Goal: Information Seeking & Learning: Learn about a topic

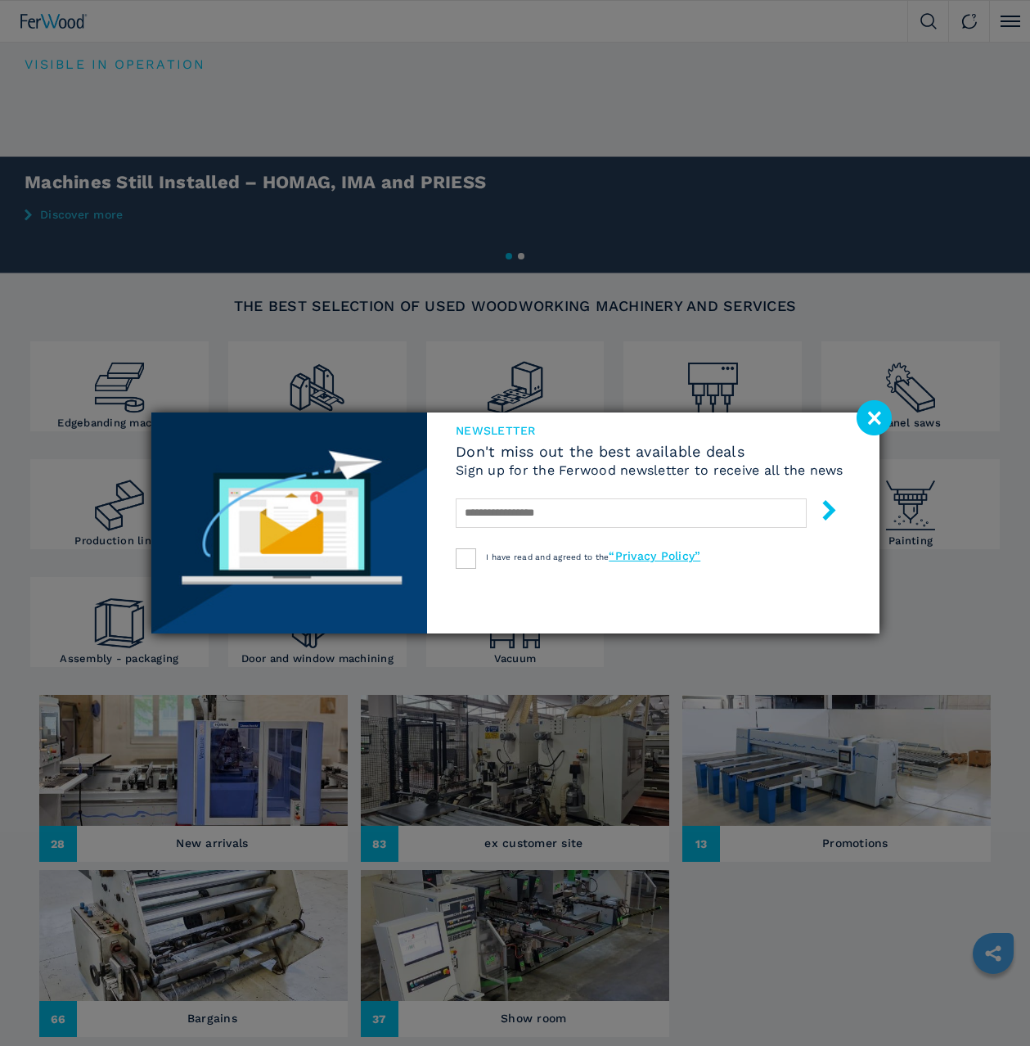
drag, startPoint x: 875, startPoint y: 421, endPoint x: 844, endPoint y: 239, distance: 185.1
click at [875, 420] on image at bounding box center [874, 417] width 35 height 35
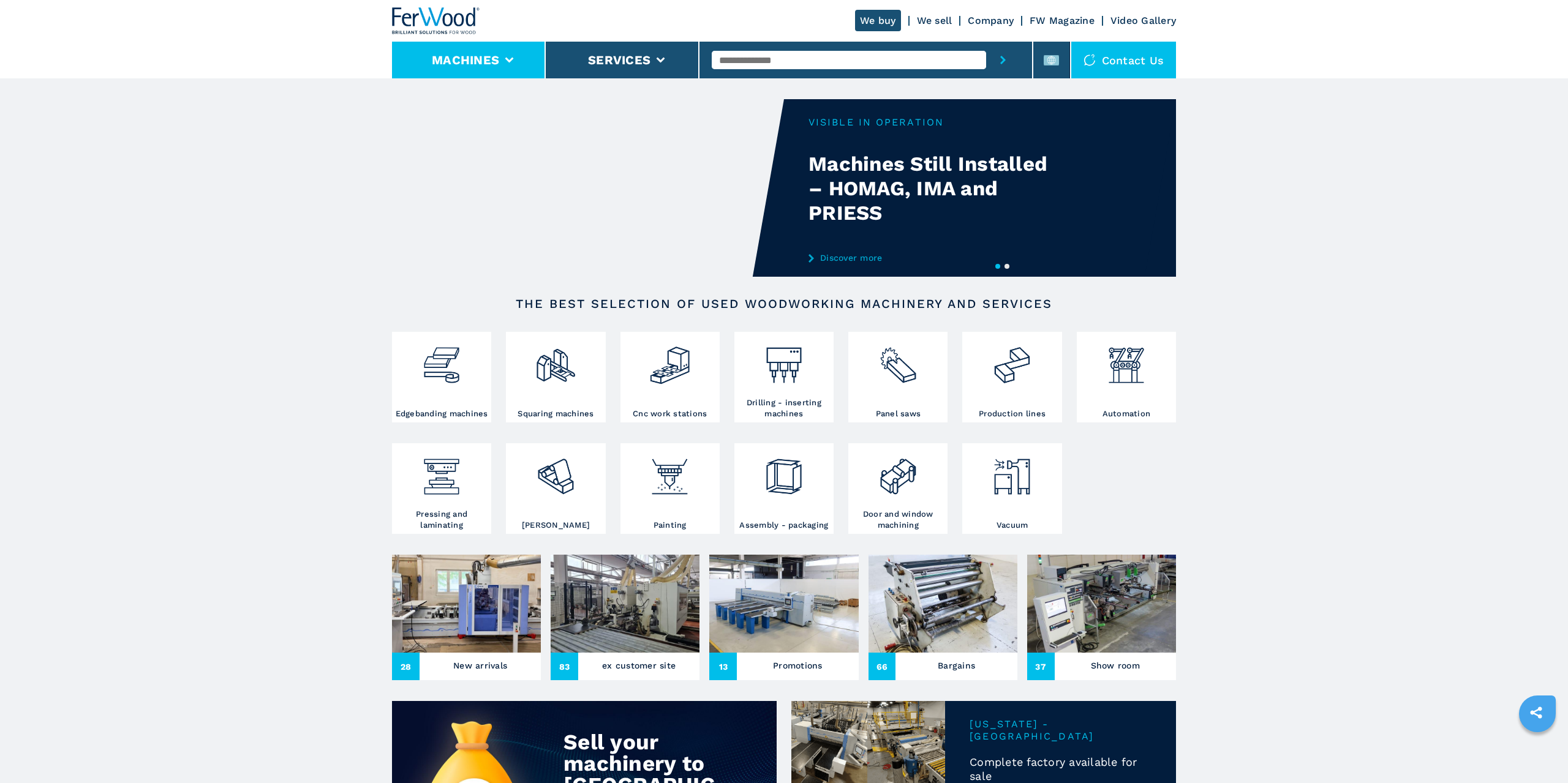
click at [472, 52] on li "Machines" at bounding box center [469, 60] width 153 height 37
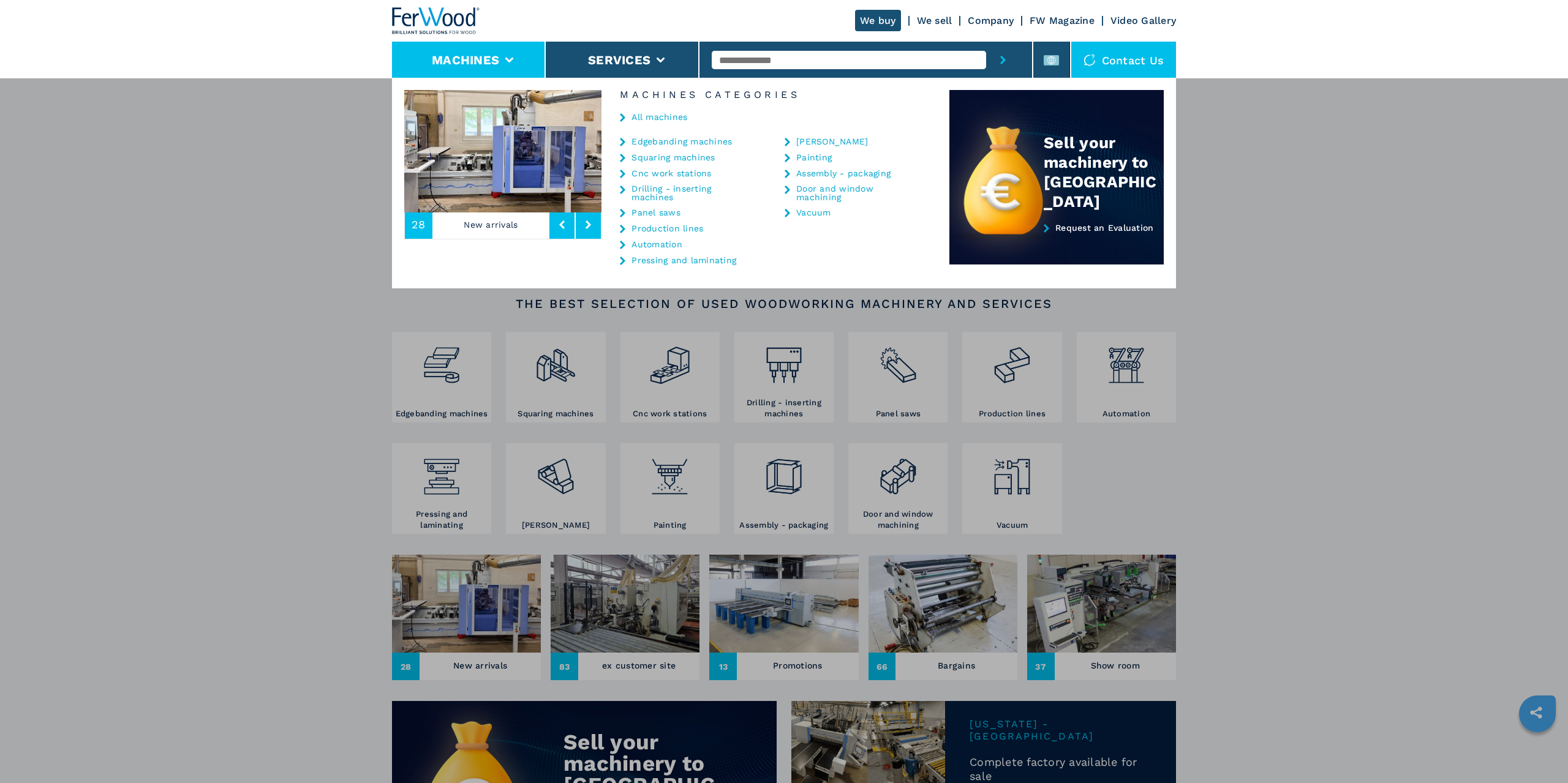
click at [770, 139] on link "Sanders" at bounding box center [832, 141] width 72 height 8
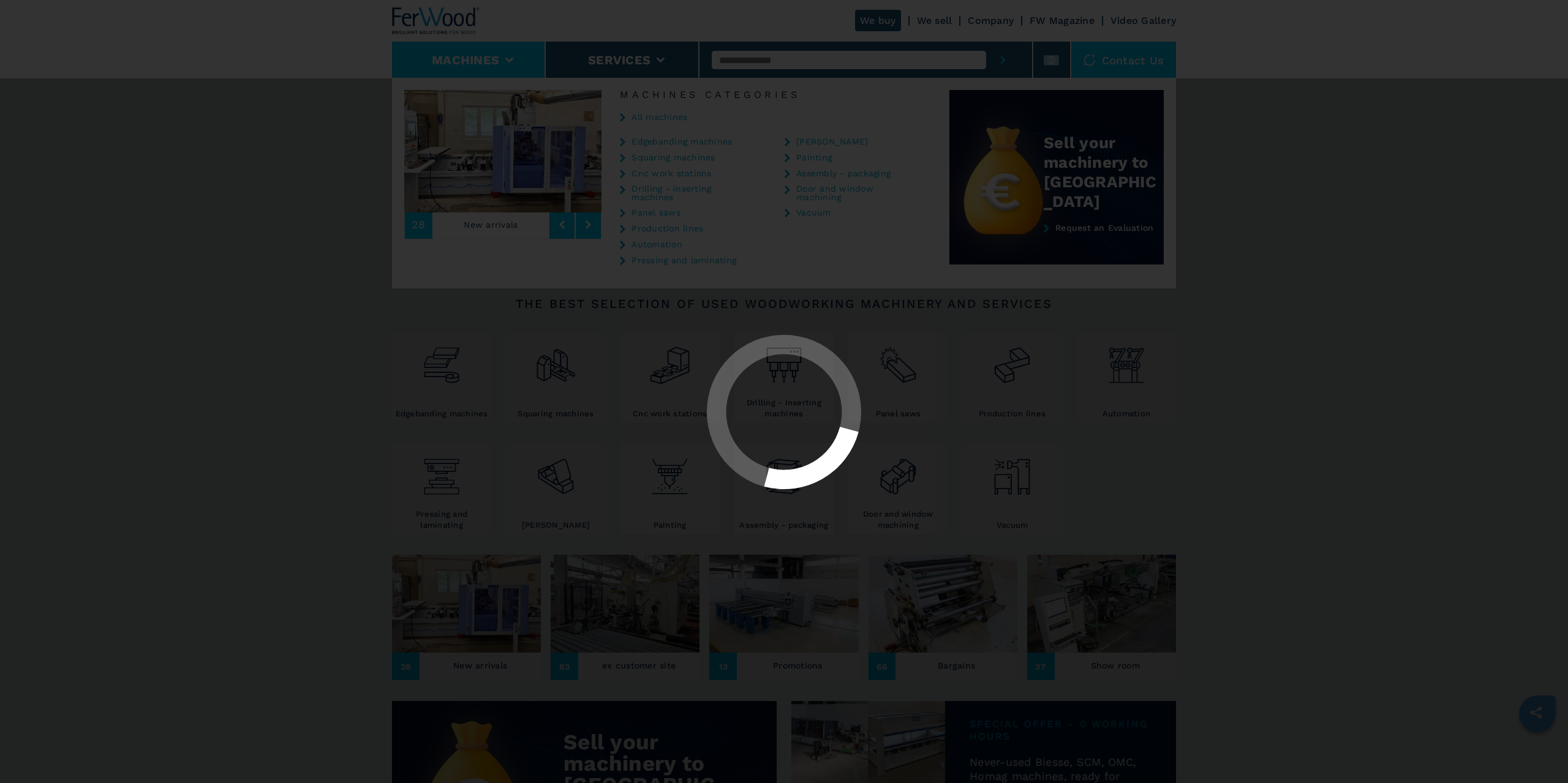
select select "*******"
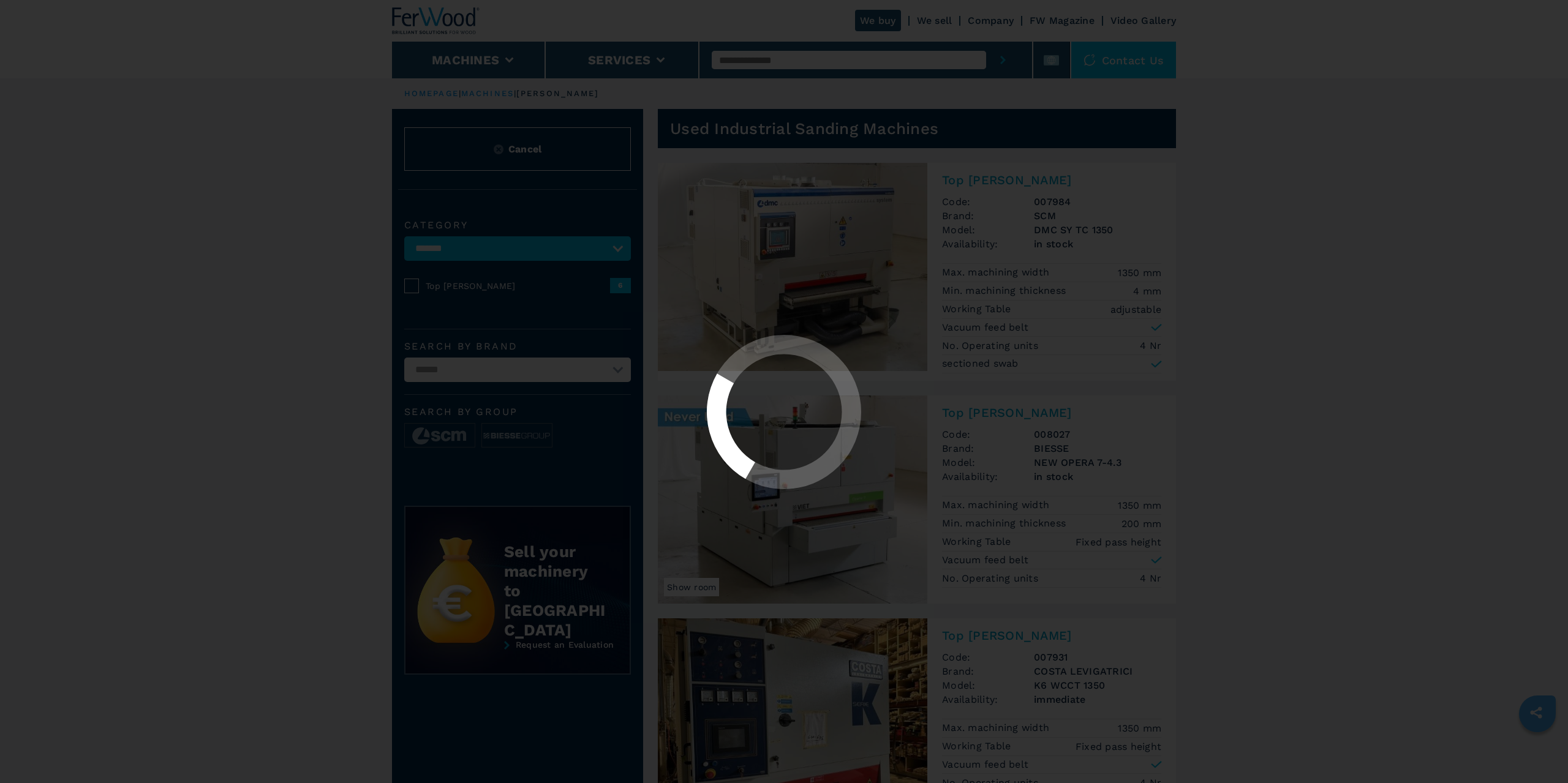
select select "*******"
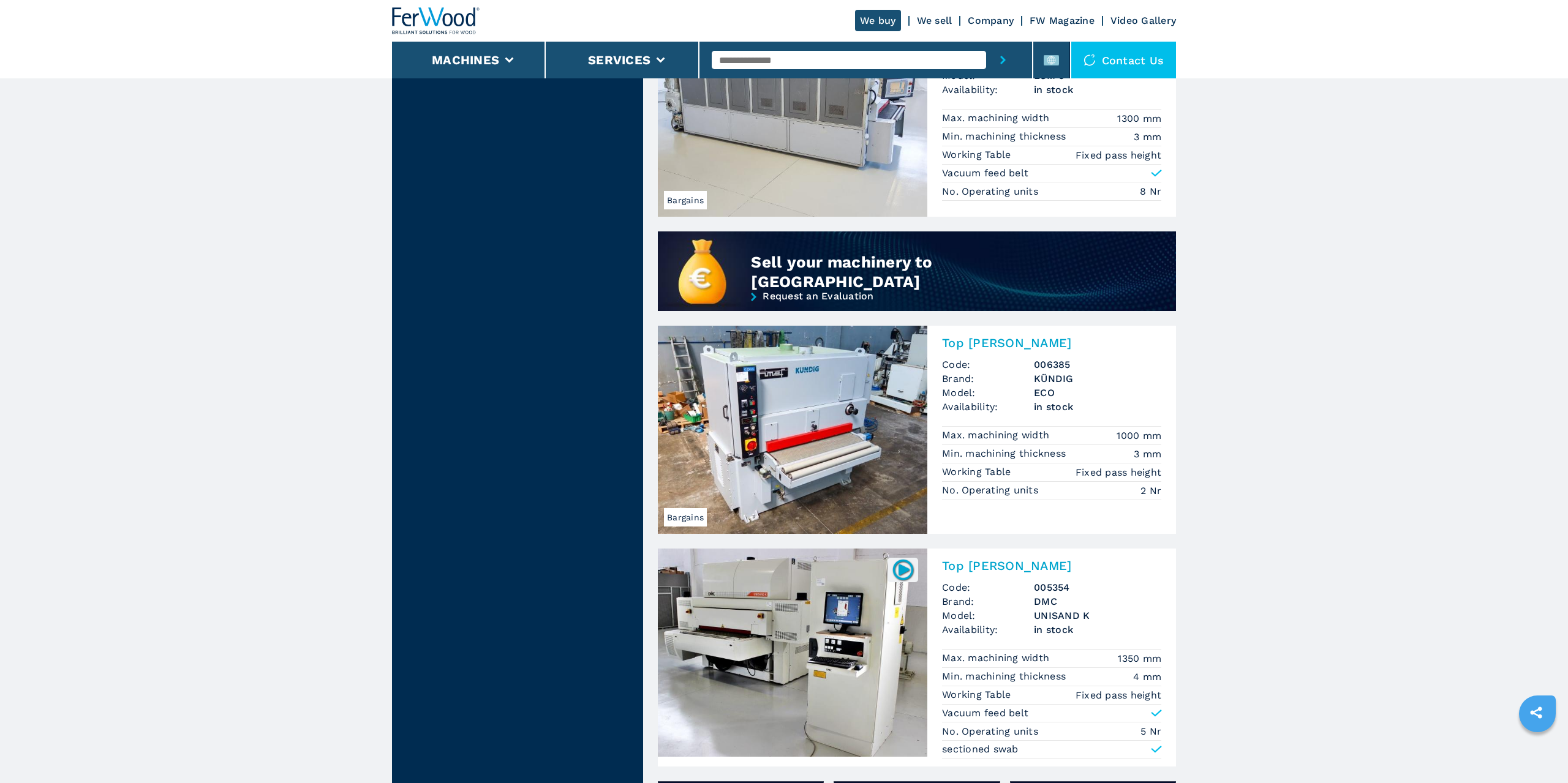
scroll to position [1041, 0]
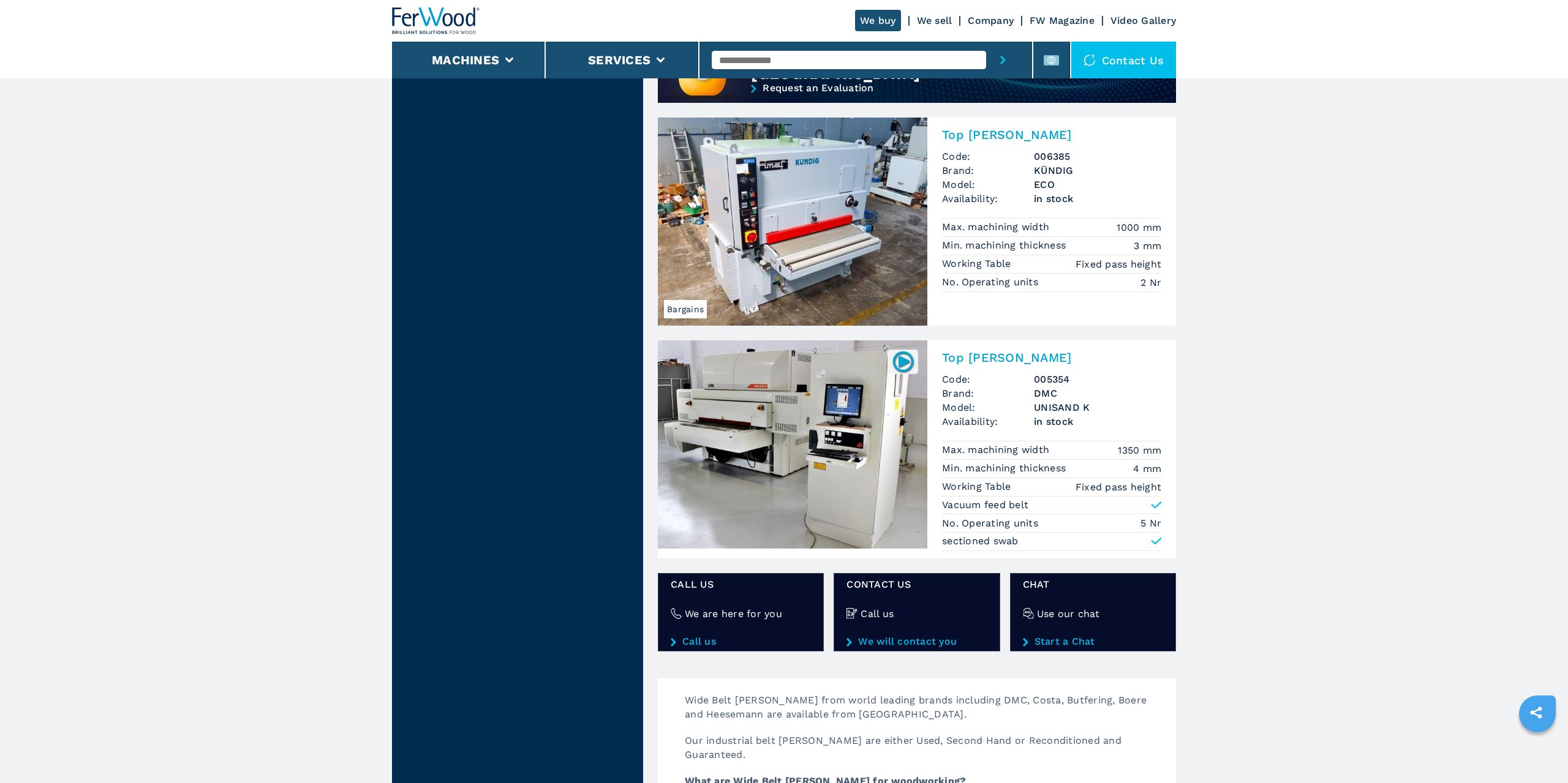
click at [770, 355] on h2 "Top Sanders" at bounding box center [1051, 358] width 219 height 15
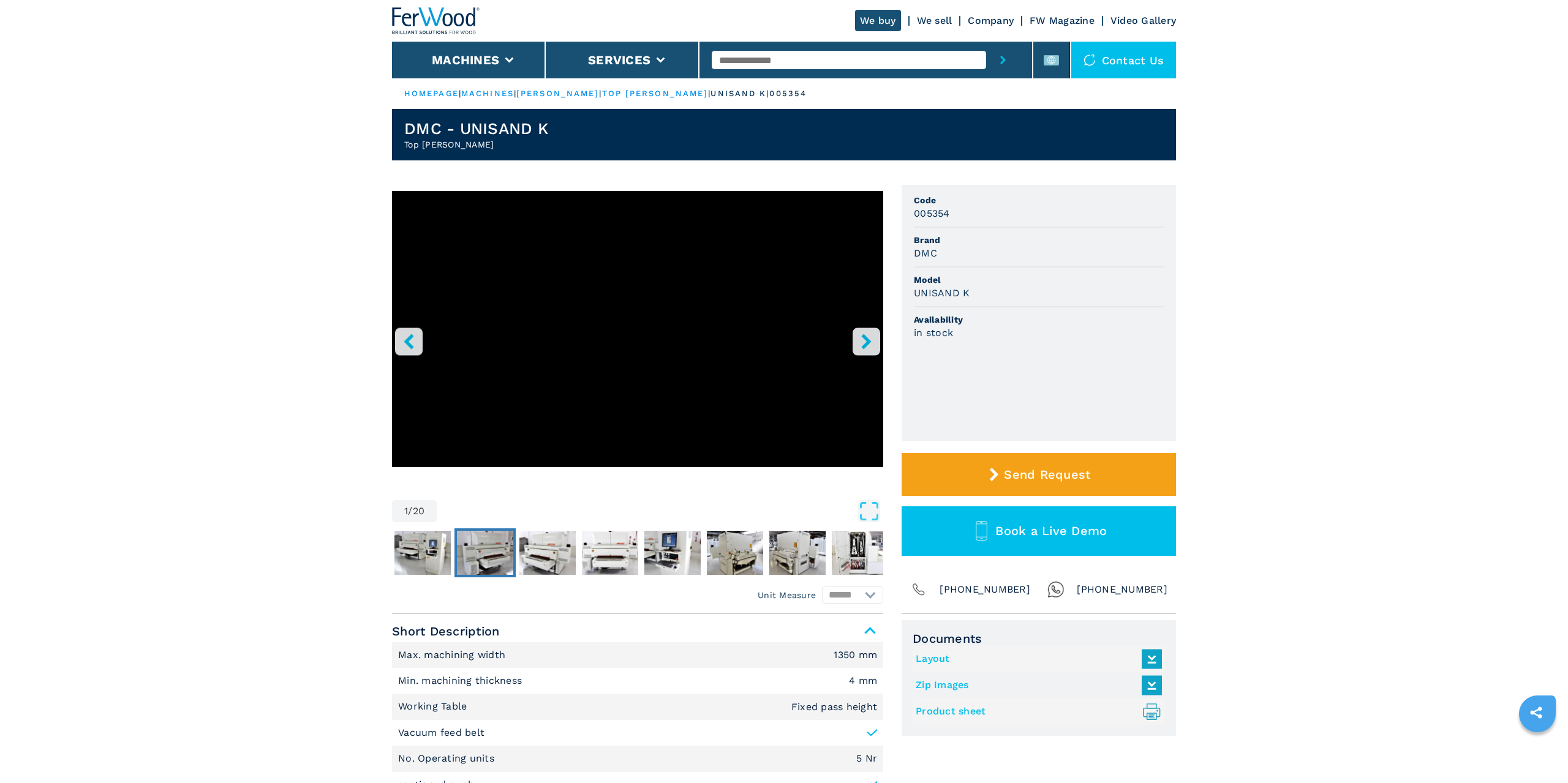
click at [486, 557] on img "Go to Slide 3" at bounding box center [484, 552] width 56 height 44
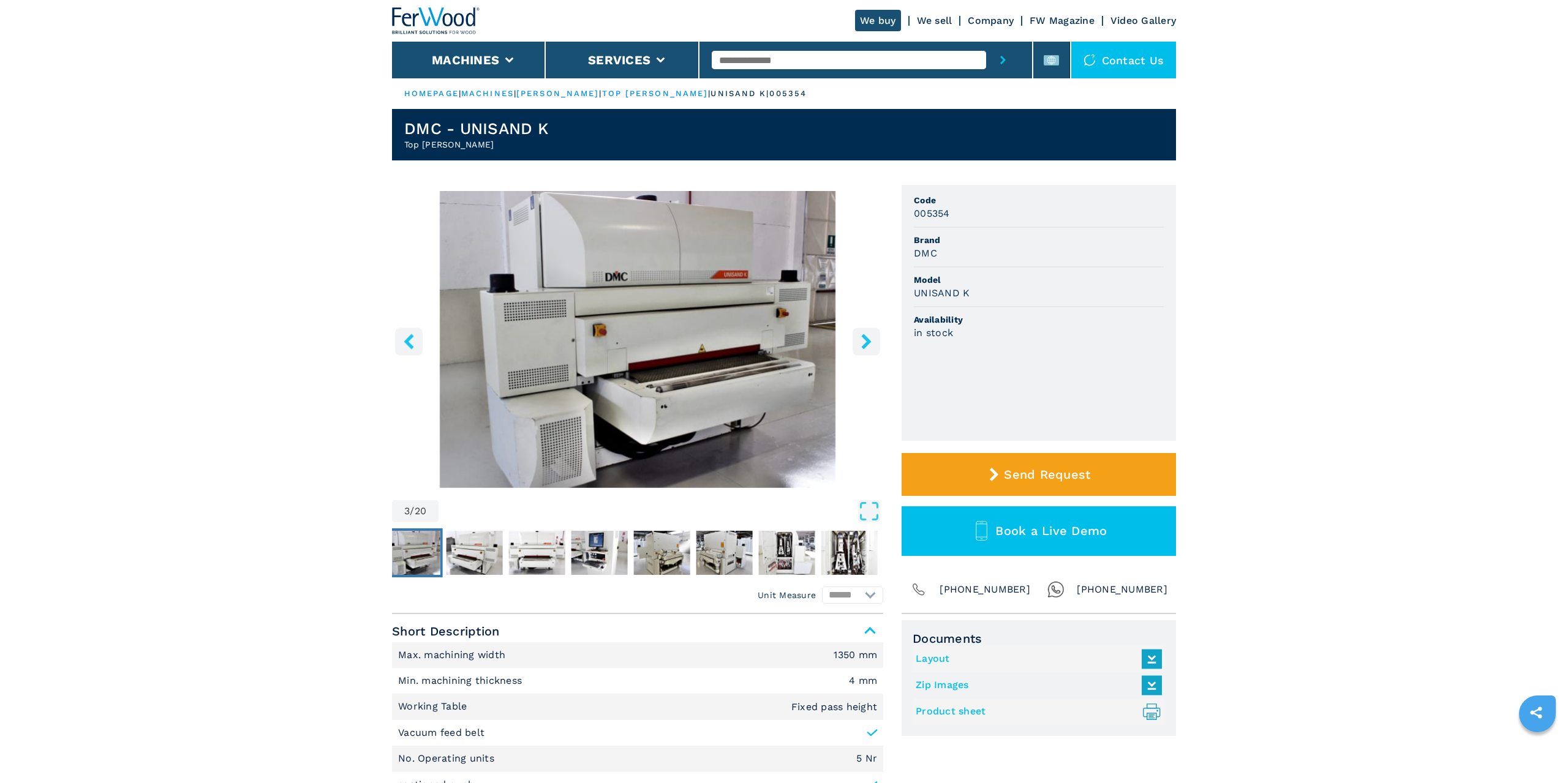
click at [567, 557] on nav "Thumbnail Navigation" at bounding box center [564, 552] width 491 height 49
click at [546, 558] on img "Go to Slide 5" at bounding box center [537, 552] width 56 height 44
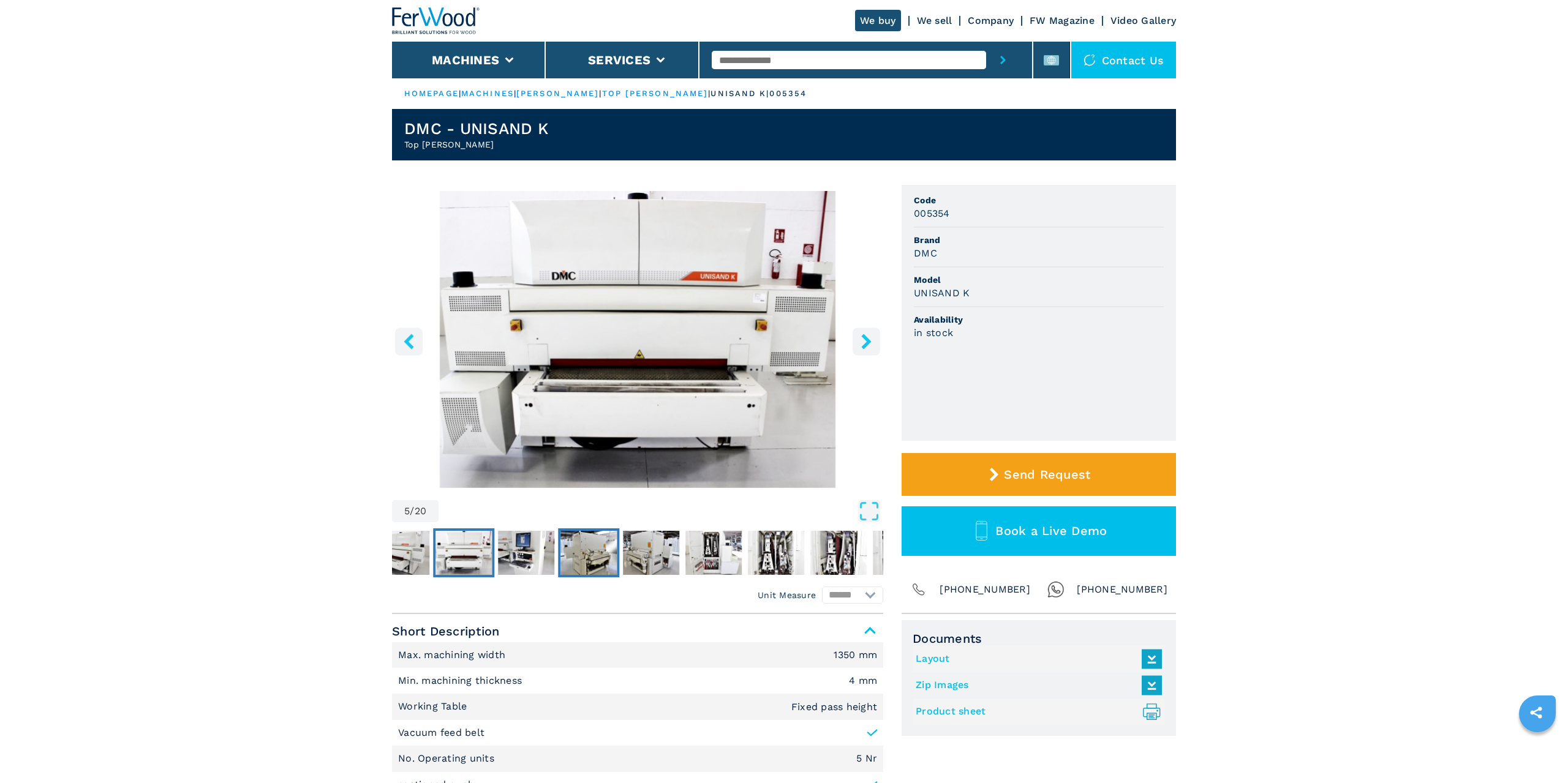
click at [567, 550] on img "Go to Slide 7" at bounding box center [588, 552] width 56 height 44
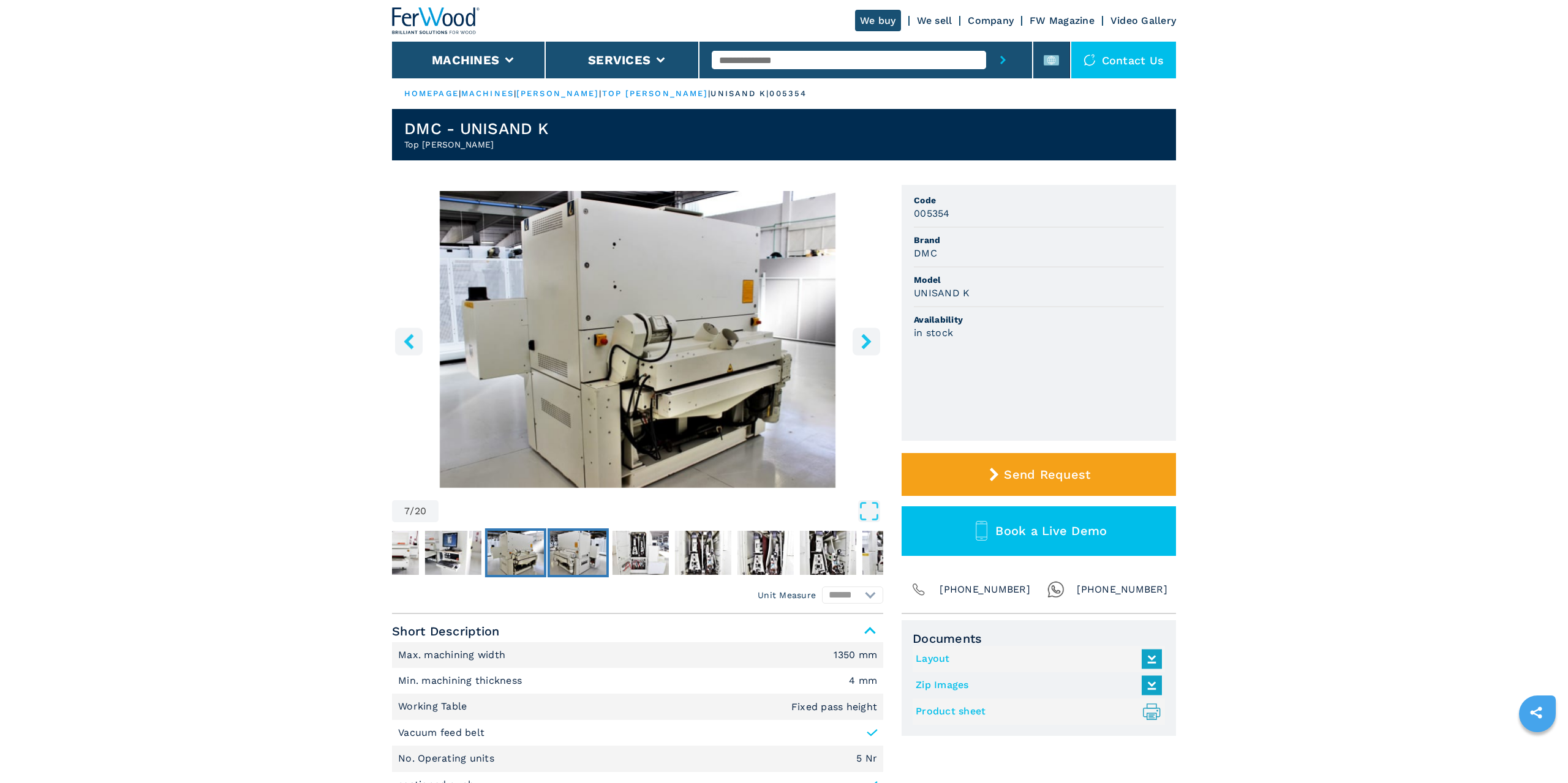
click at [582, 552] on img "Go to Slide 8" at bounding box center [578, 552] width 56 height 44
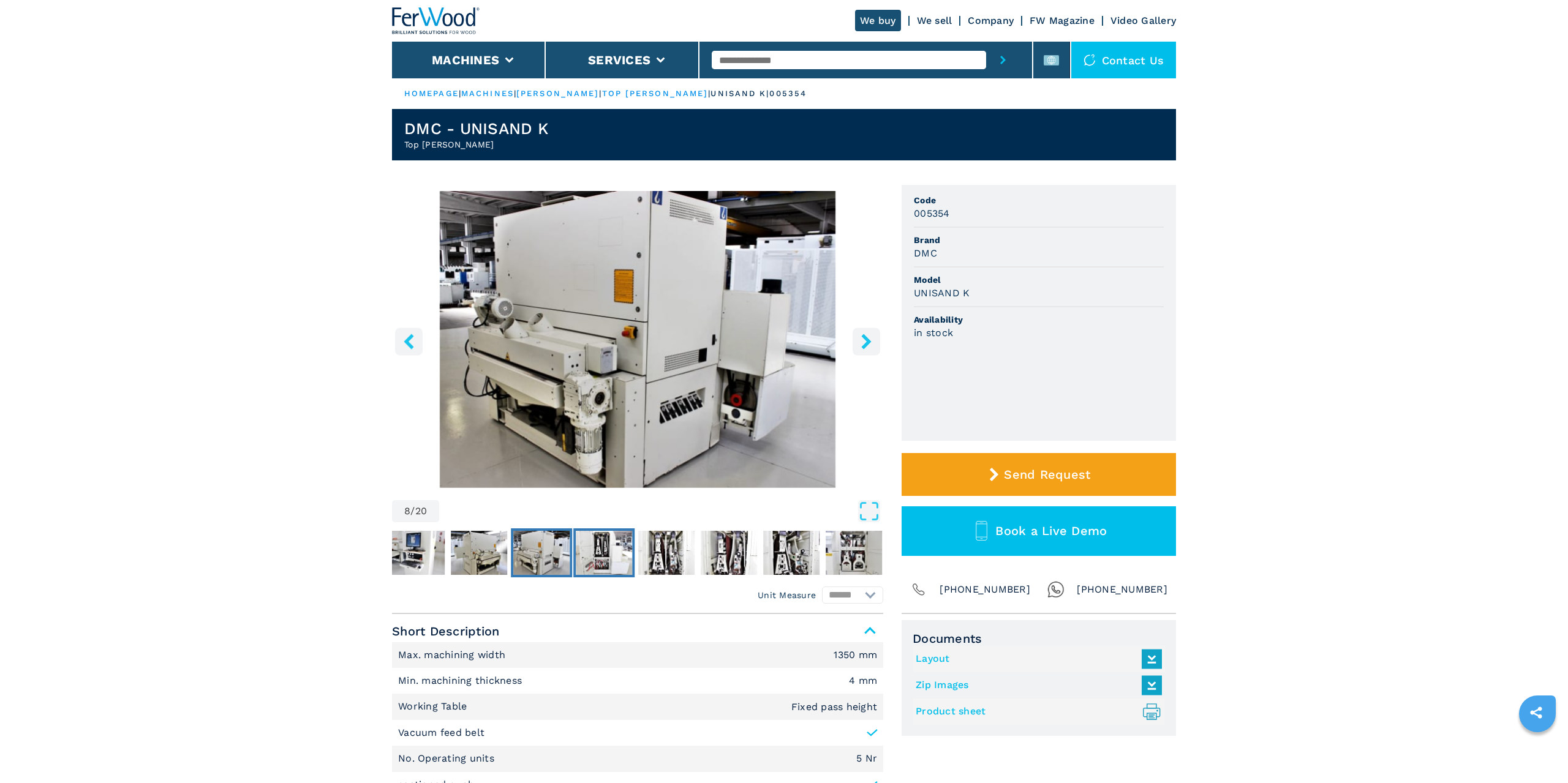
click at [604, 549] on img "Go to Slide 9" at bounding box center [603, 552] width 56 height 44
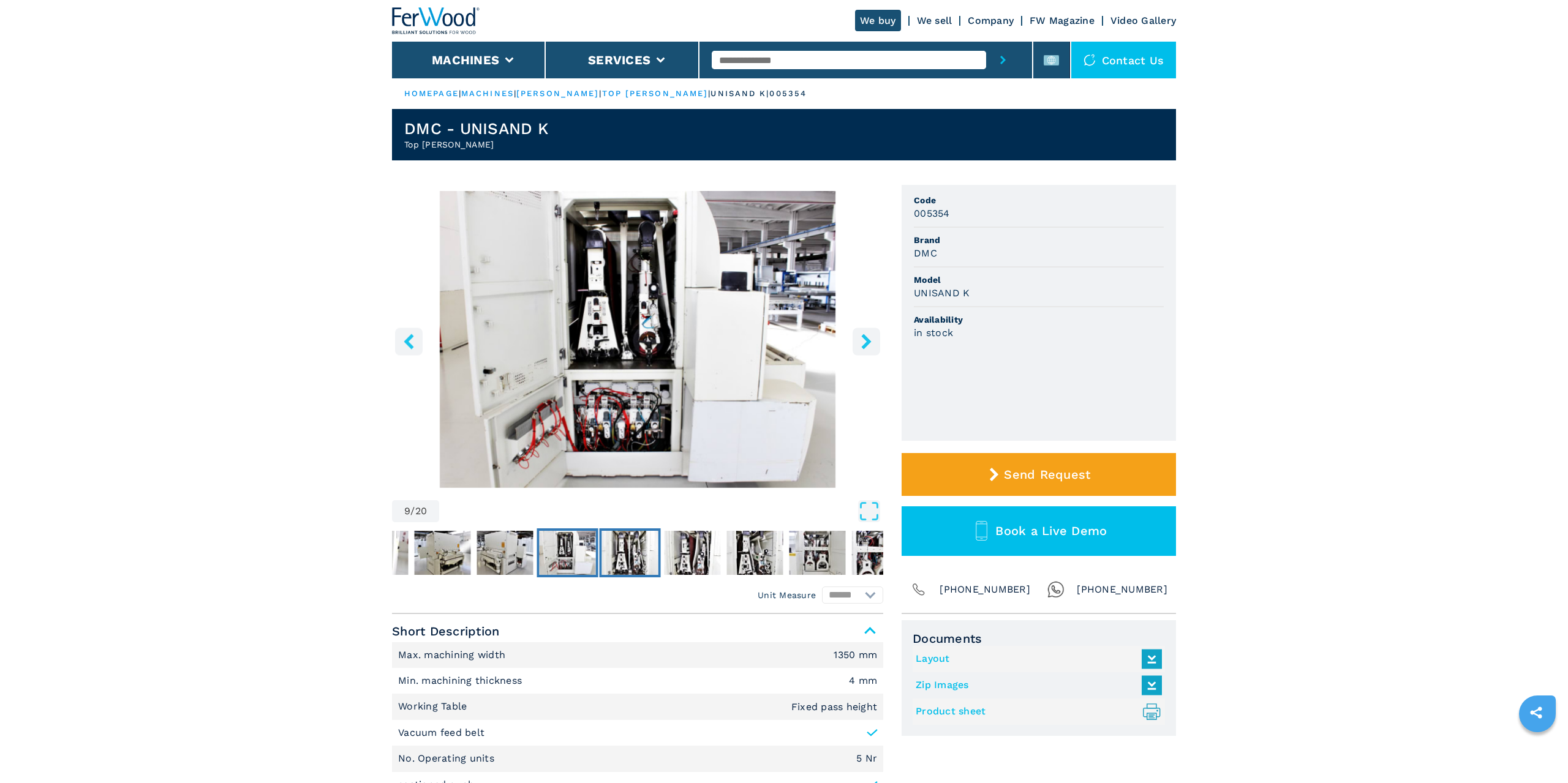
click at [617, 549] on img "Go to Slide 10" at bounding box center [629, 552] width 56 height 44
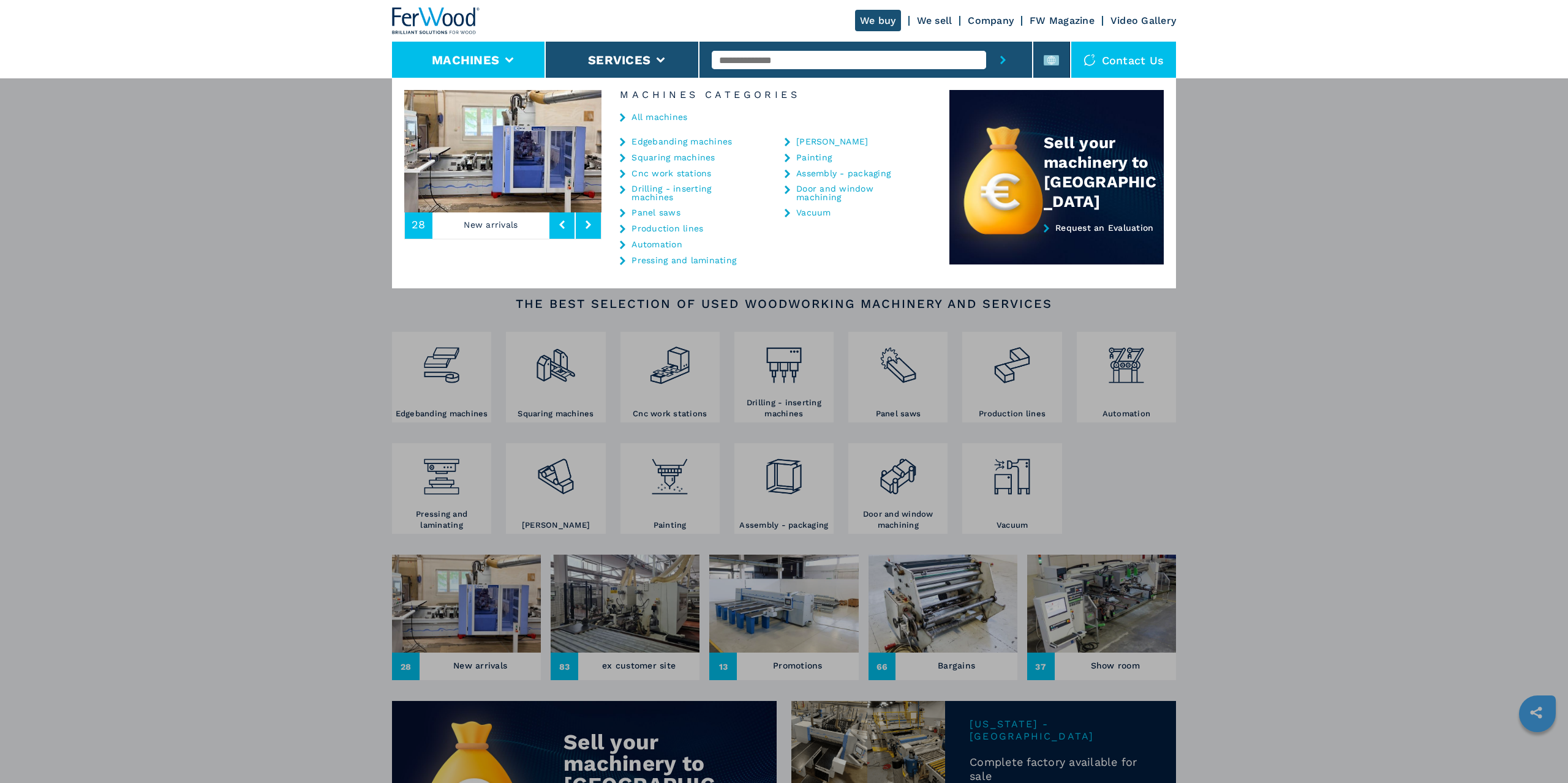
click at [799, 140] on link "[PERSON_NAME]" at bounding box center [832, 141] width 72 height 8
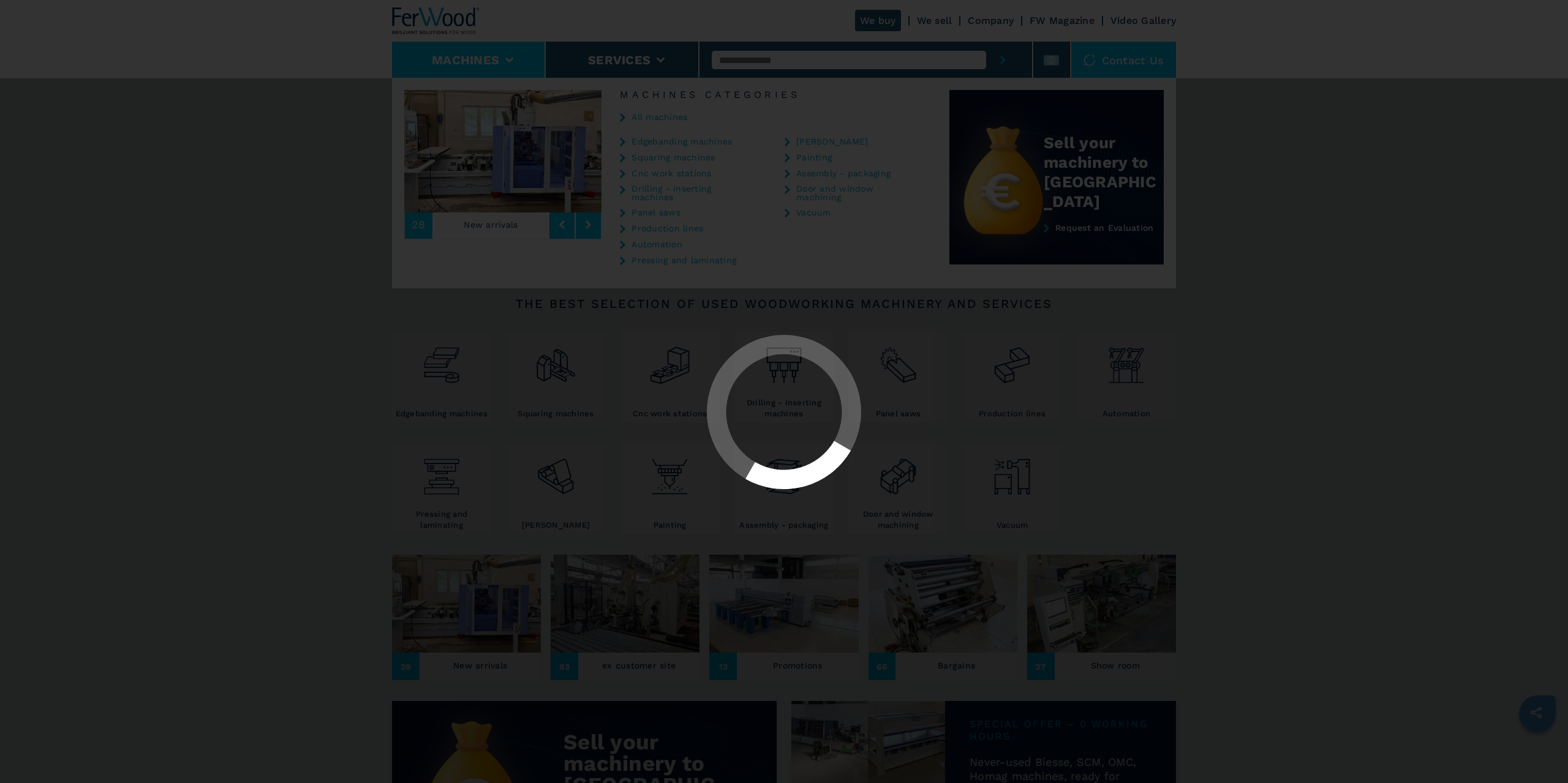
select select "*******"
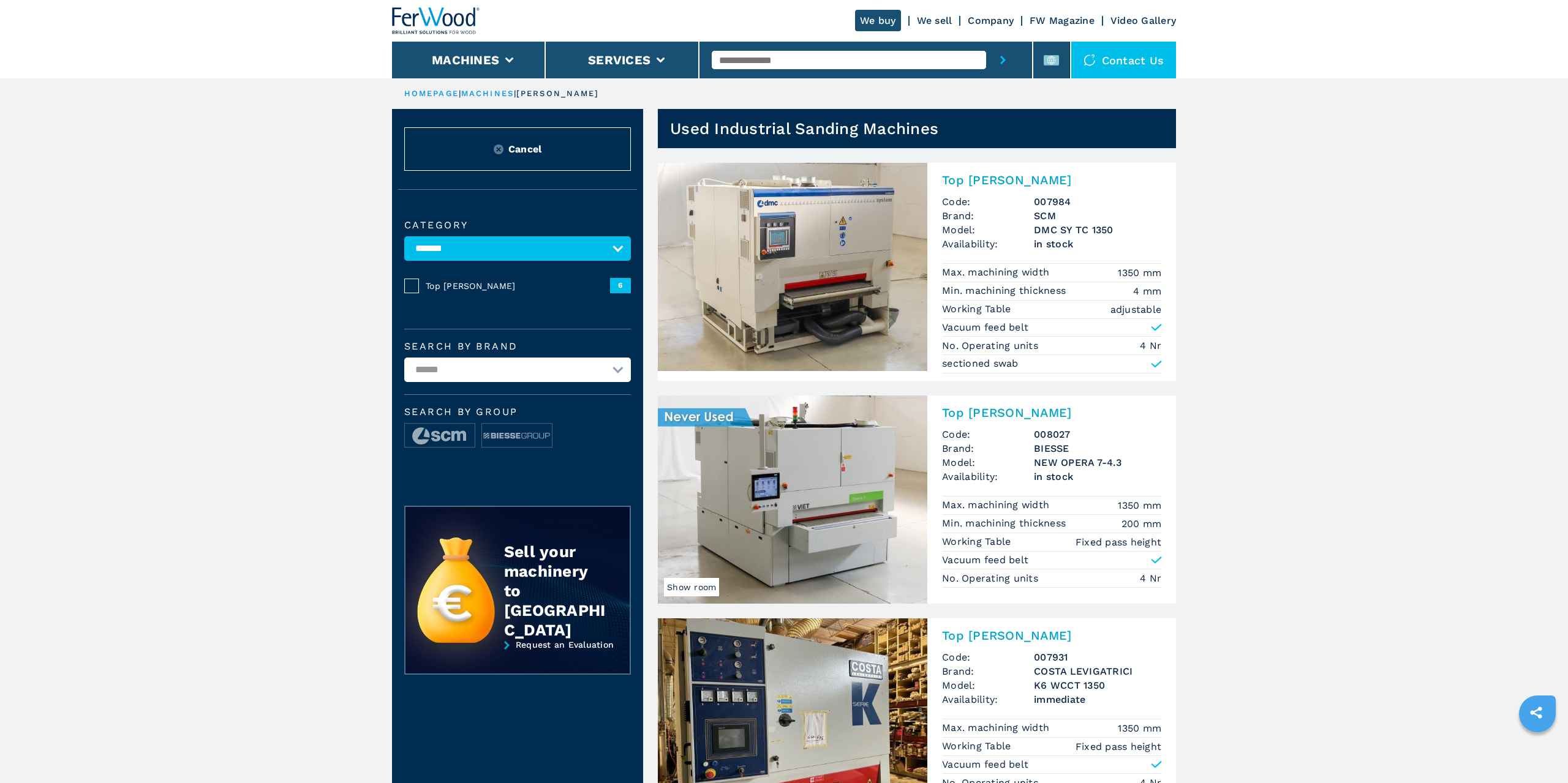
click at [759, 58] on input "text" at bounding box center [849, 60] width 274 height 19
paste input "******"
type input "******"
click at [764, 80] on div "005255" at bounding box center [849, 79] width 274 height 22
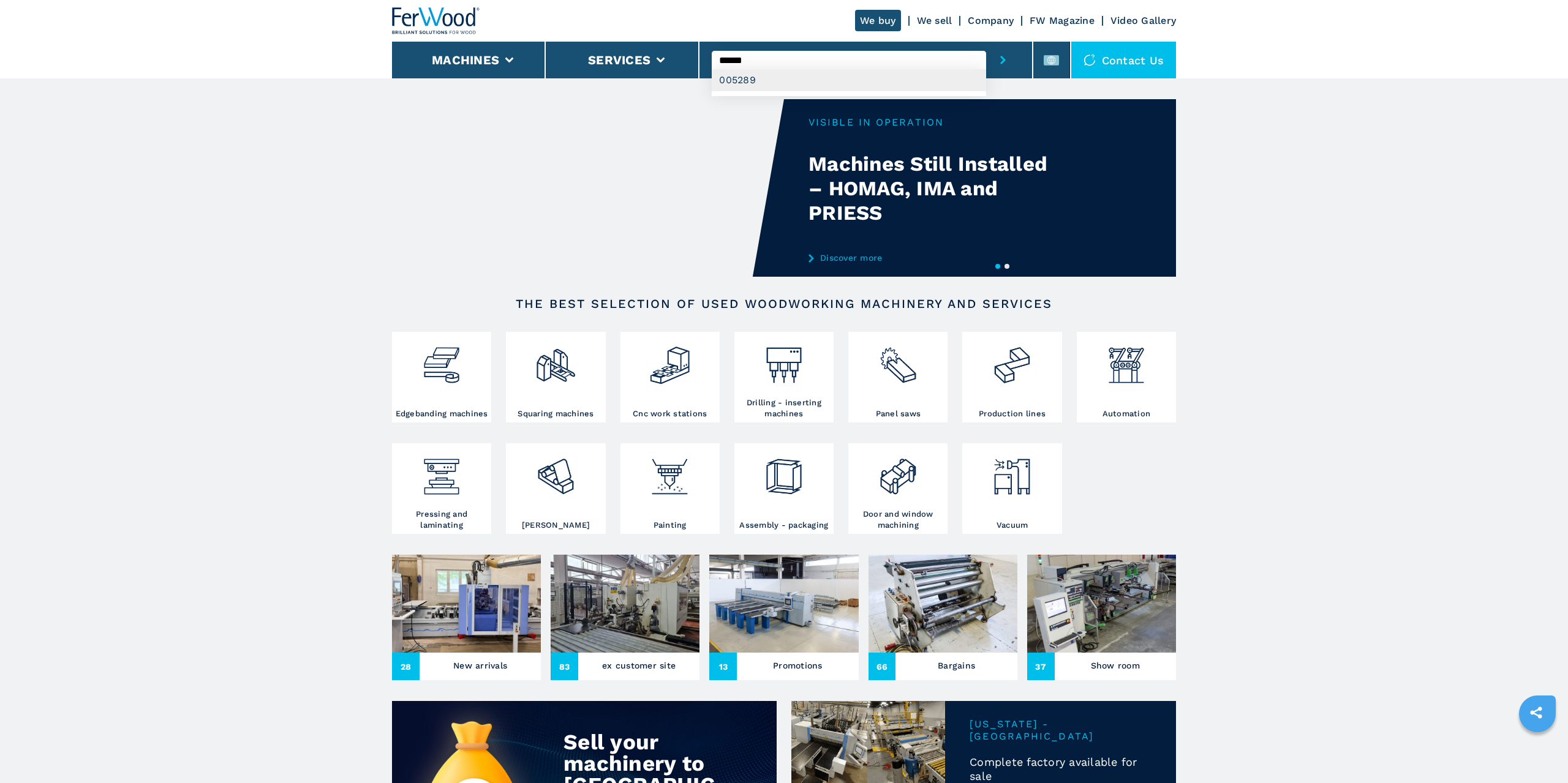
type input "******"
click at [738, 78] on div "005289" at bounding box center [849, 79] width 274 height 22
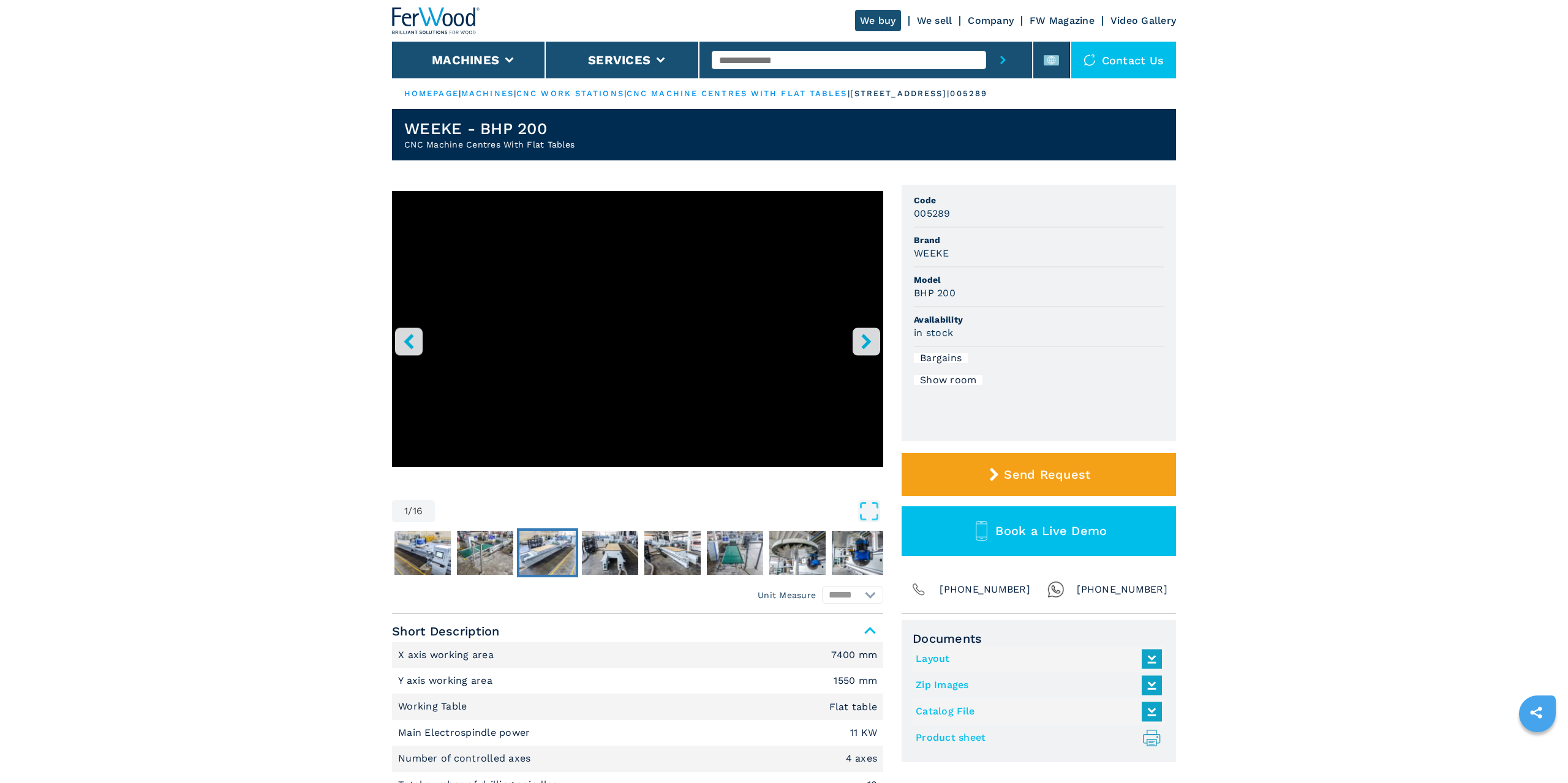
click at [539, 540] on img "Go to Slide 4" at bounding box center [547, 552] width 56 height 44
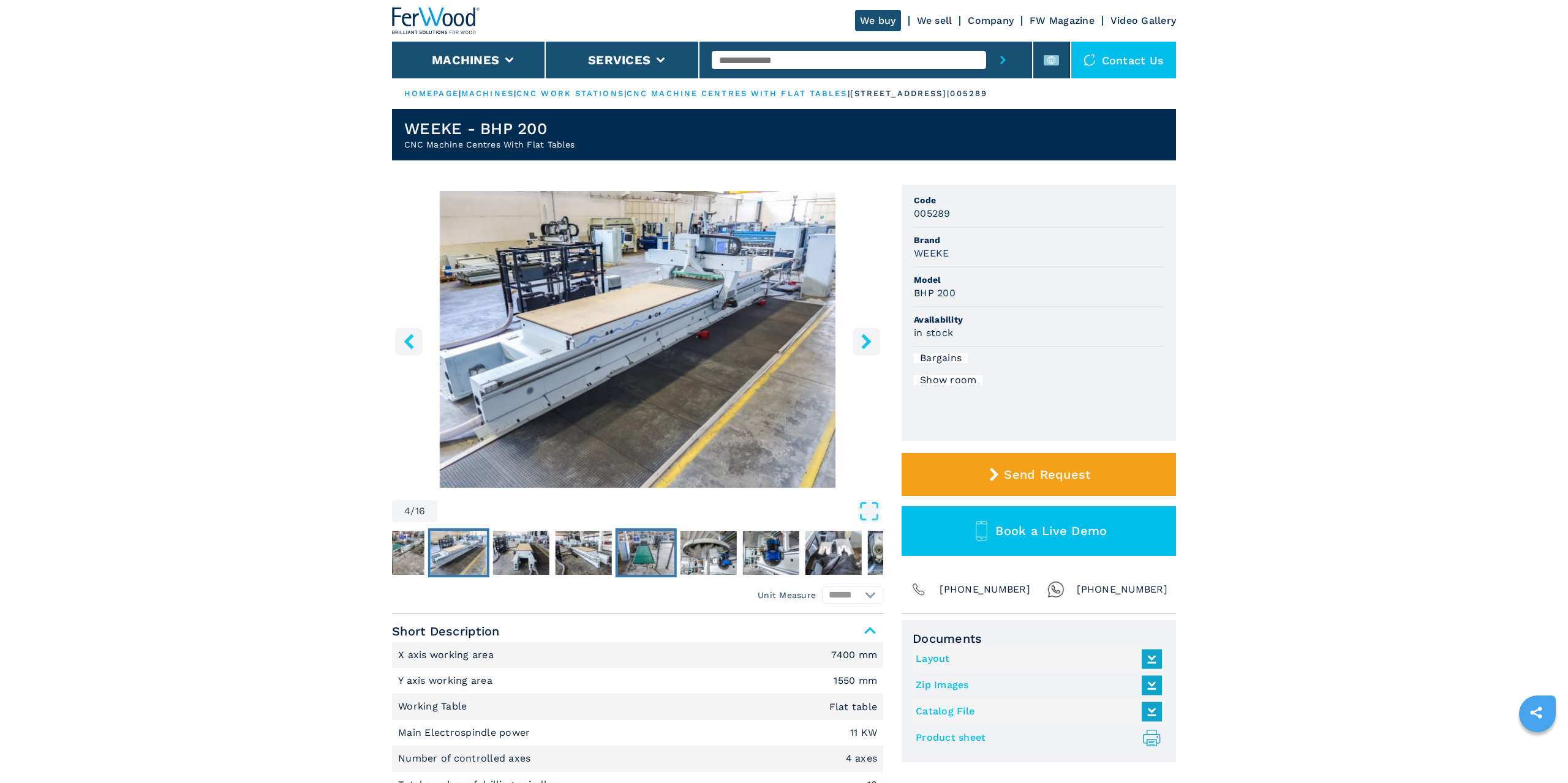
click at [647, 552] on img "Go to Slide 7" at bounding box center [646, 552] width 56 height 44
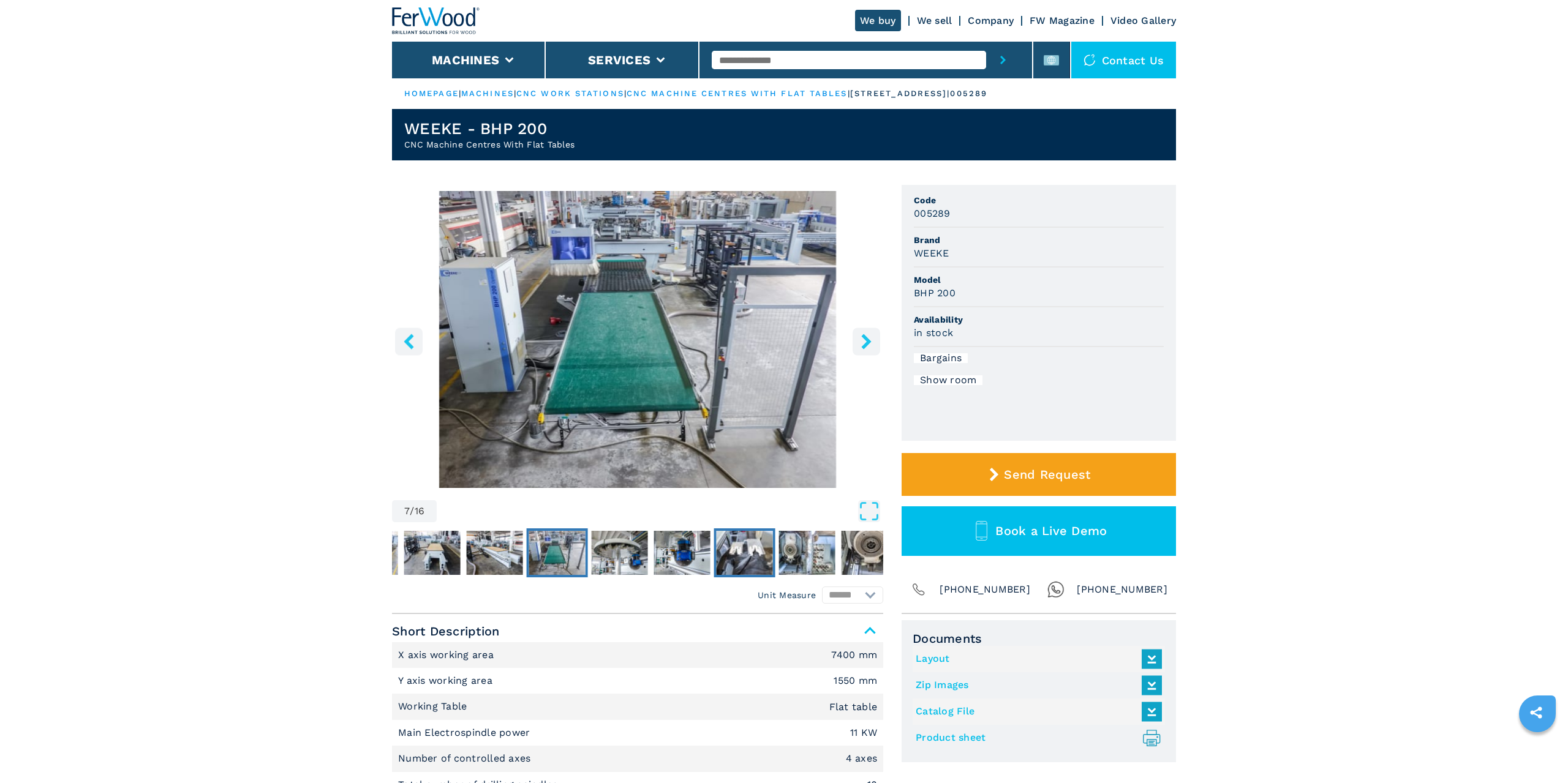
click at [750, 548] on img "Go to Slide 10" at bounding box center [744, 552] width 56 height 44
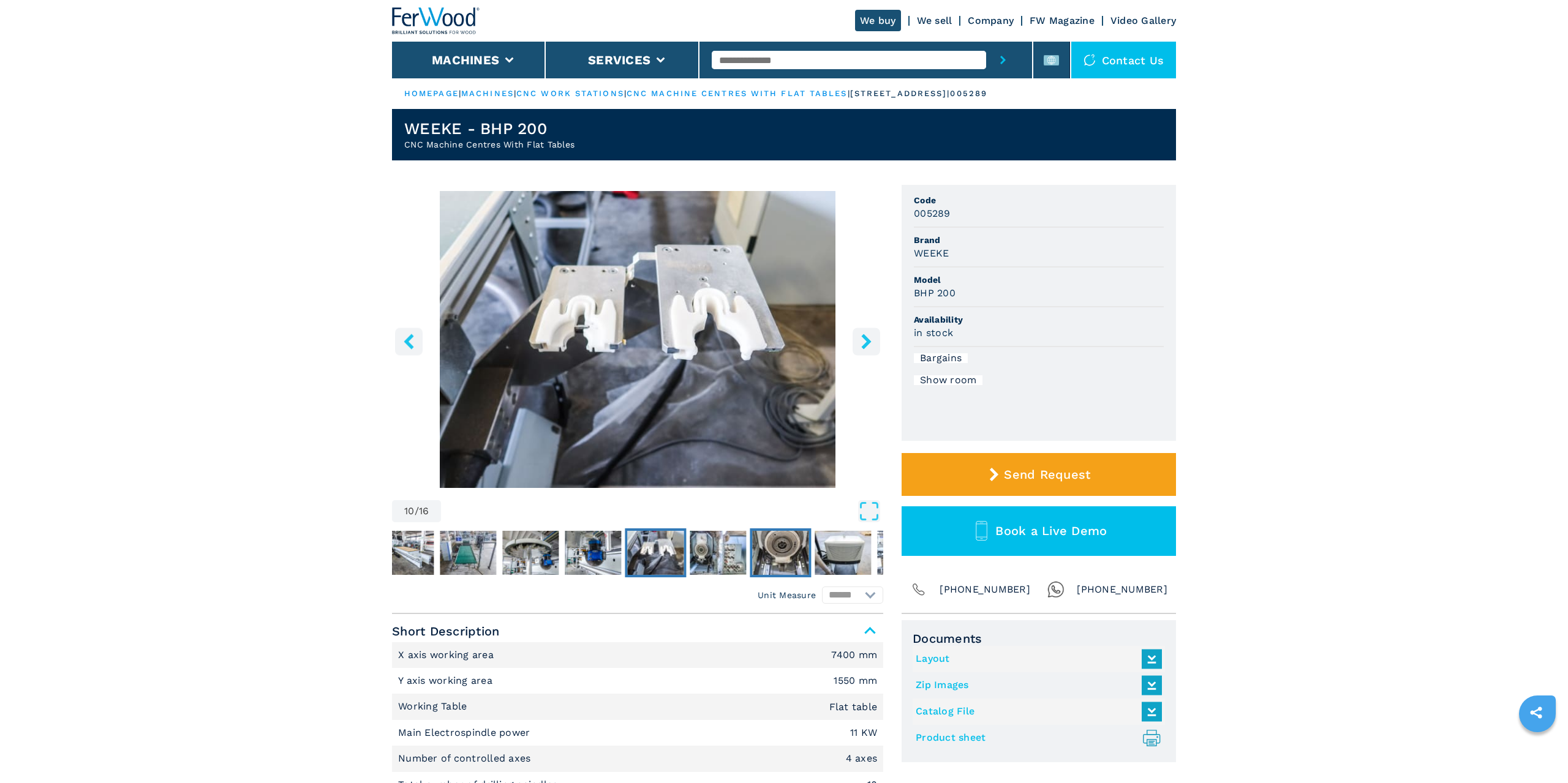
click at [766, 549] on img "Go to Slide 12" at bounding box center [780, 552] width 56 height 44
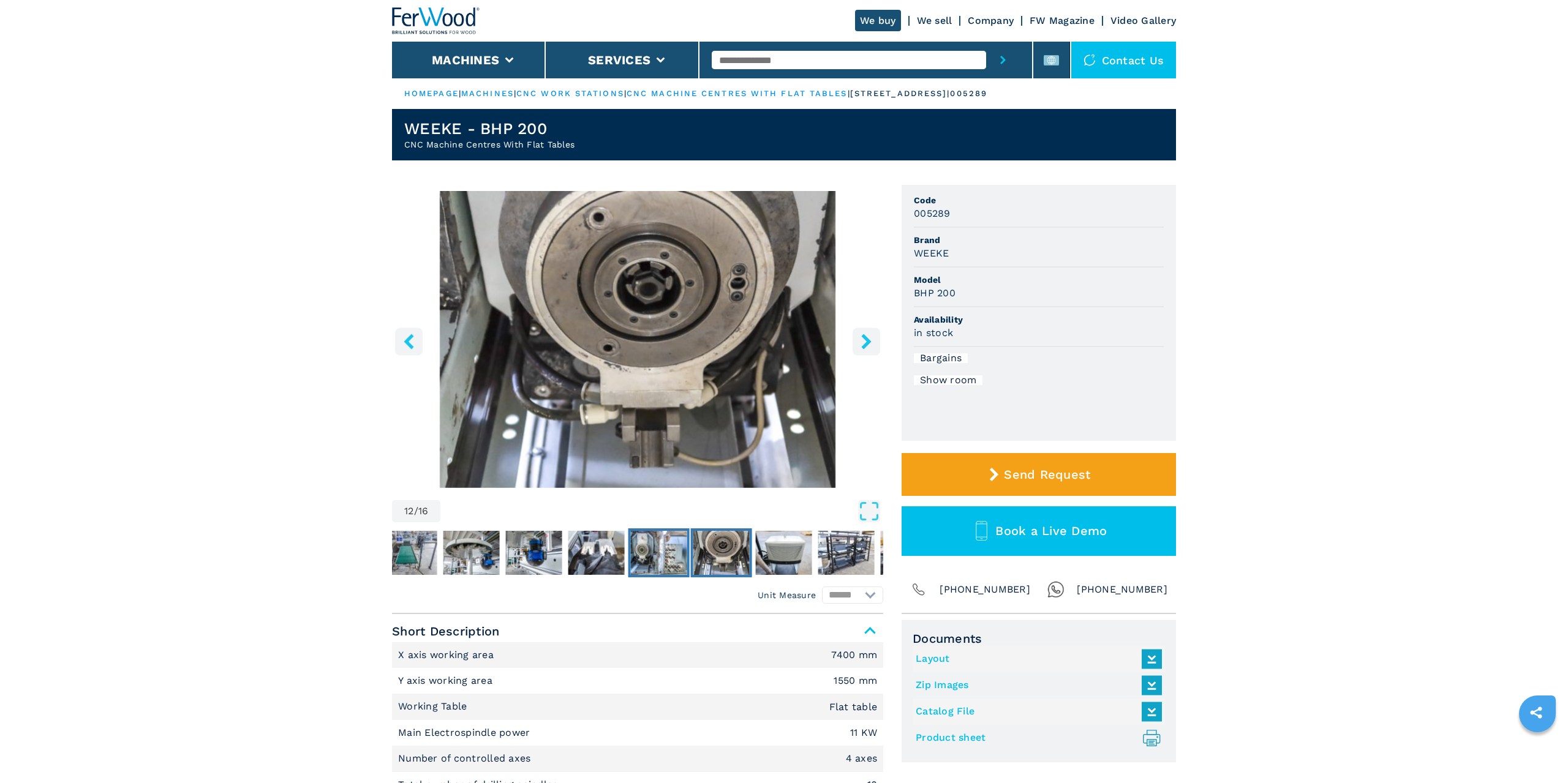
click at [665, 558] on img "Go to Slide 11" at bounding box center [659, 552] width 56 height 44
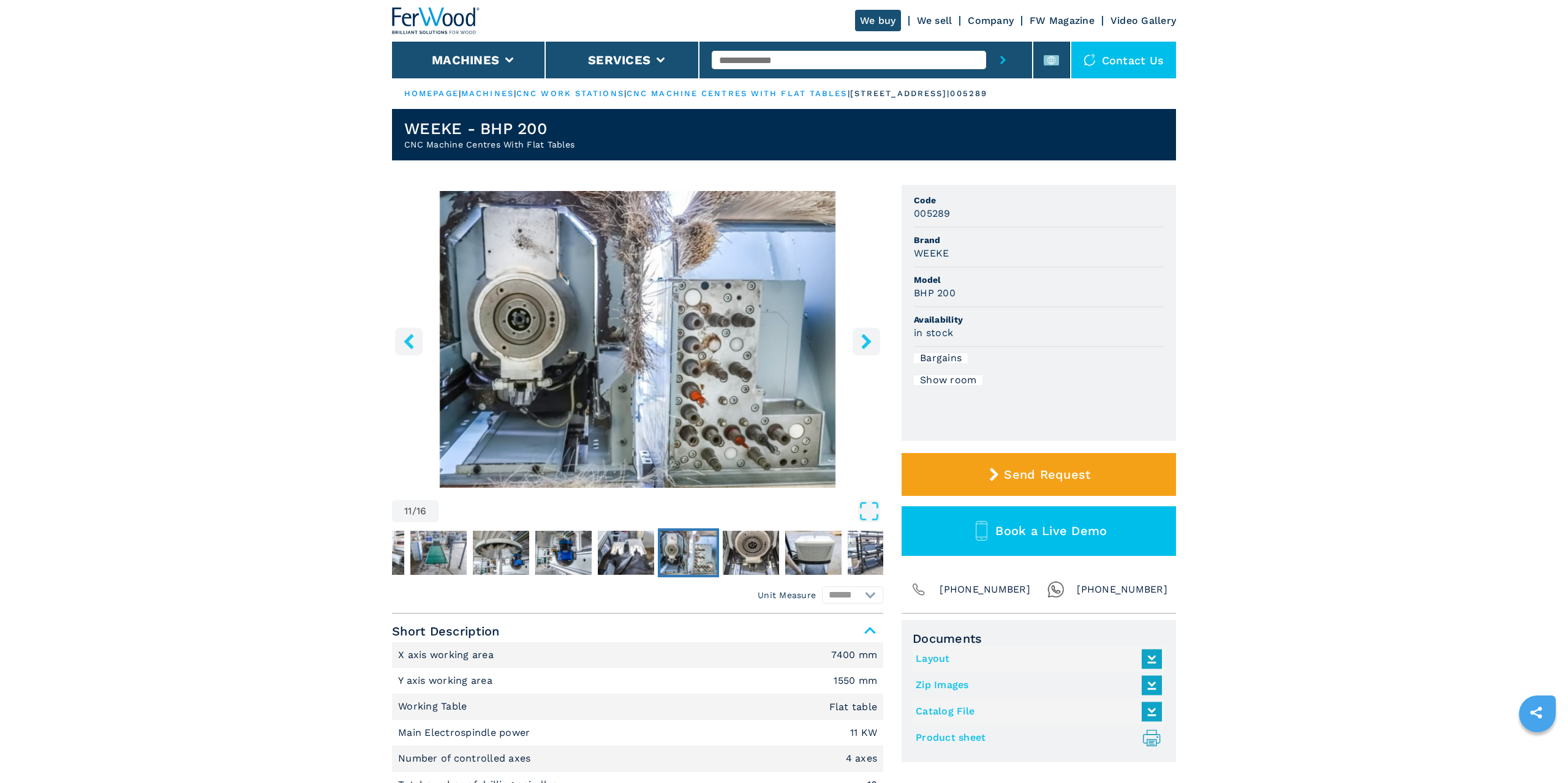
click at [844, 546] on div at bounding box center [638, 553] width 491 height 55
click at [849, 551] on img "Go to Slide 14" at bounding box center [875, 552] width 56 height 44
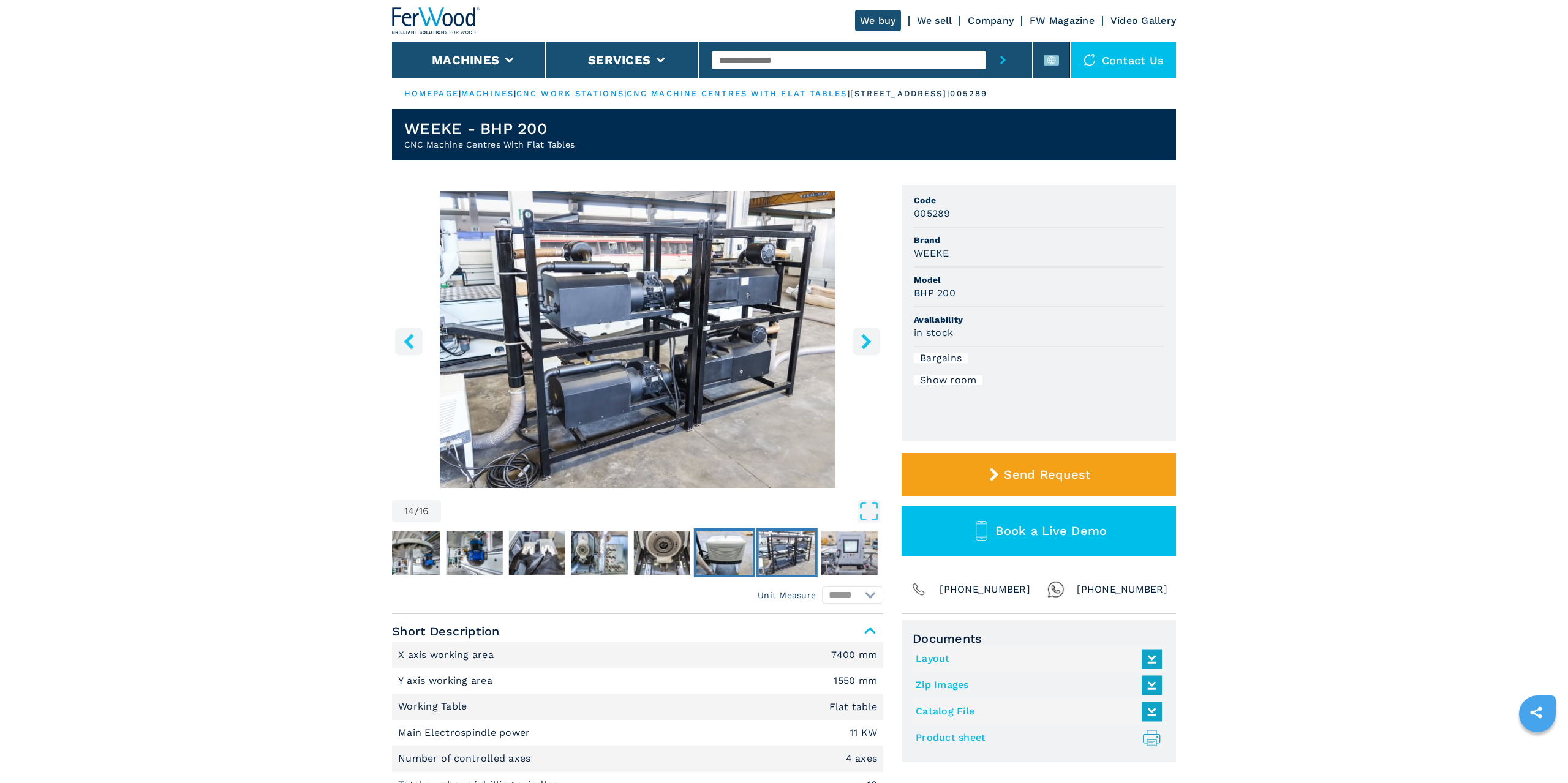
click at [716, 552] on img "Go to Slide 13" at bounding box center [724, 552] width 56 height 44
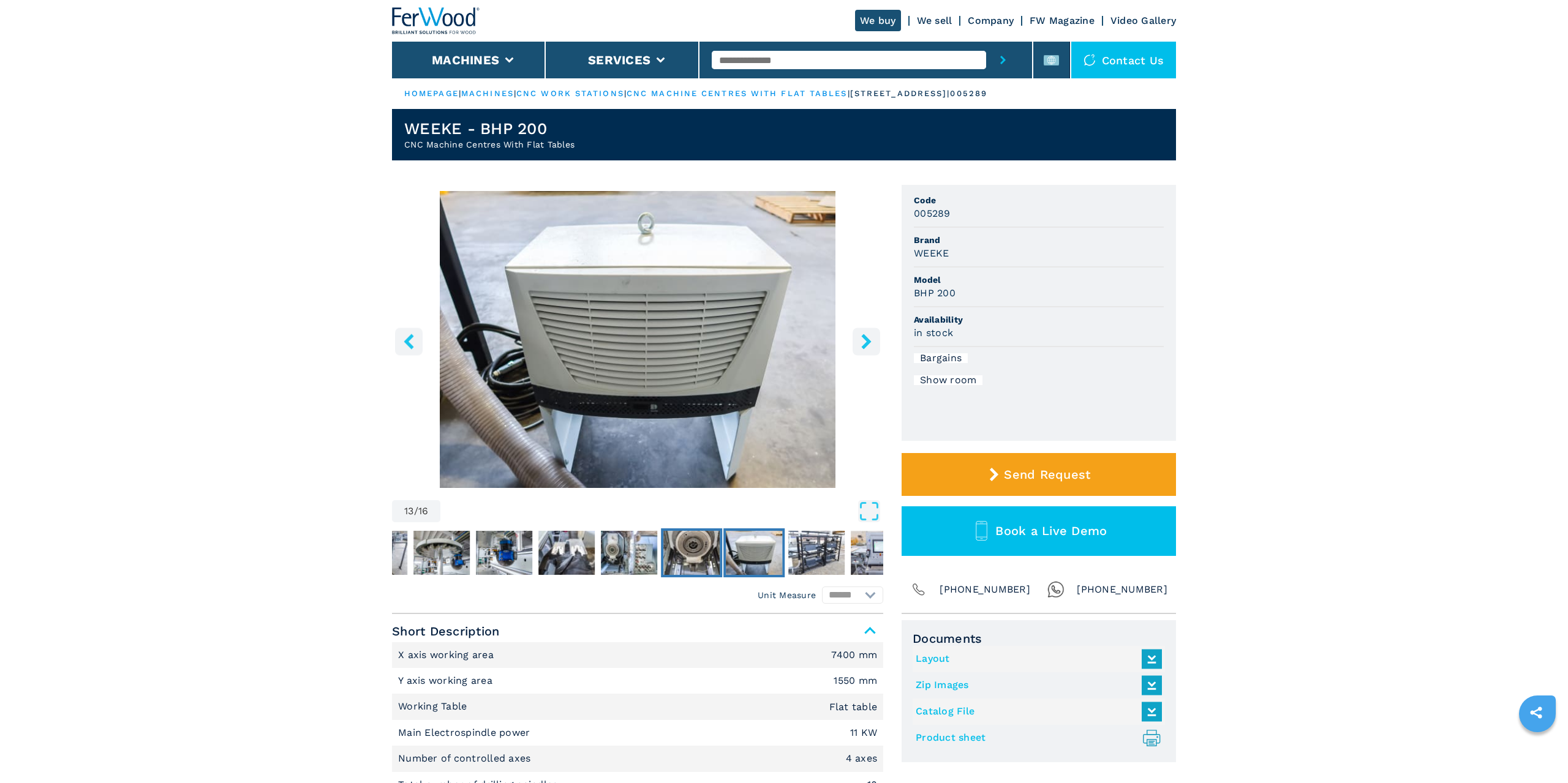
click at [679, 551] on img "Go to Slide 12" at bounding box center [691, 552] width 56 height 44
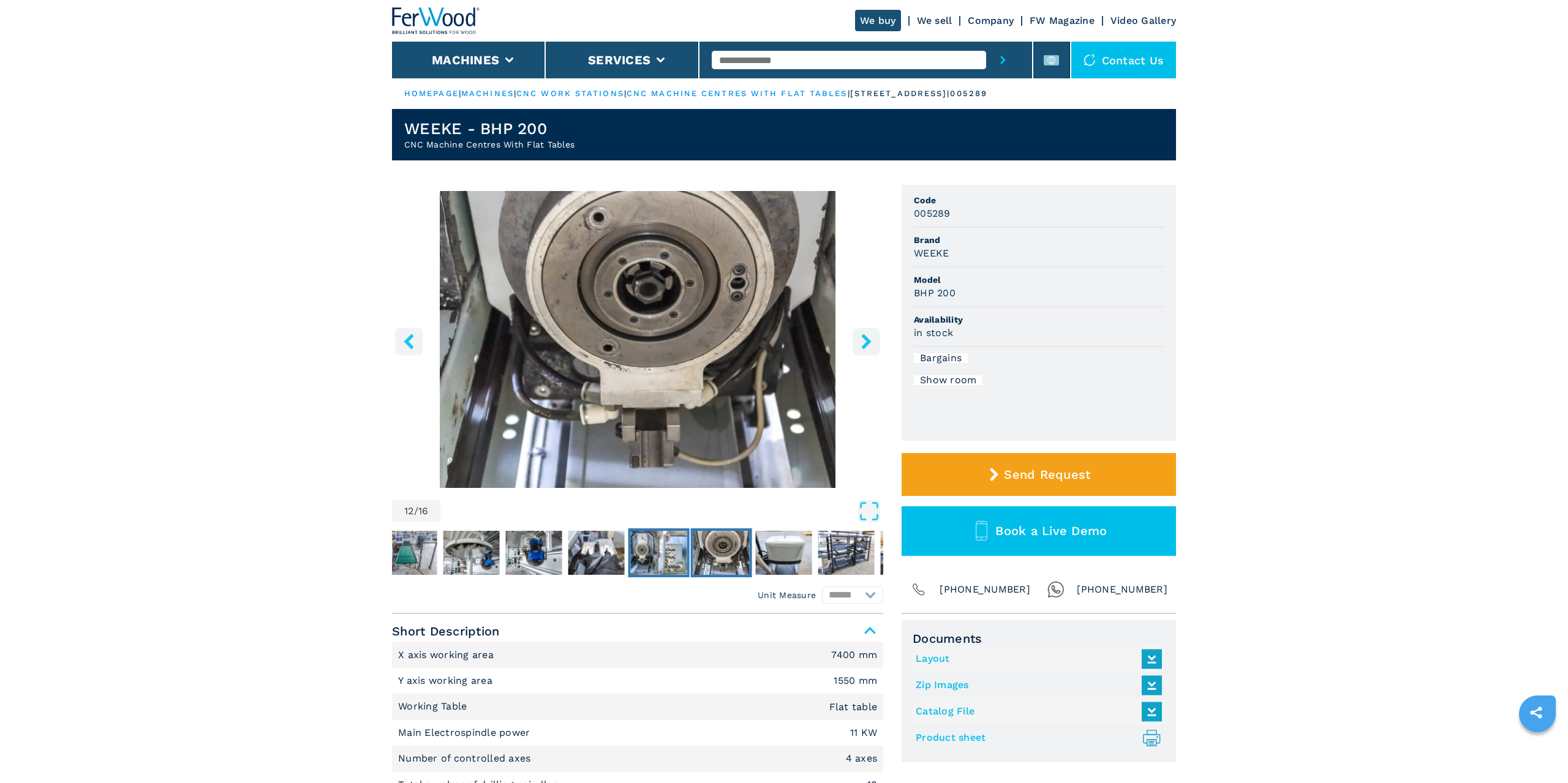
click at [672, 549] on img "Go to Slide 11" at bounding box center [659, 552] width 56 height 44
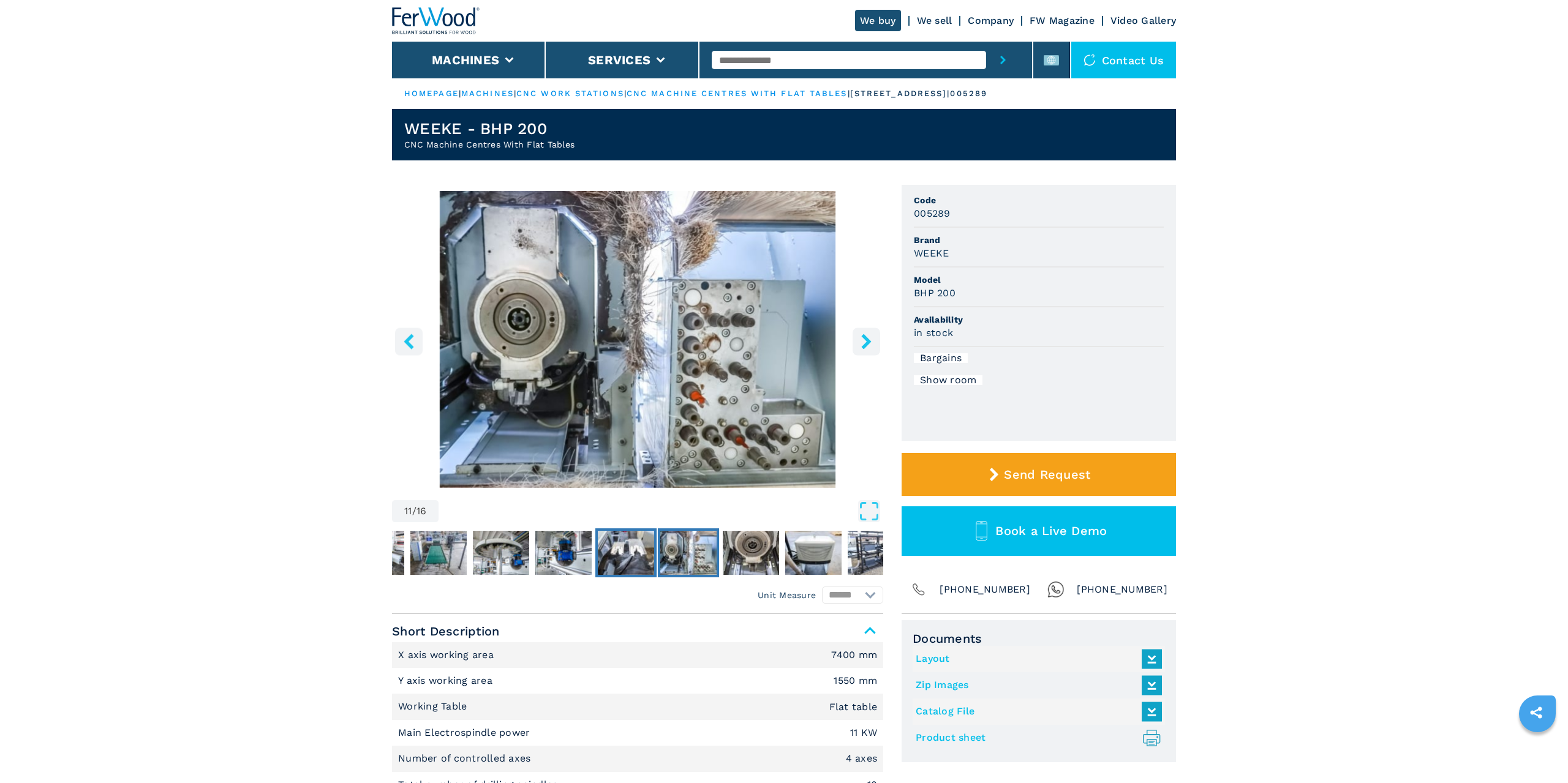
click at [626, 551] on img "Go to Slide 10" at bounding box center [626, 552] width 56 height 44
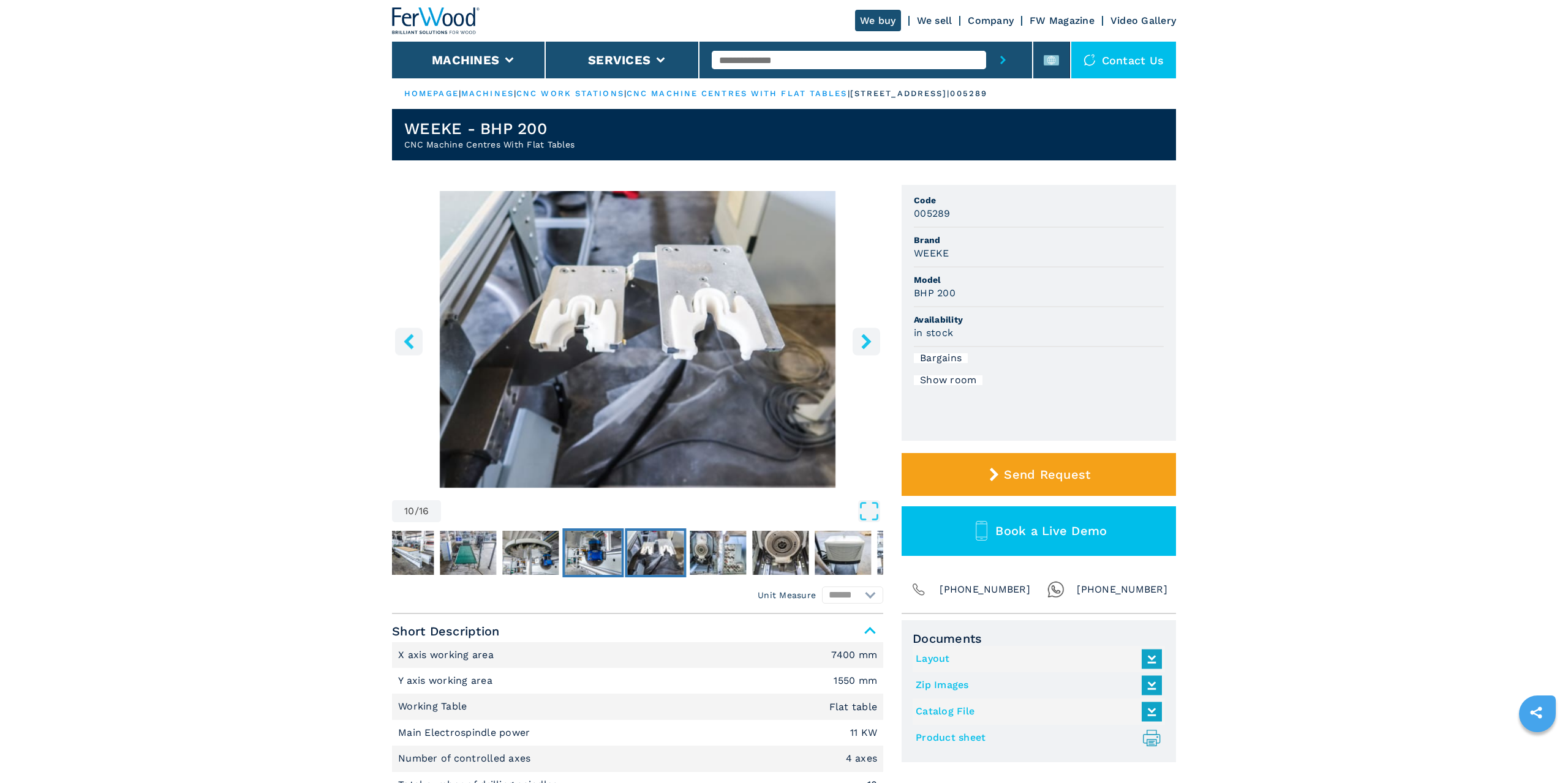
click at [576, 551] on img "Go to Slide 9" at bounding box center [592, 552] width 56 height 44
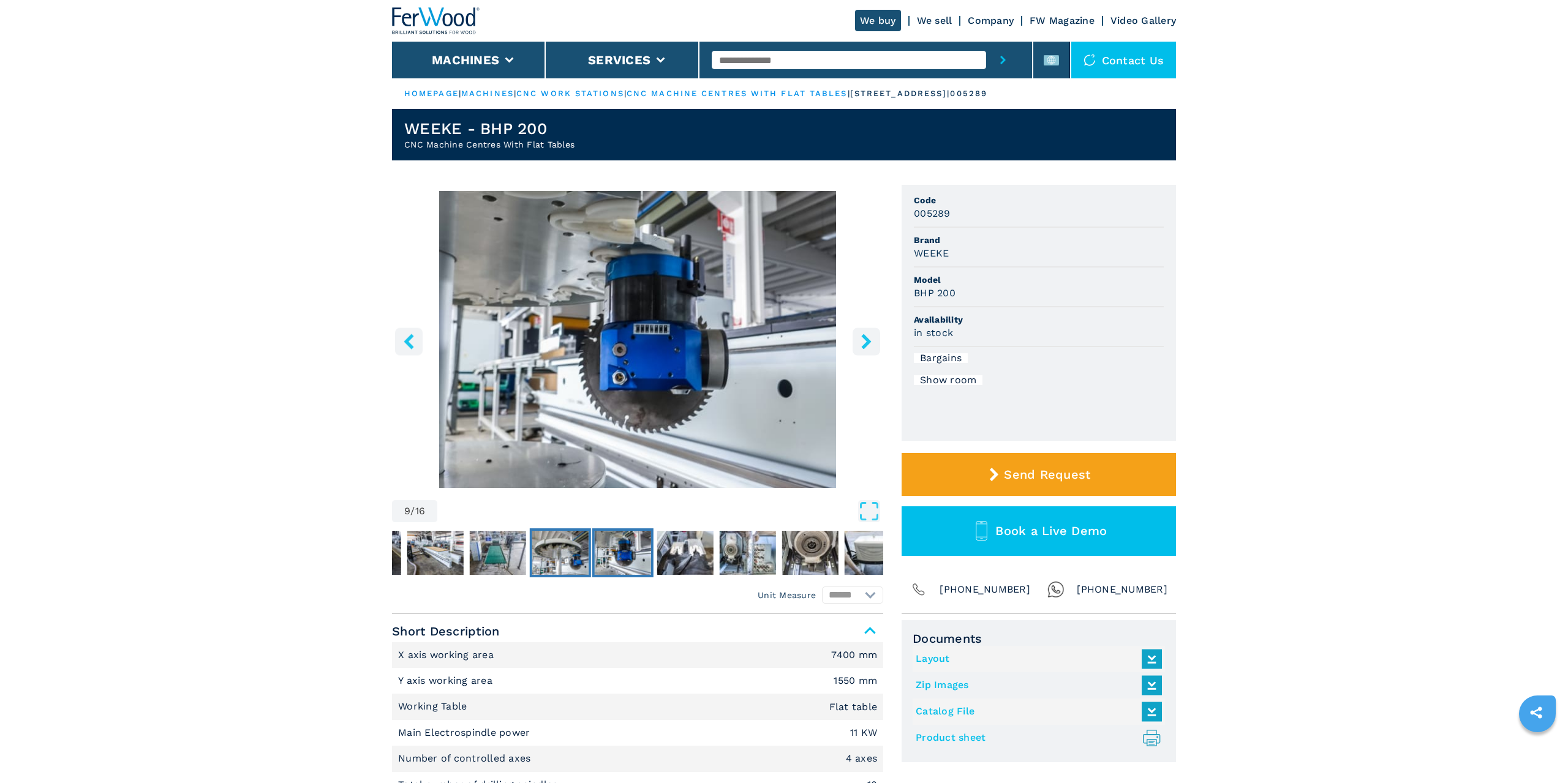
click at [549, 551] on img "Go to Slide 8" at bounding box center [560, 552] width 56 height 44
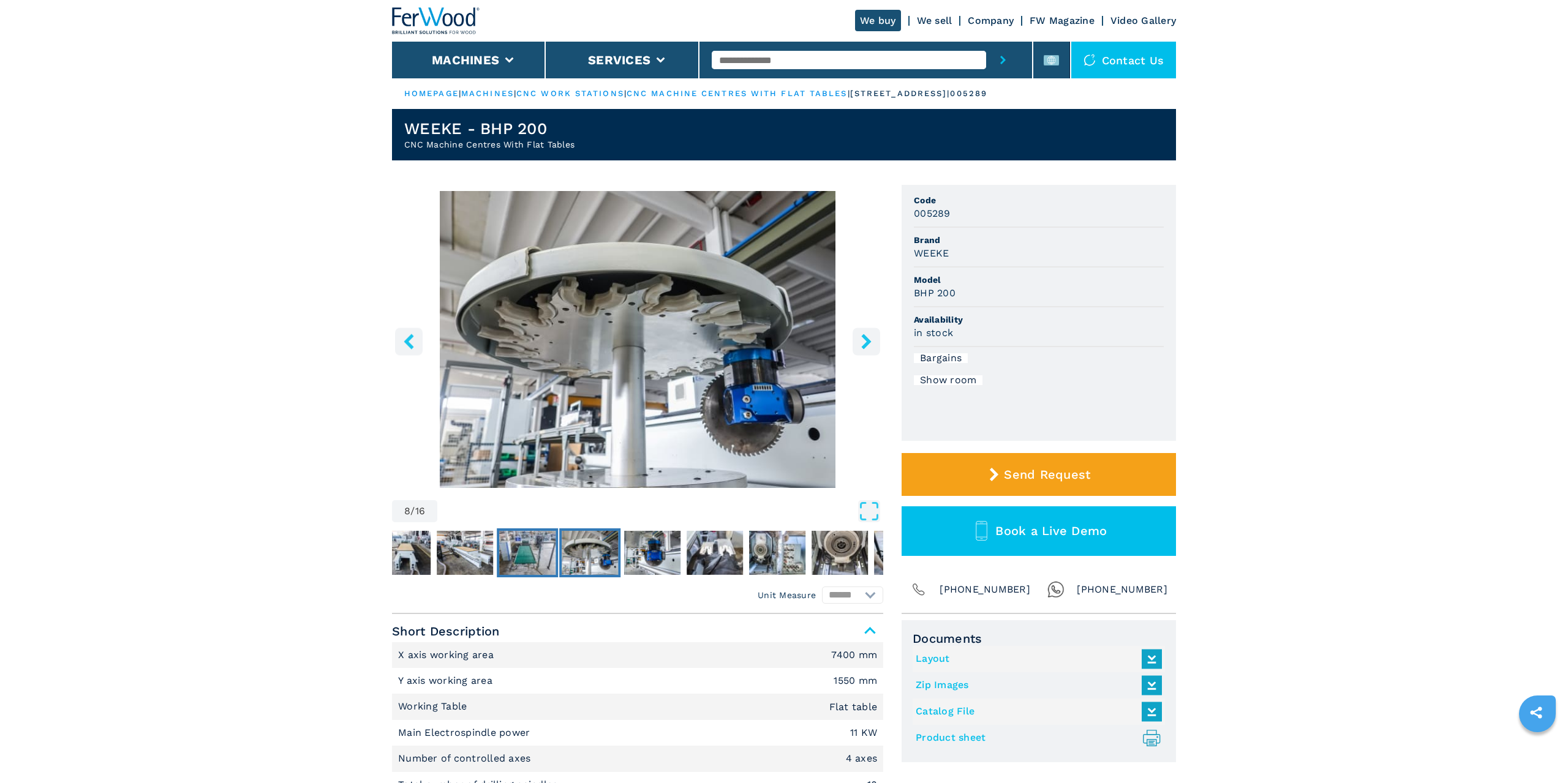
click at [522, 551] on img "Go to Slide 7" at bounding box center [527, 552] width 56 height 44
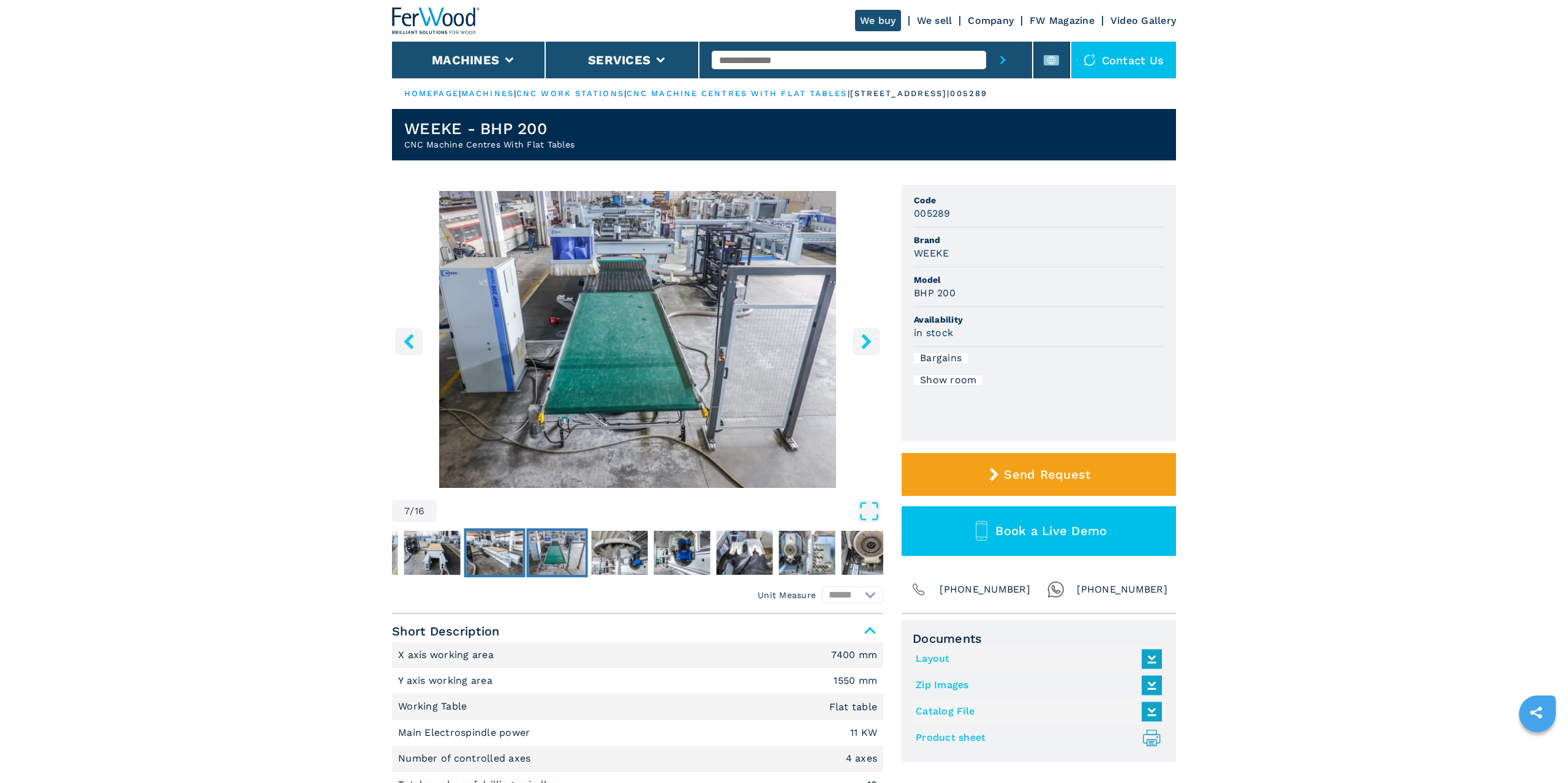
click at [492, 553] on img "Go to Slide 6" at bounding box center [494, 552] width 56 height 44
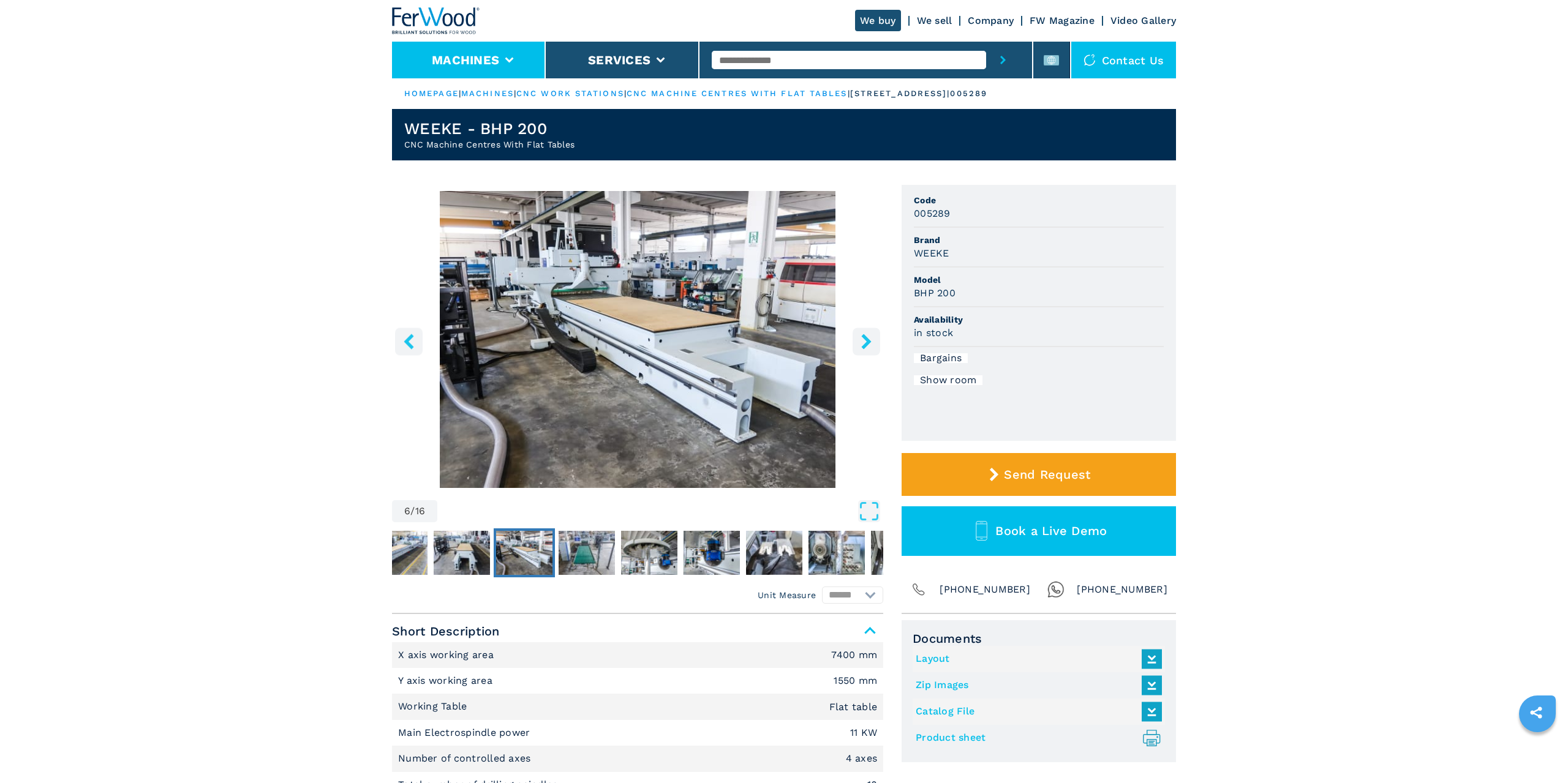
click at [480, 65] on button "Machines" at bounding box center [466, 60] width 67 height 15
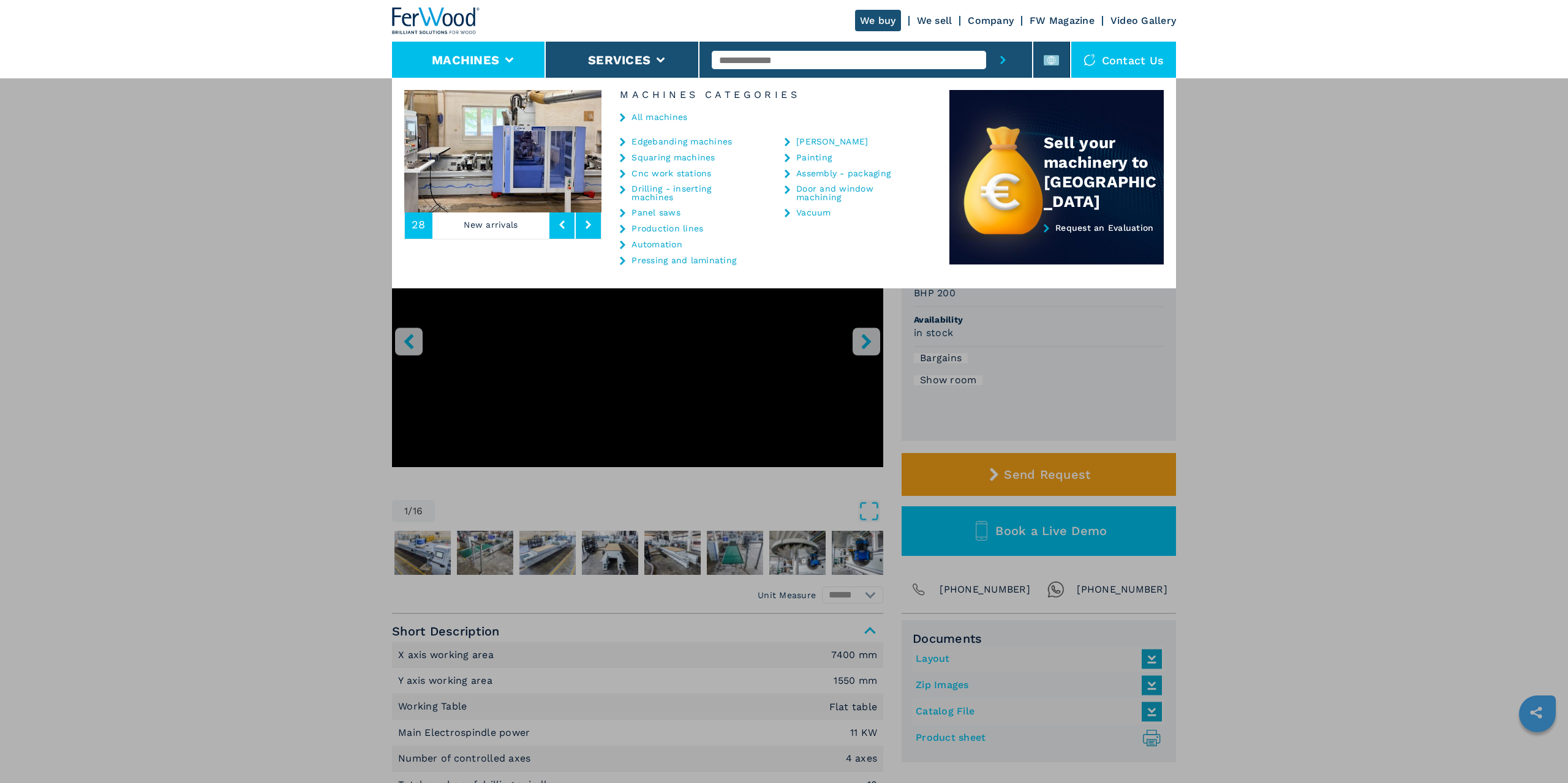
click at [665, 212] on link "Panel saws" at bounding box center [656, 212] width 49 height 8
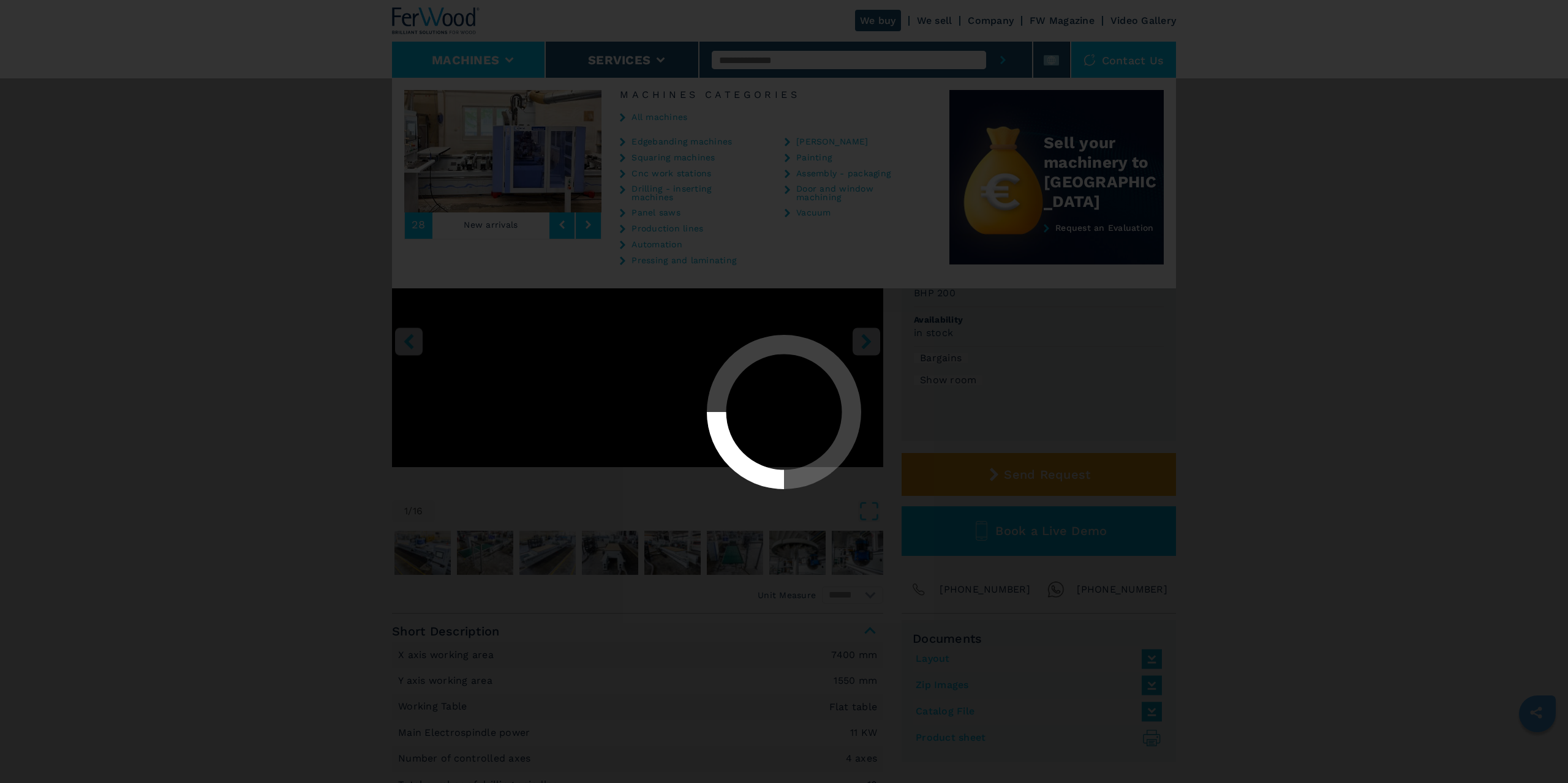
select select "**********"
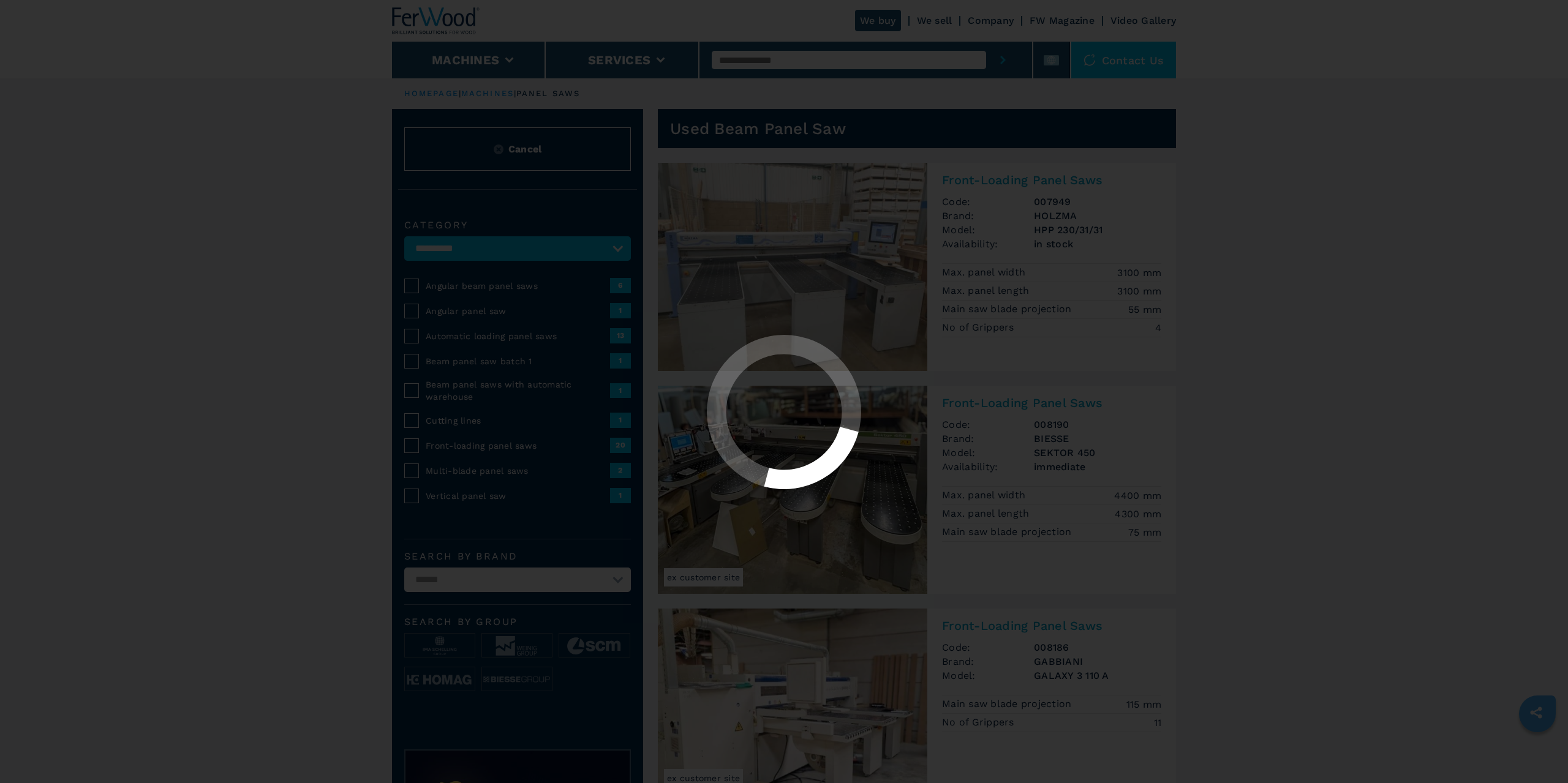
select select "**********"
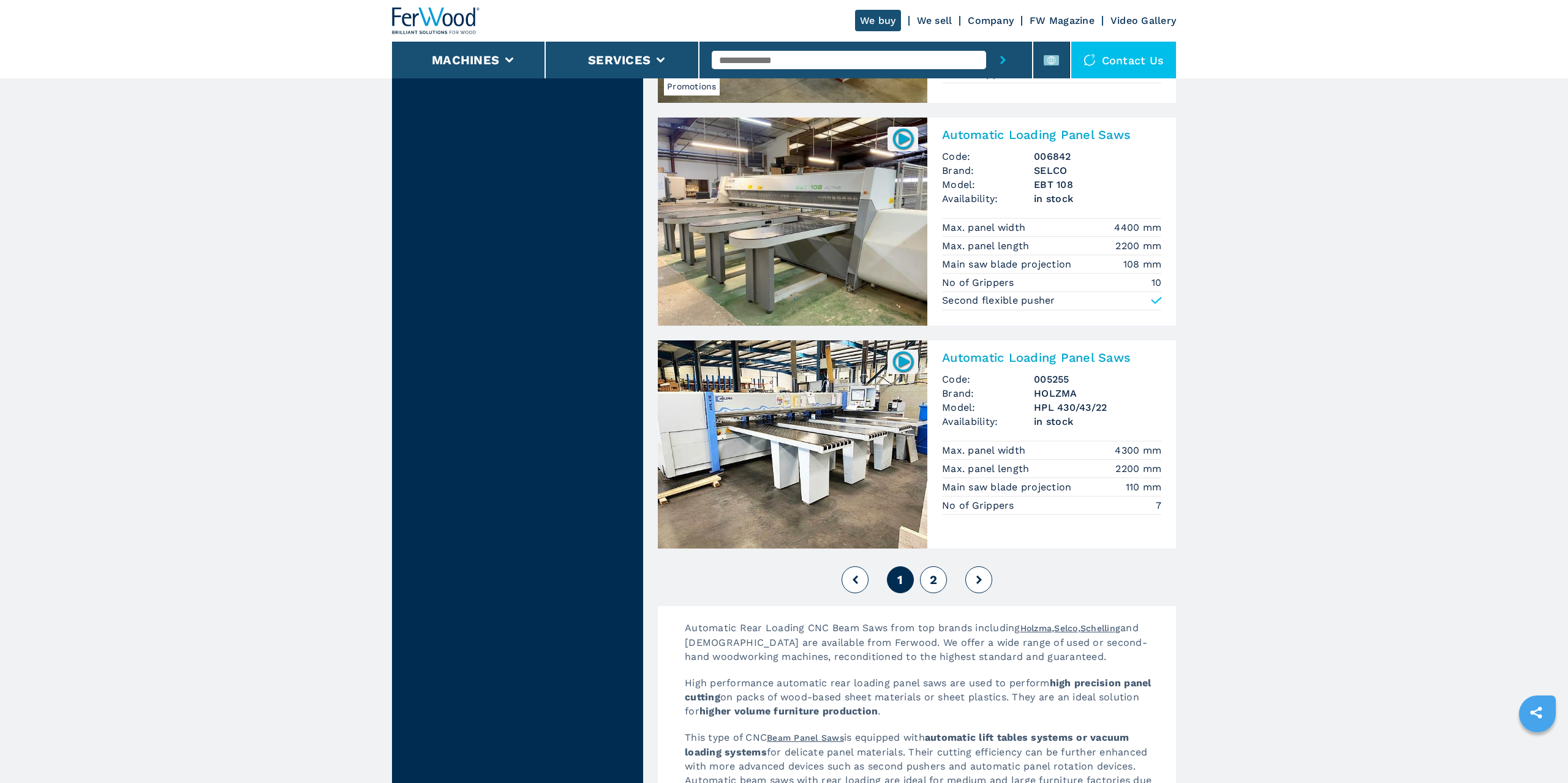
scroll to position [2707, 0]
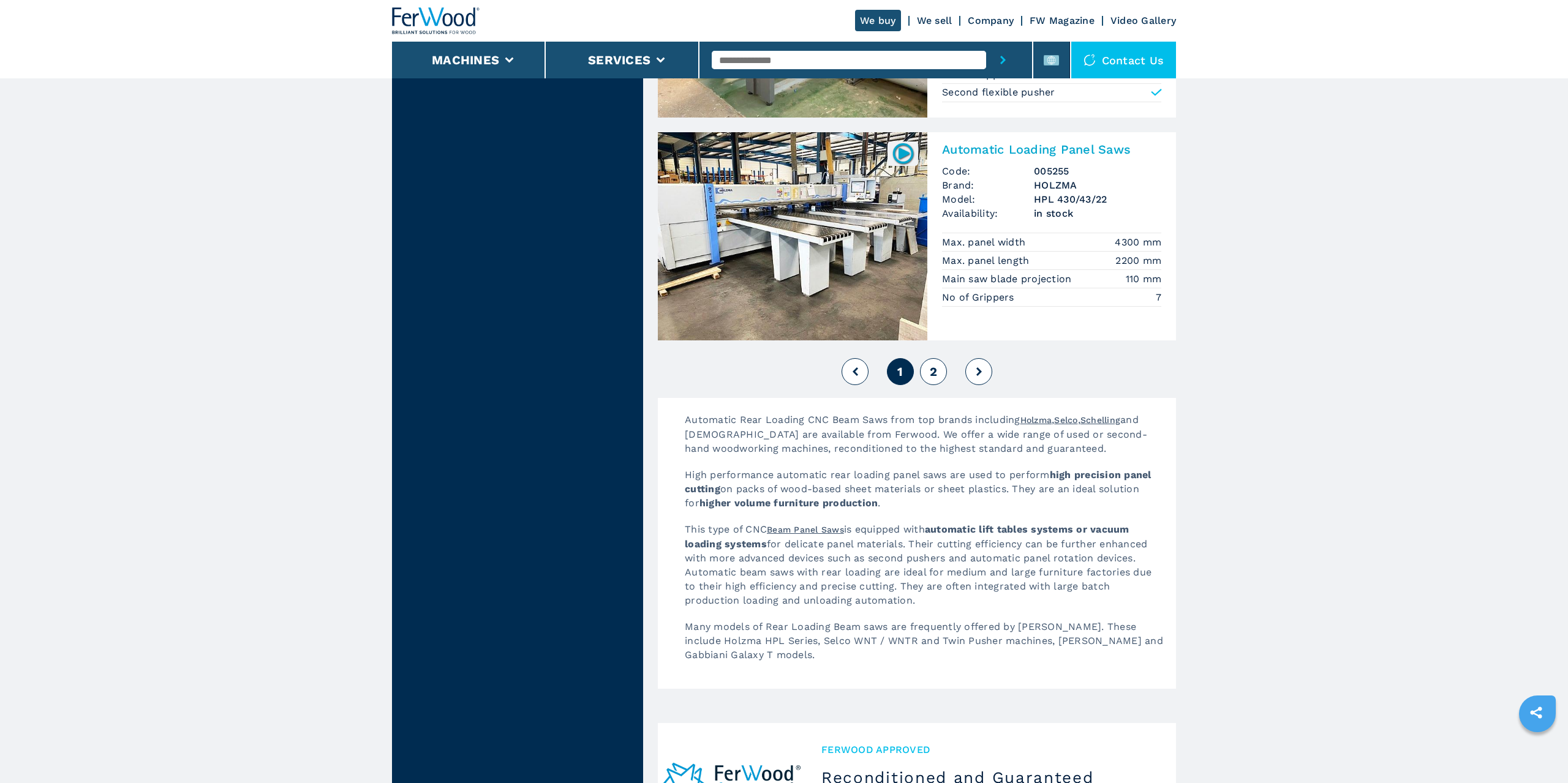
click at [928, 368] on button "2" at bounding box center [933, 372] width 27 height 27
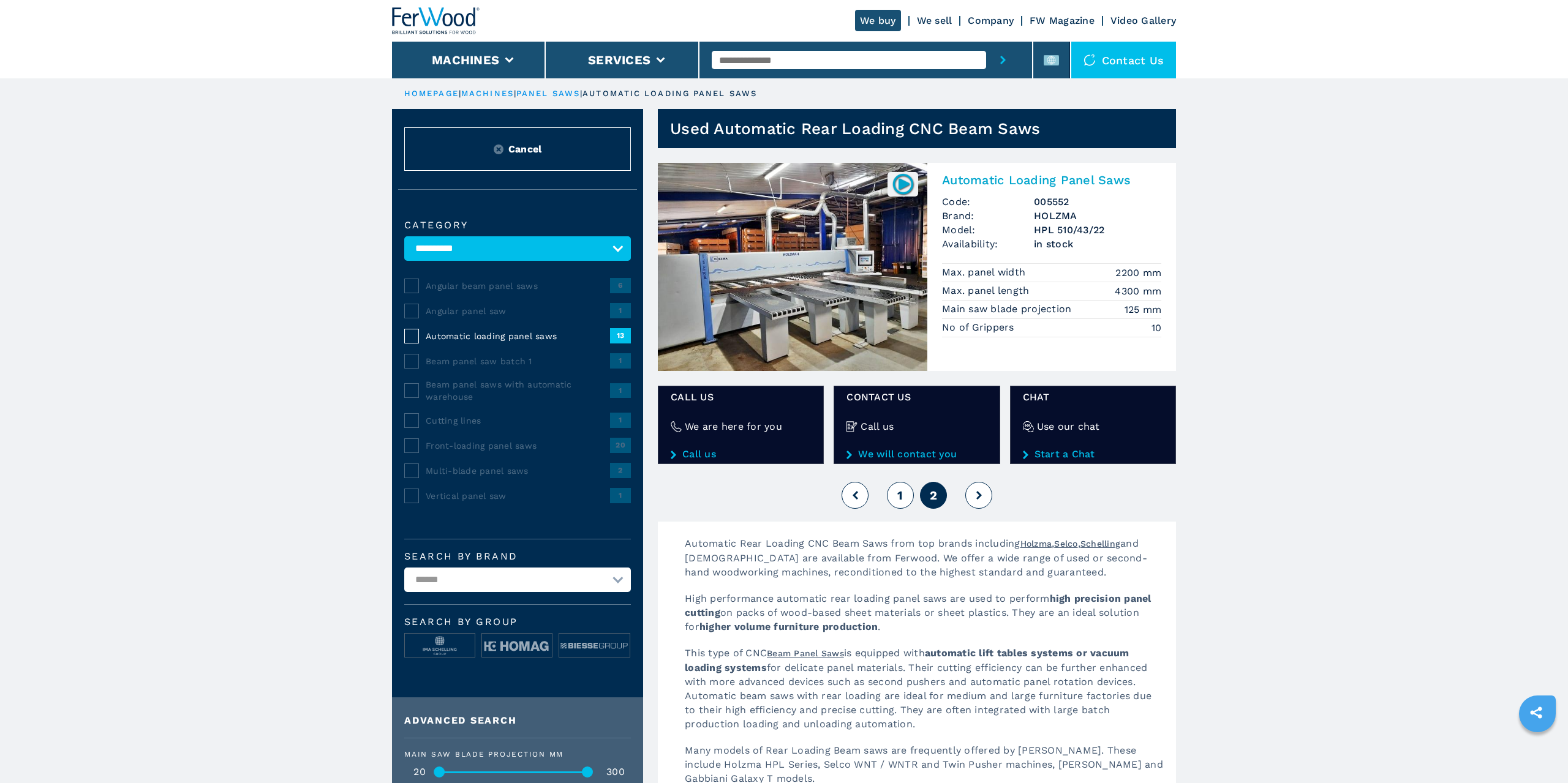
click at [897, 500] on button "1" at bounding box center [900, 496] width 27 height 27
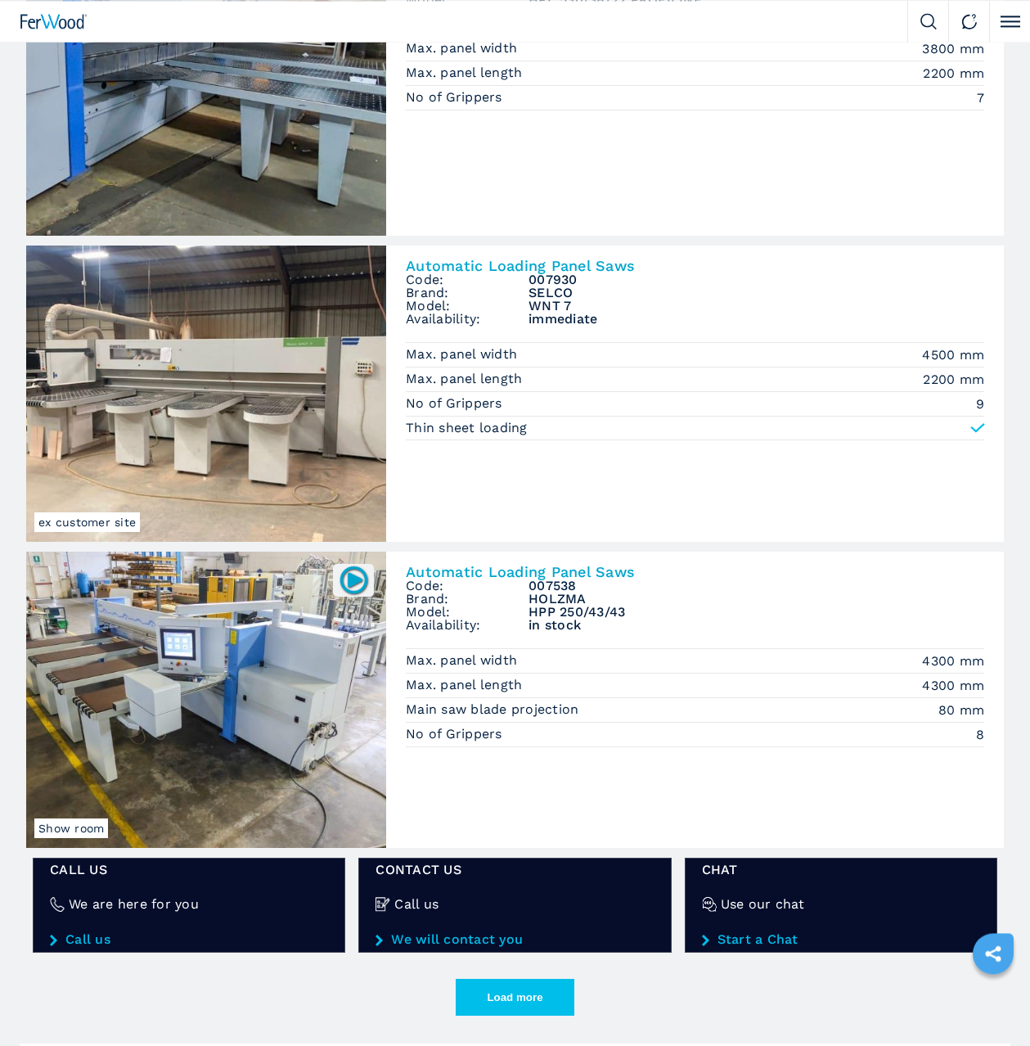
scroll to position [1947, 0]
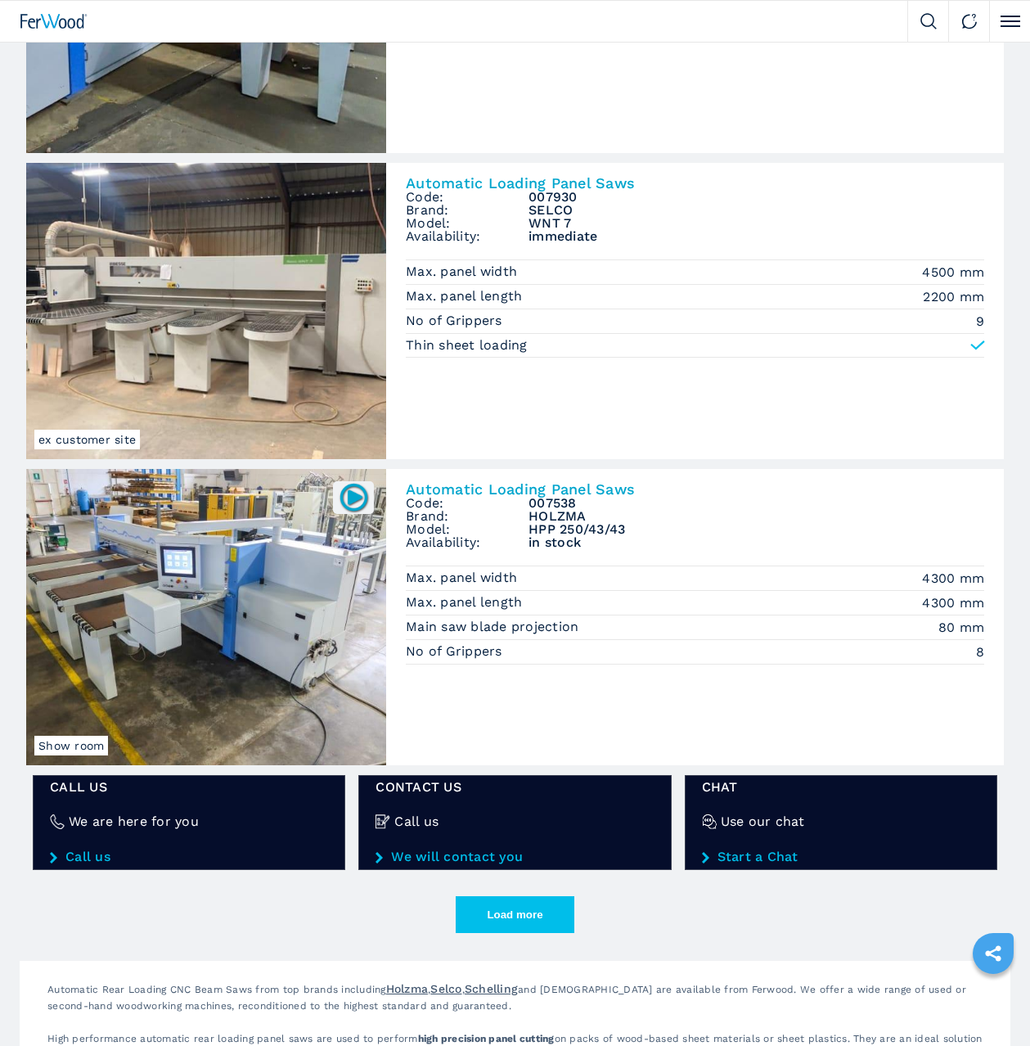
click at [506, 904] on button "Load more" at bounding box center [515, 914] width 119 height 37
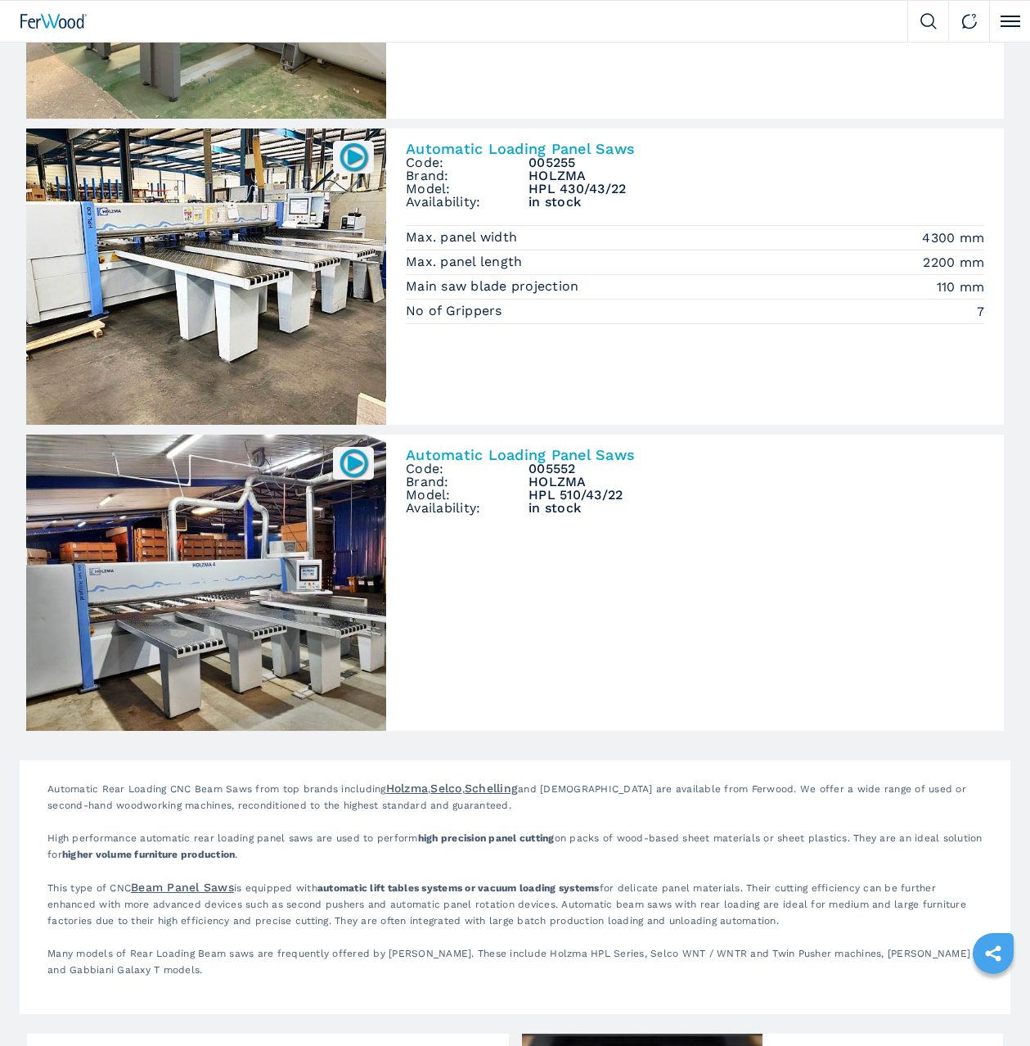
scroll to position [3895, 0]
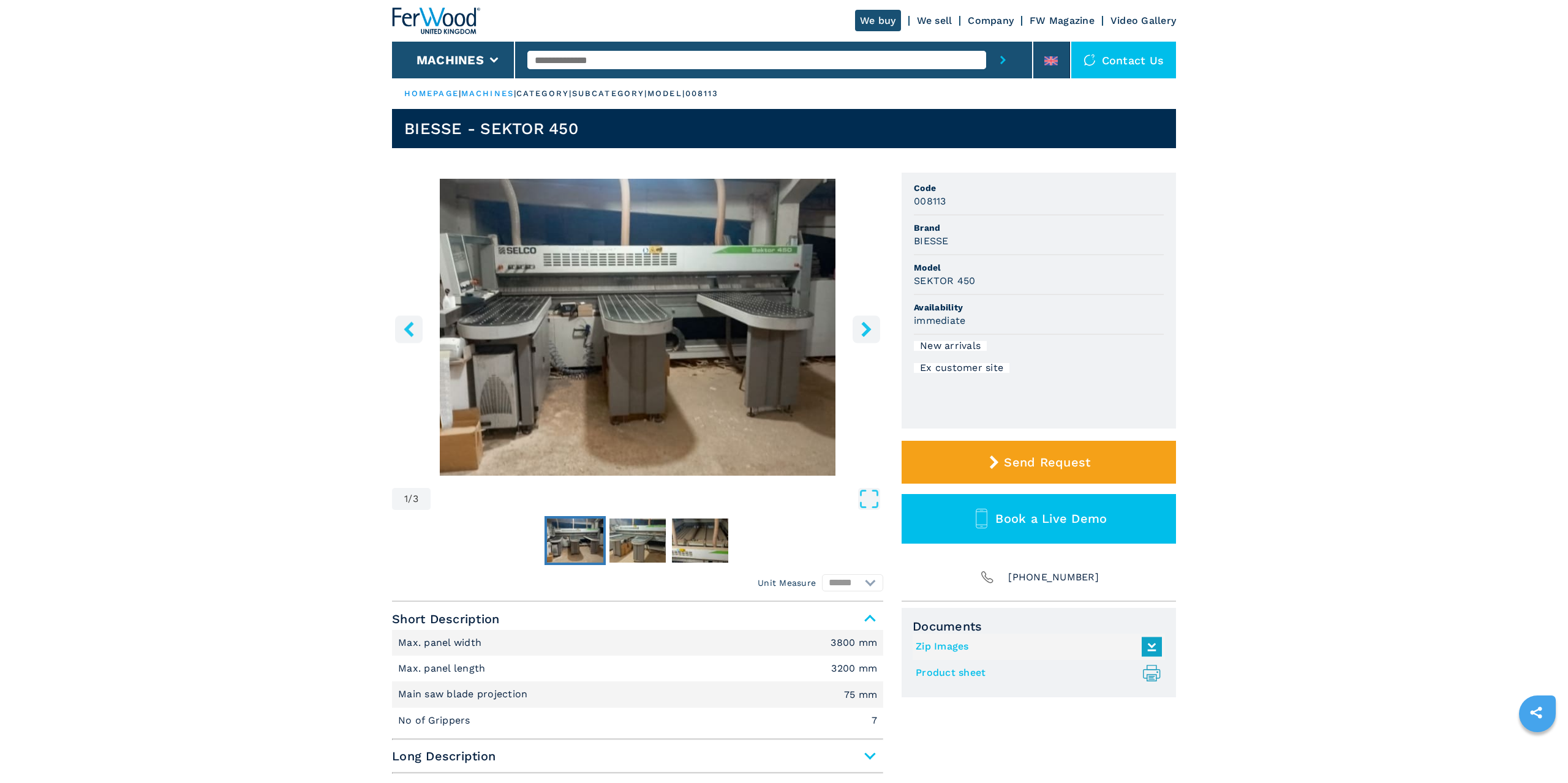
scroll to position [208, 0]
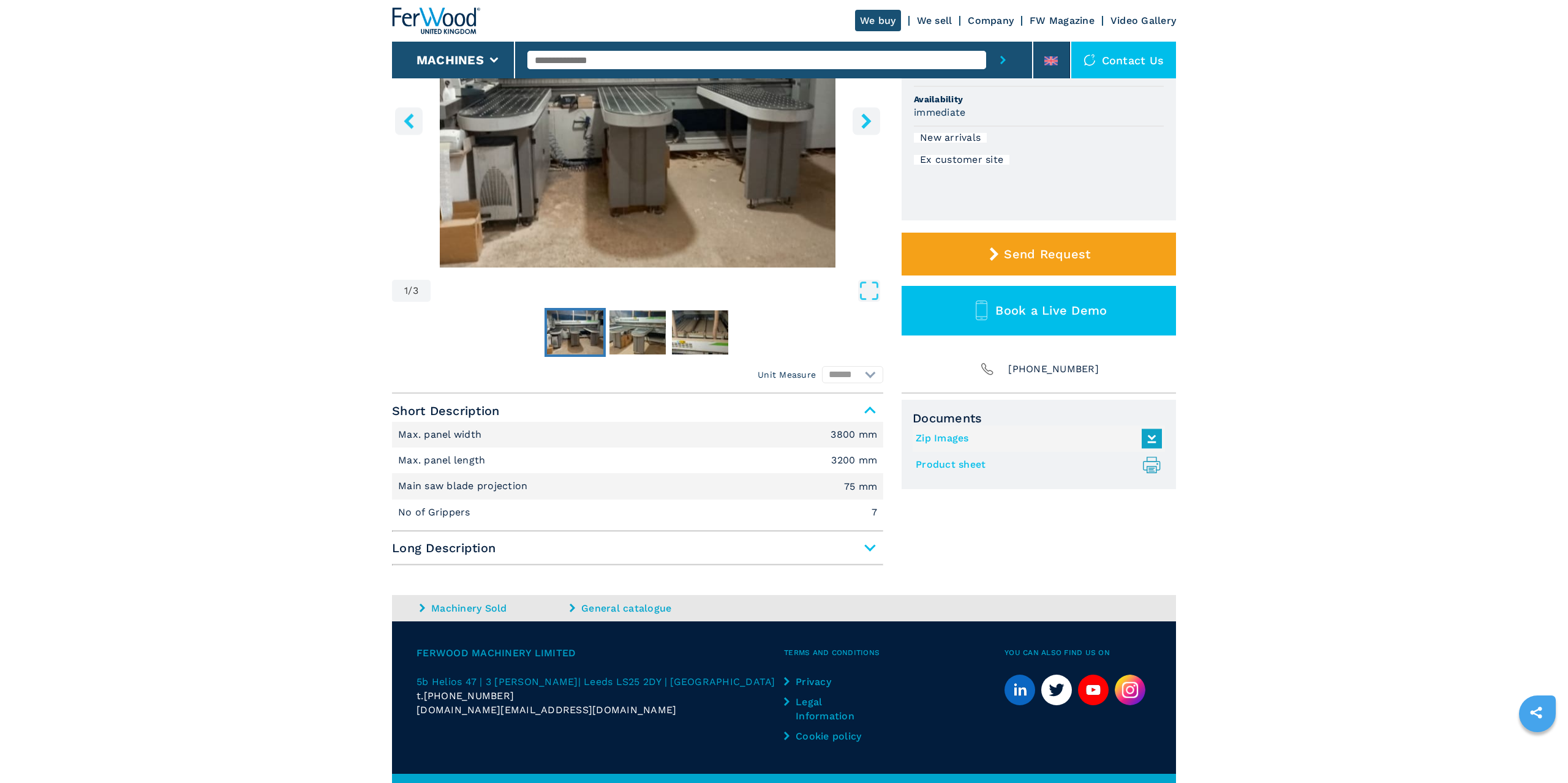
click at [866, 552] on span "Long Description" at bounding box center [638, 548] width 491 height 22
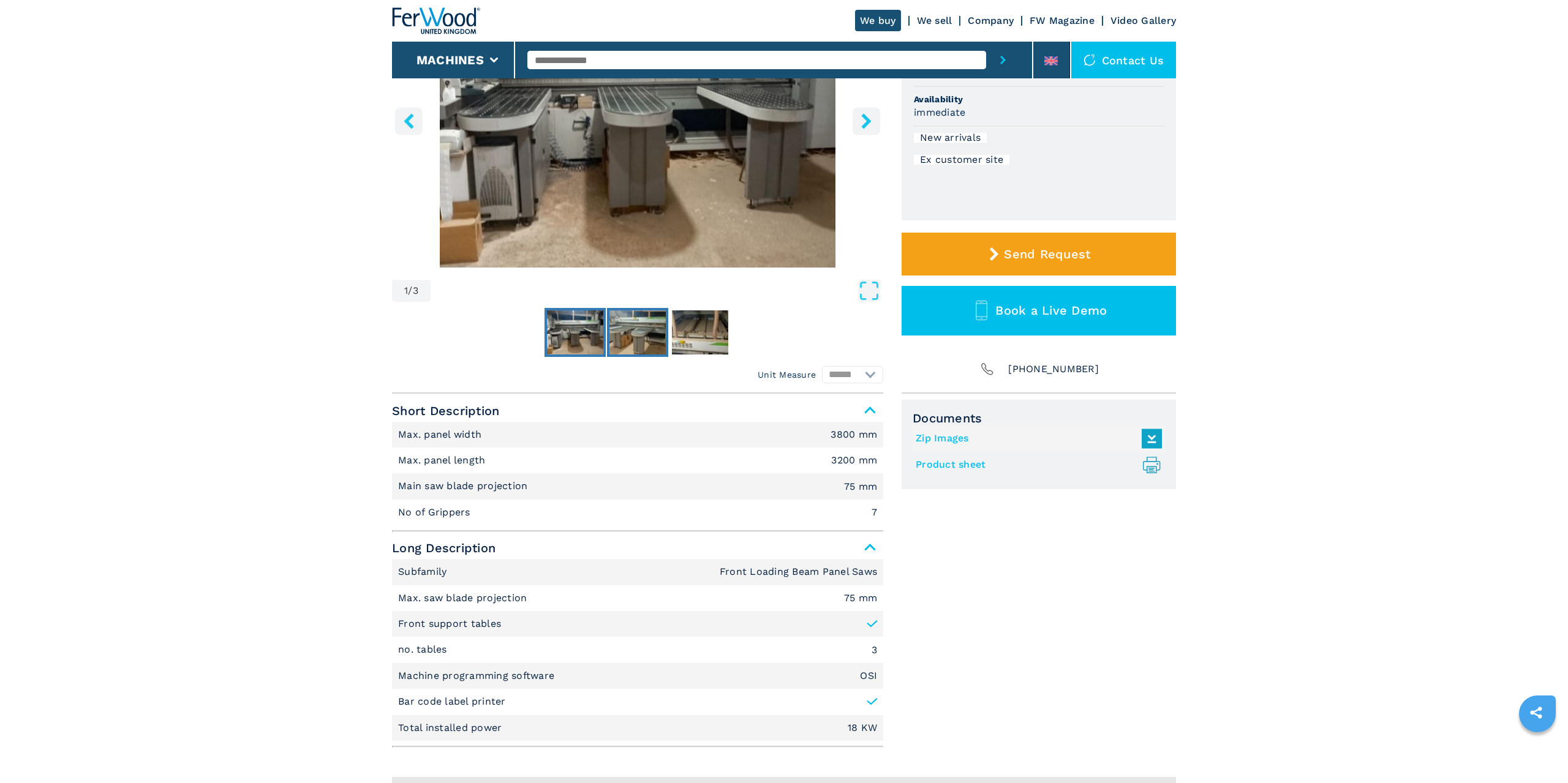
click at [661, 324] on img "Go to Slide 2" at bounding box center [637, 332] width 56 height 44
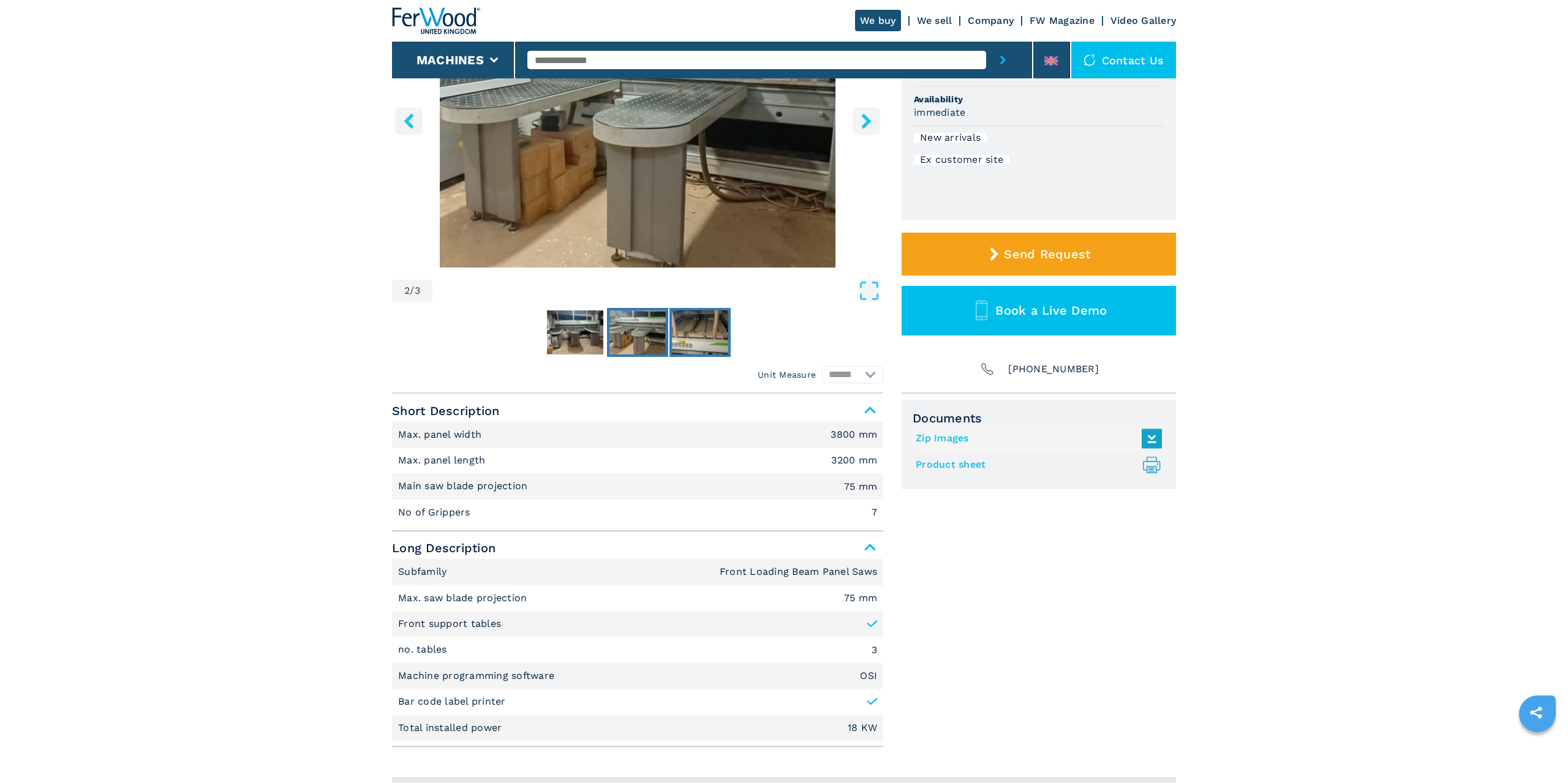
click at [703, 334] on img "Go to Slide 3" at bounding box center [700, 332] width 56 height 44
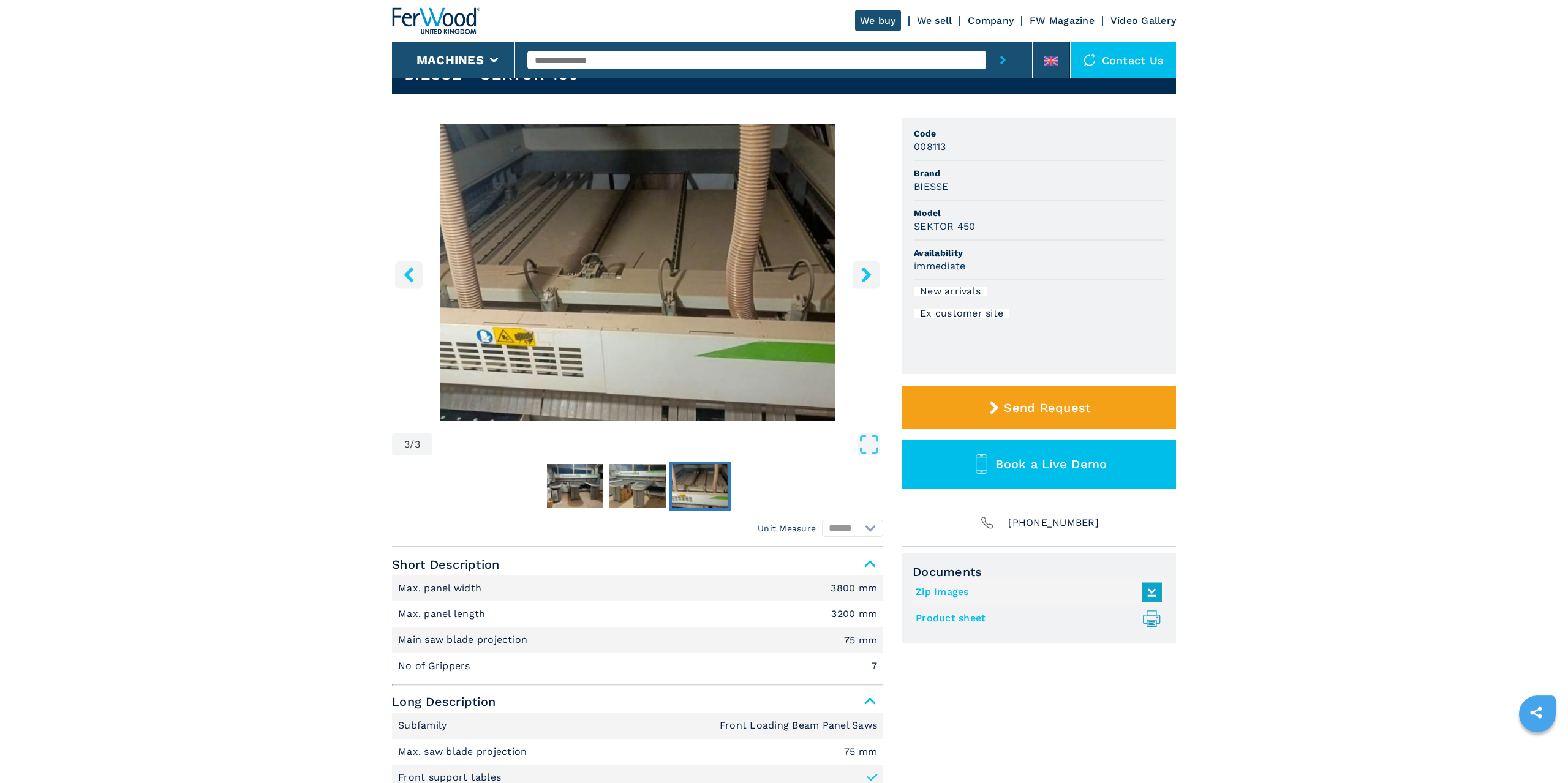
scroll to position [0, 0]
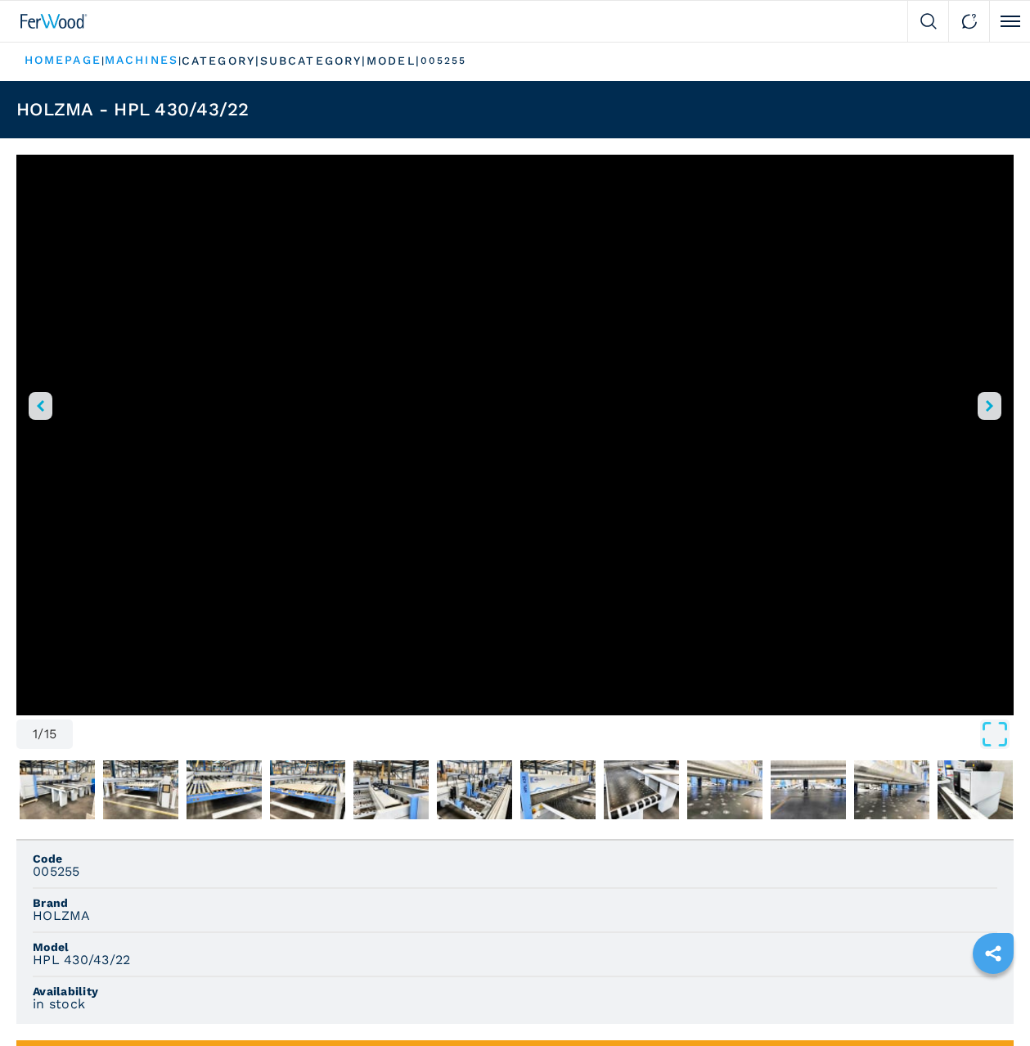
click at [879, 72] on ul "HOMEPAGE | machines | category | subcategory | model | 005255" at bounding box center [515, 61] width 1030 height 40
drag, startPoint x: 107, startPoint y: 916, endPoint x: 35, endPoint y: 911, distance: 72.2
click at [35, 911] on div "HOLZMA" at bounding box center [515, 915] width 965 height 15
copy h3 "HOLZMA"
click at [121, 968] on li "Model HPL 430/43/22" at bounding box center [515, 955] width 965 height 44
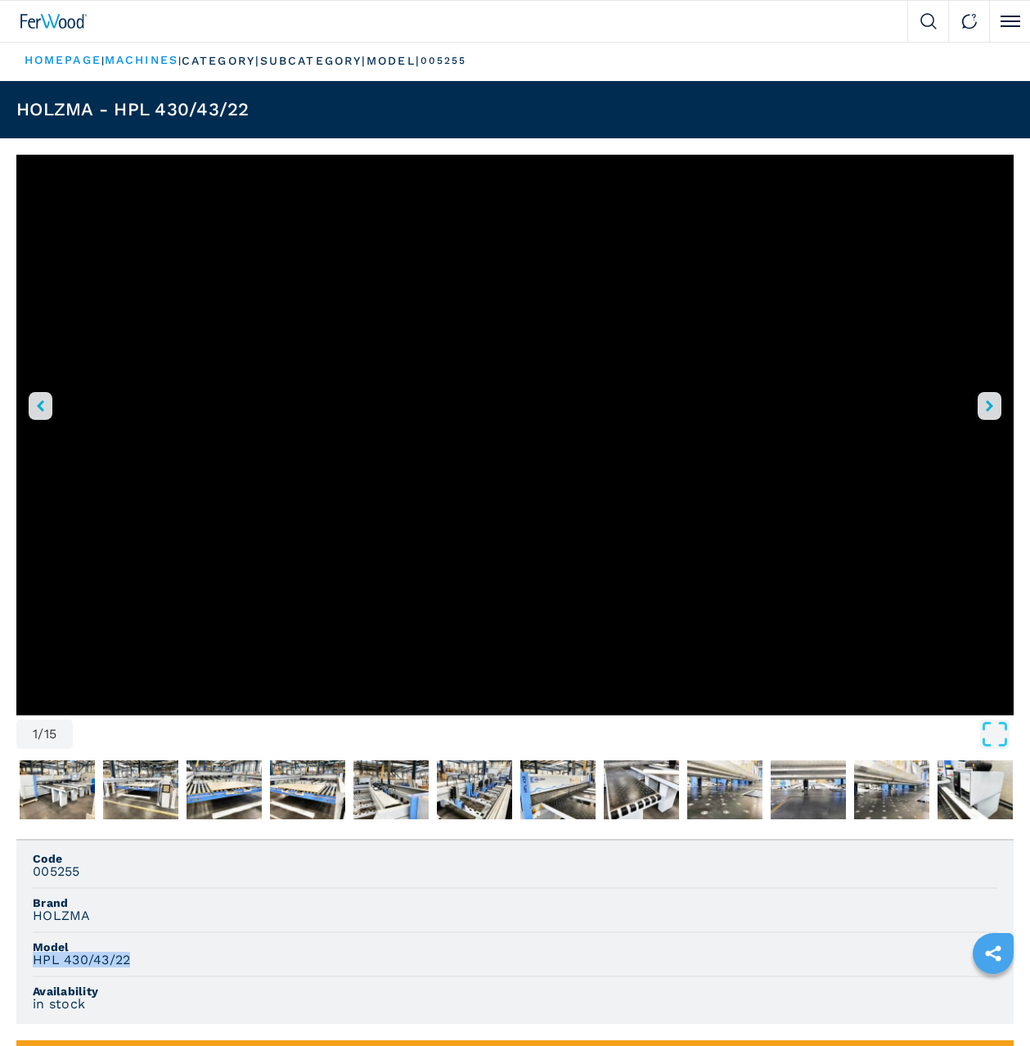
drag, startPoint x: 136, startPoint y: 959, endPoint x: 67, endPoint y: 950, distance: 69.3
click at [67, 950] on li "Model HPL 430/43/22" at bounding box center [515, 955] width 965 height 44
copy li "HPL 430/43/22"
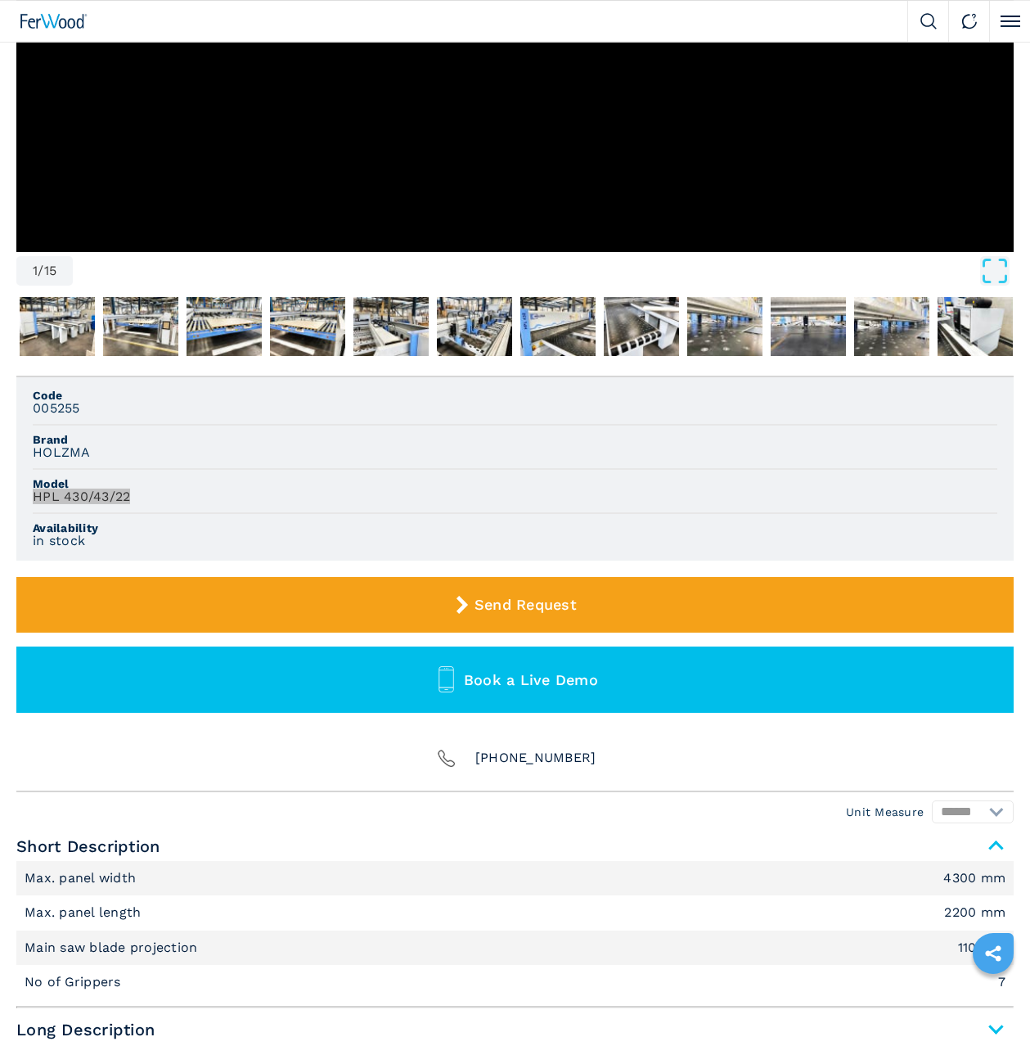
scroll to position [556, 0]
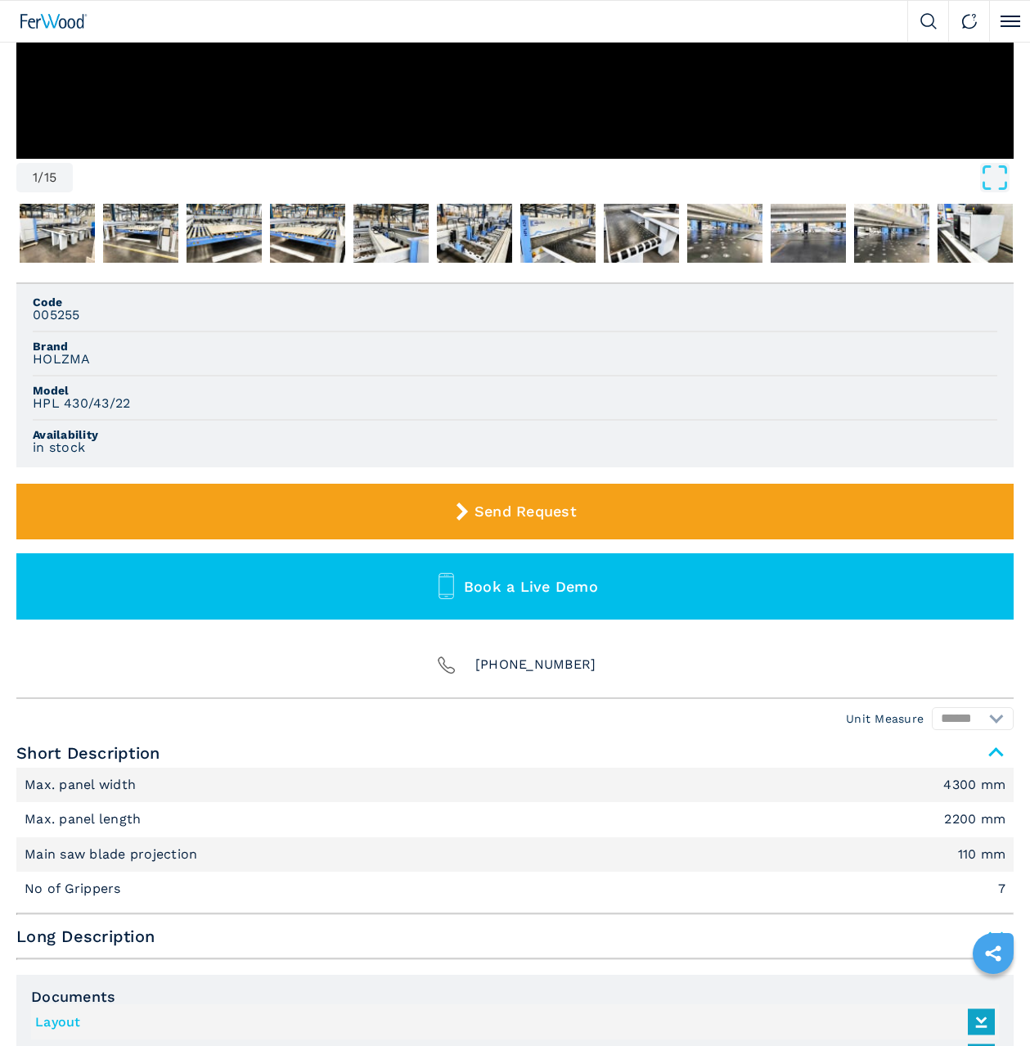
click at [266, 326] on li "Code 005255" at bounding box center [515, 310] width 965 height 44
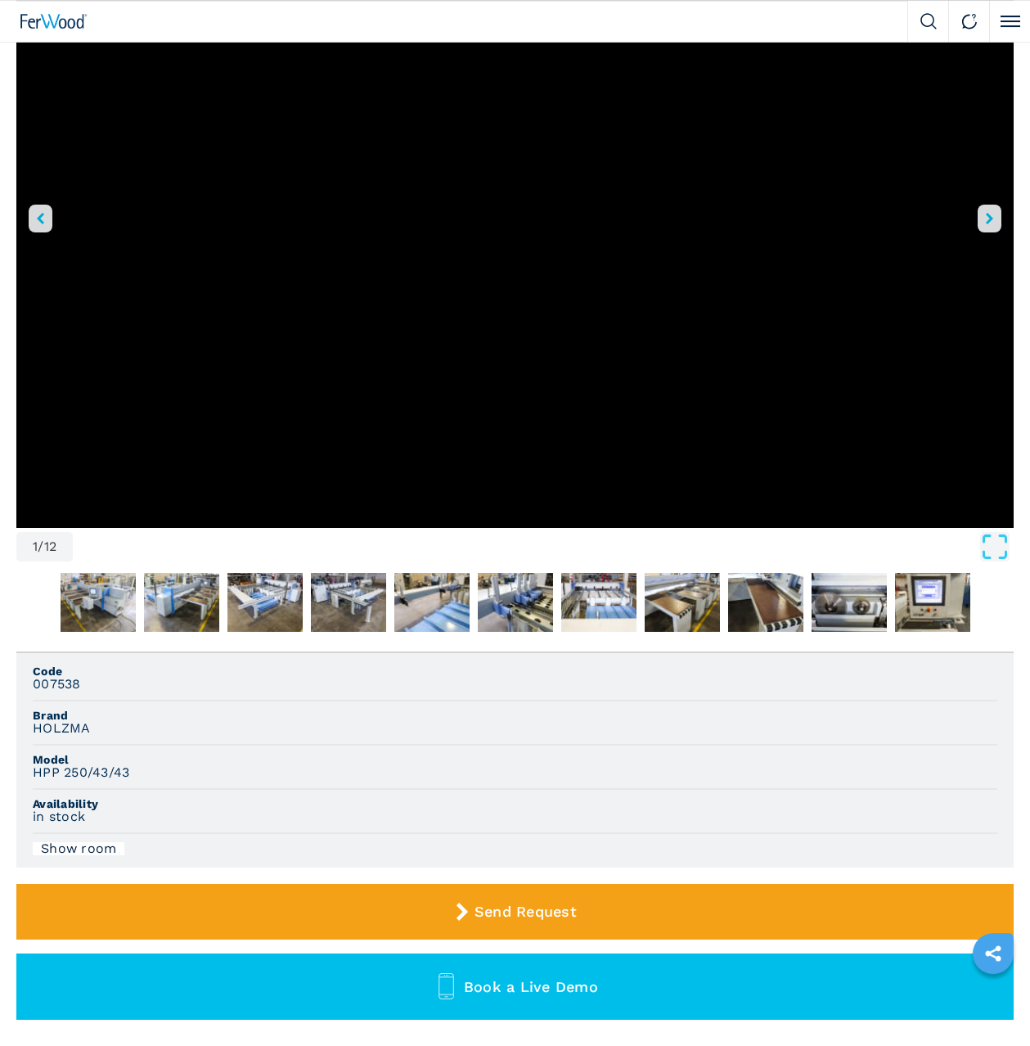
scroll to position [278, 0]
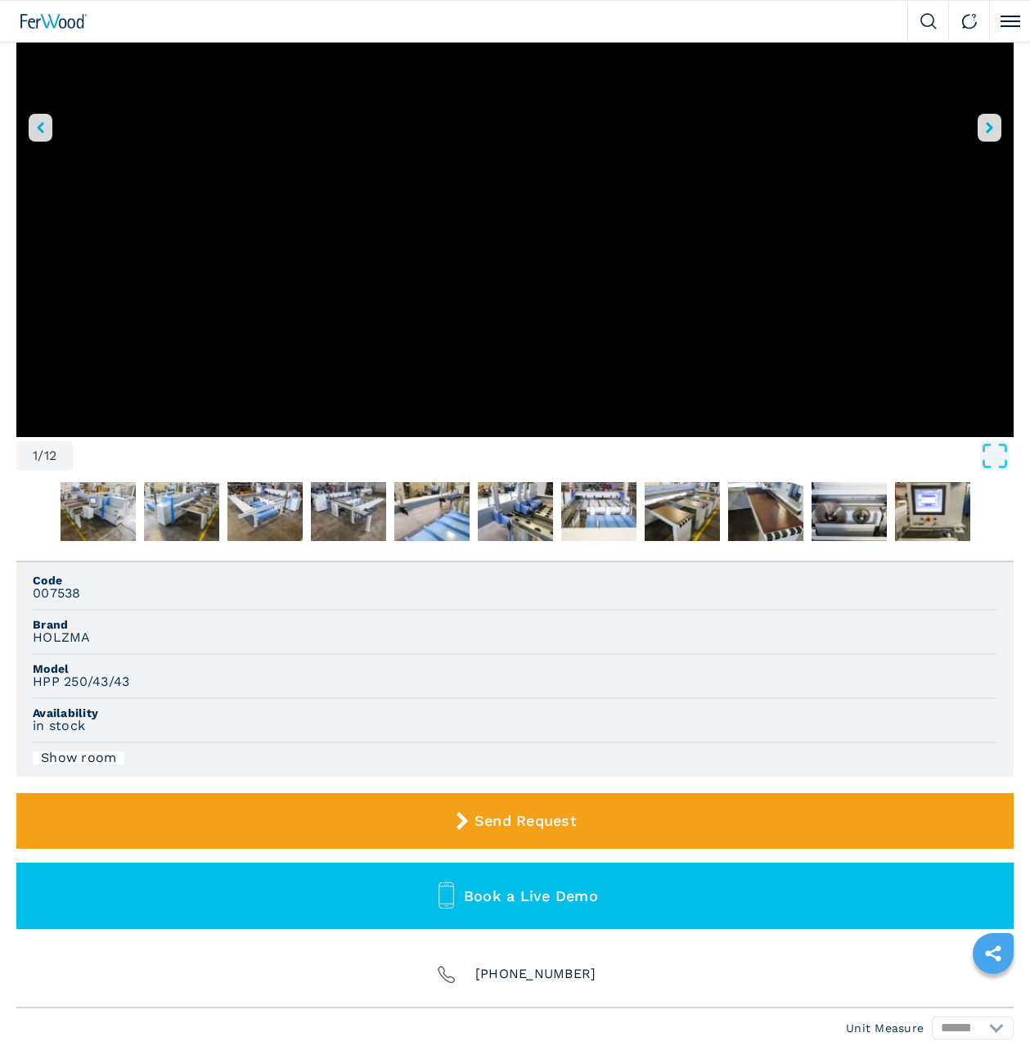
click at [98, 579] on span "Code" at bounding box center [515, 579] width 965 height 11
drag, startPoint x: 76, startPoint y: 589, endPoint x: 34, endPoint y: 589, distance: 42.5
click at [34, 589] on h3 "007538" at bounding box center [57, 593] width 48 height 15
copy h3 "007538"
click at [117, 618] on li "Brand HOLZMA" at bounding box center [515, 632] width 965 height 44
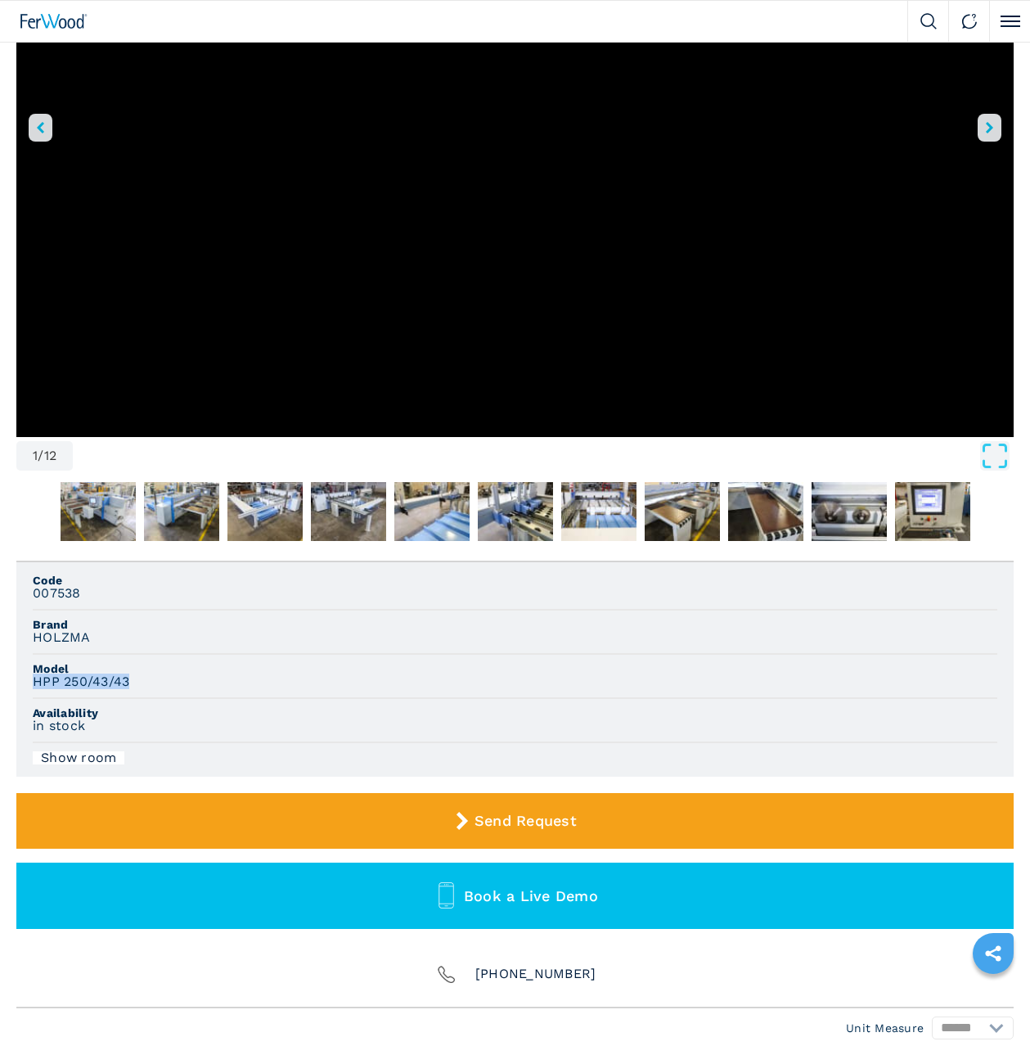
drag, startPoint x: 130, startPoint y: 677, endPoint x: 34, endPoint y: 677, distance: 95.7
click at [34, 677] on h3 "HPP 250/43/43" at bounding box center [81, 681] width 97 height 15
copy h3 "HPP 250/43/43"
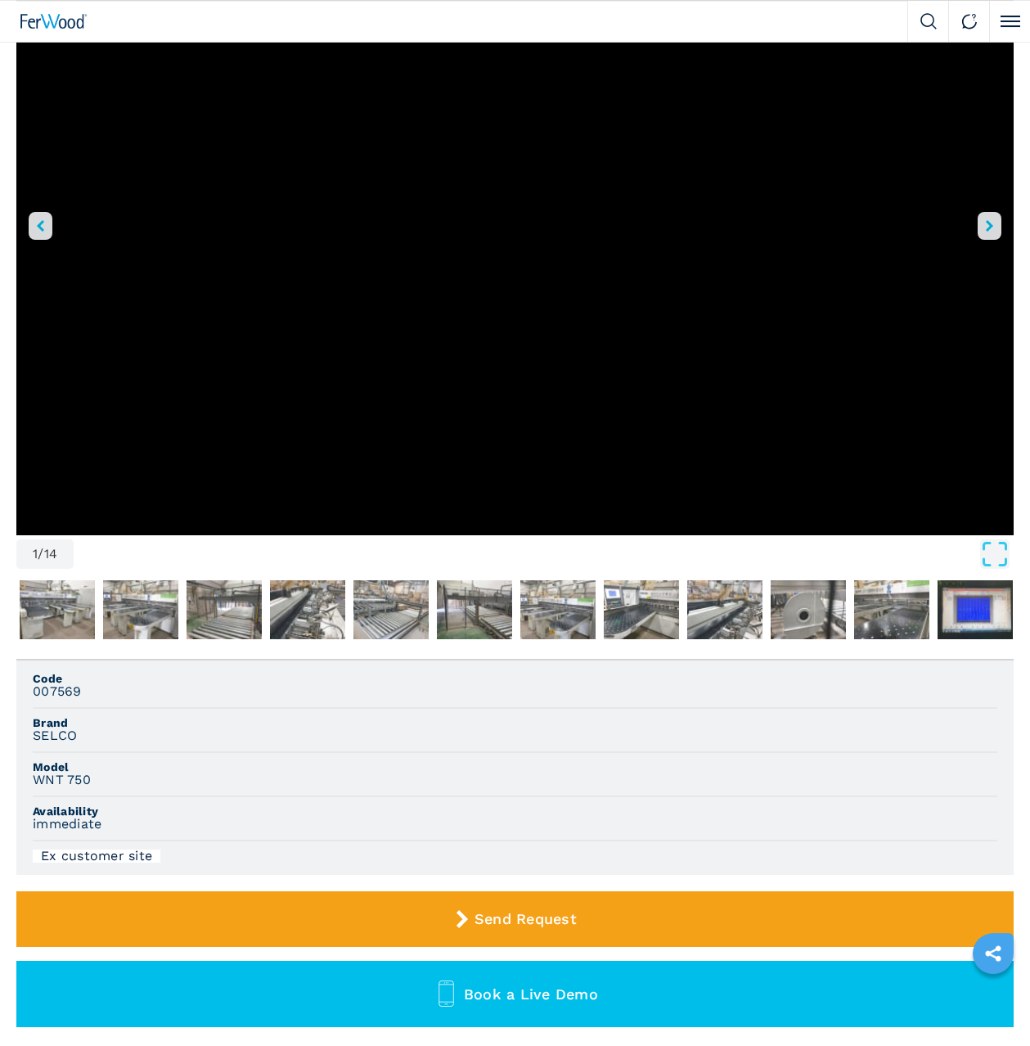
scroll to position [278, 0]
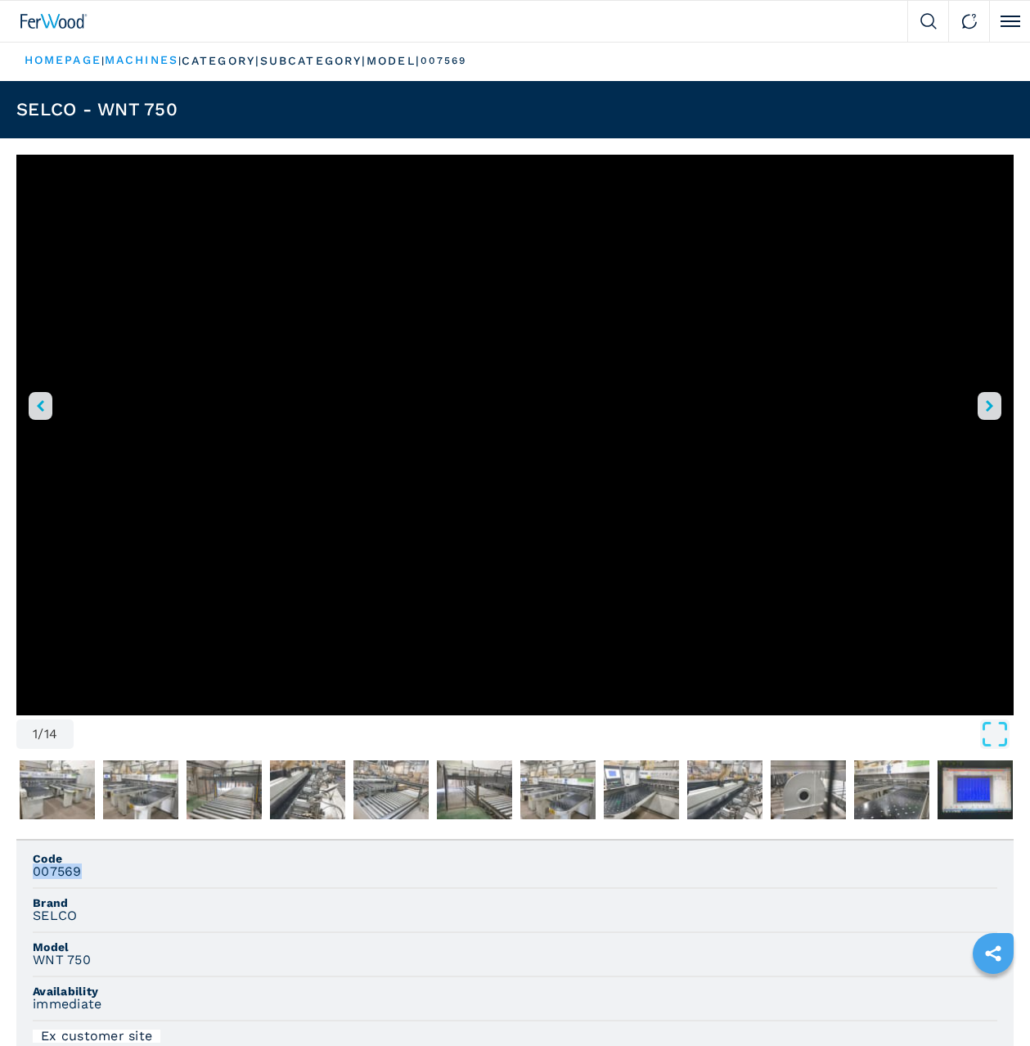
drag, startPoint x: 84, startPoint y: 866, endPoint x: 26, endPoint y: 873, distance: 58.6
click at [26, 873] on ul "Code 007569 Brand SELCO Model WNT 750 Availability immediate Ex customer site" at bounding box center [514, 947] width 997 height 214
copy h3 "007569"
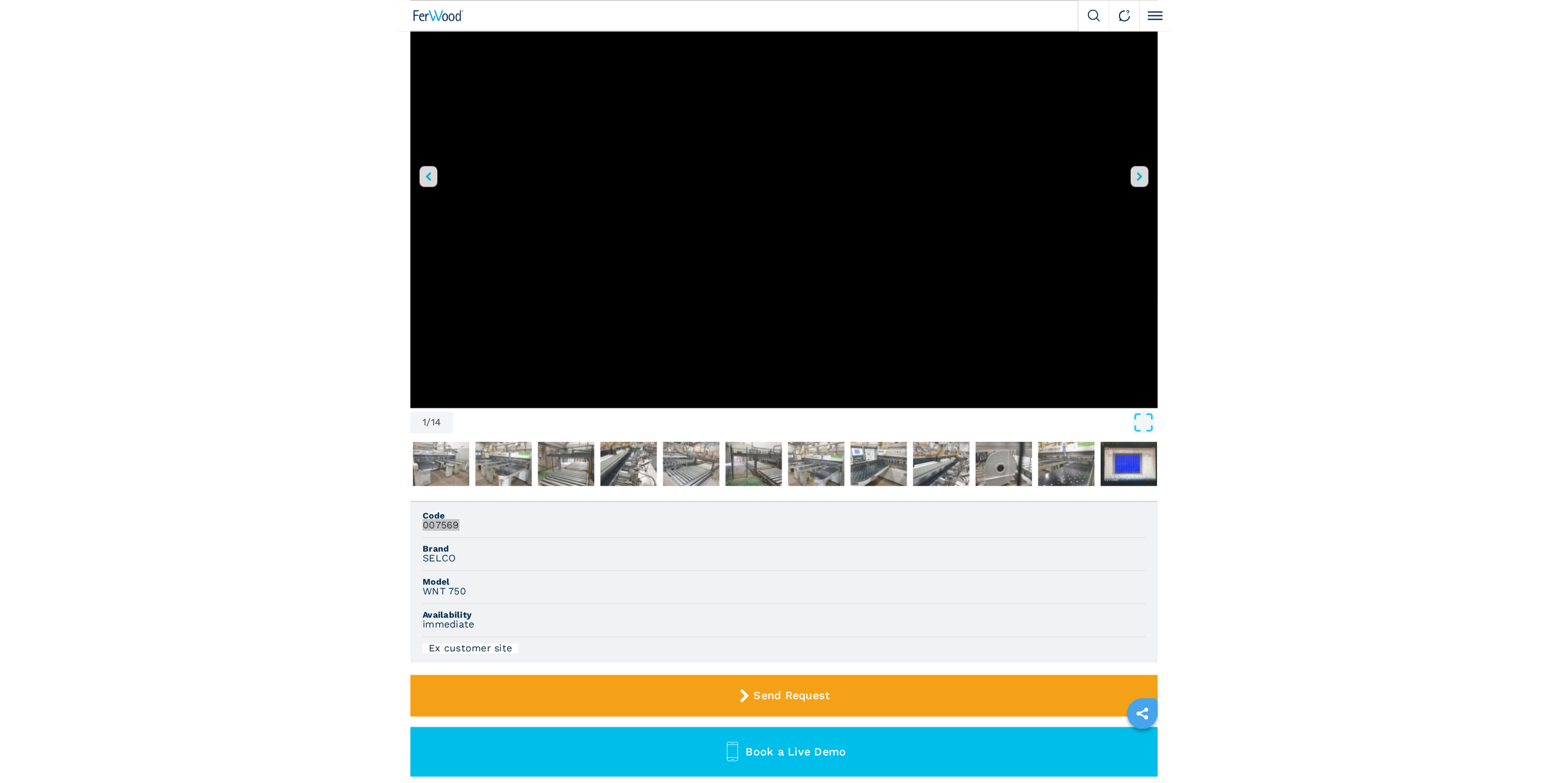
scroll to position [208, 0]
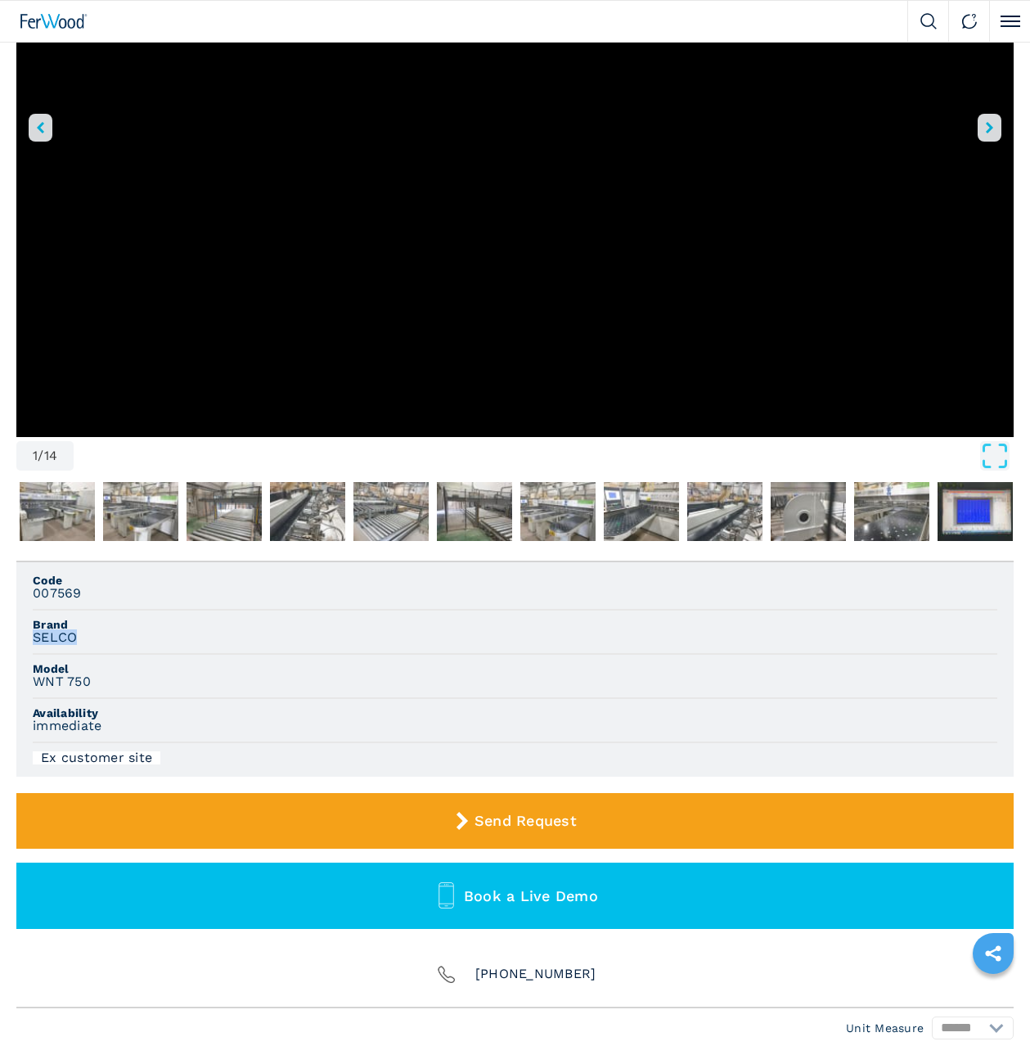
drag, startPoint x: 70, startPoint y: 634, endPoint x: 35, endPoint y: 633, distance: 35.2
click at [35, 633] on div "SELCO" at bounding box center [515, 637] width 965 height 15
copy h3 "SELCO"
drag, startPoint x: 88, startPoint y: 681, endPoint x: 35, endPoint y: 682, distance: 53.2
click at [35, 682] on h3 "WNT 750" at bounding box center [62, 681] width 58 height 15
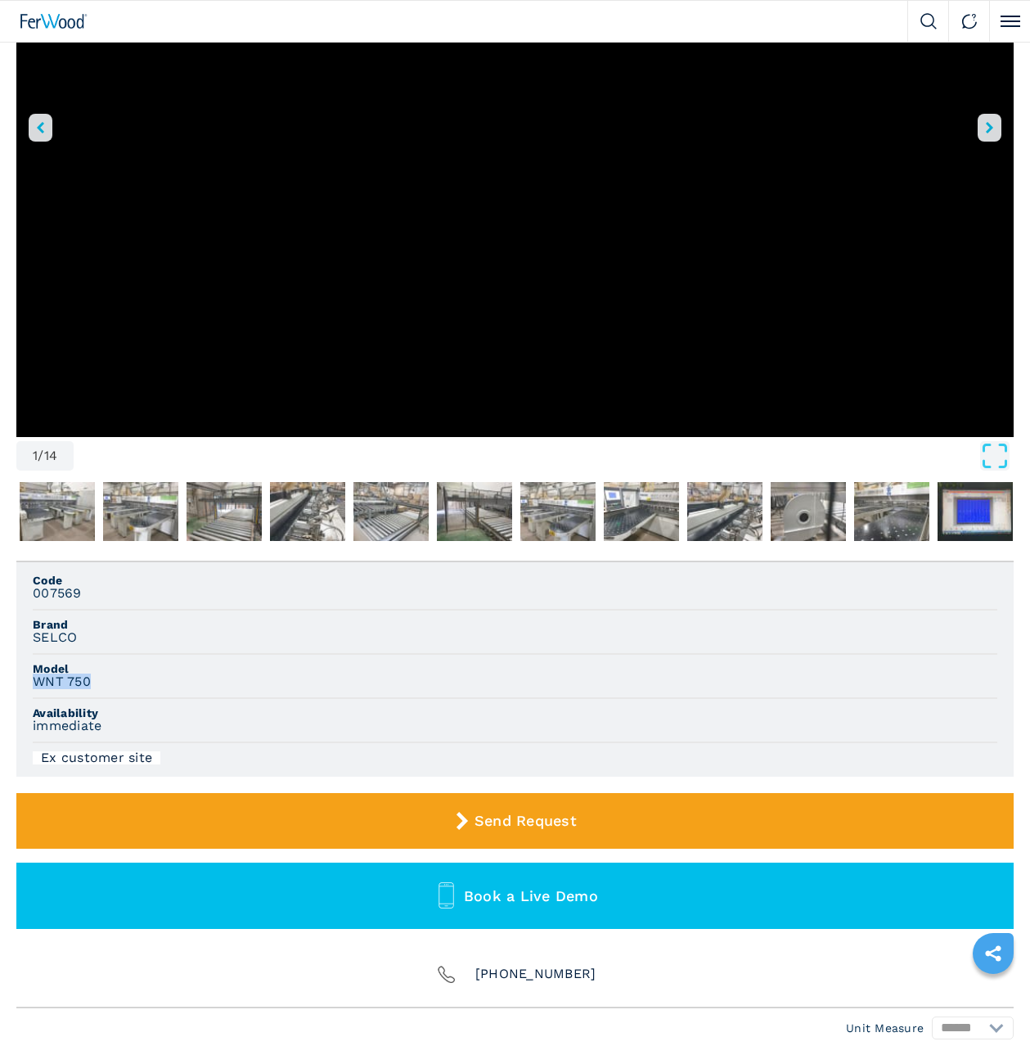
copy h3 "WNT 750"
click at [447, 633] on div "SELCO" at bounding box center [515, 637] width 965 height 15
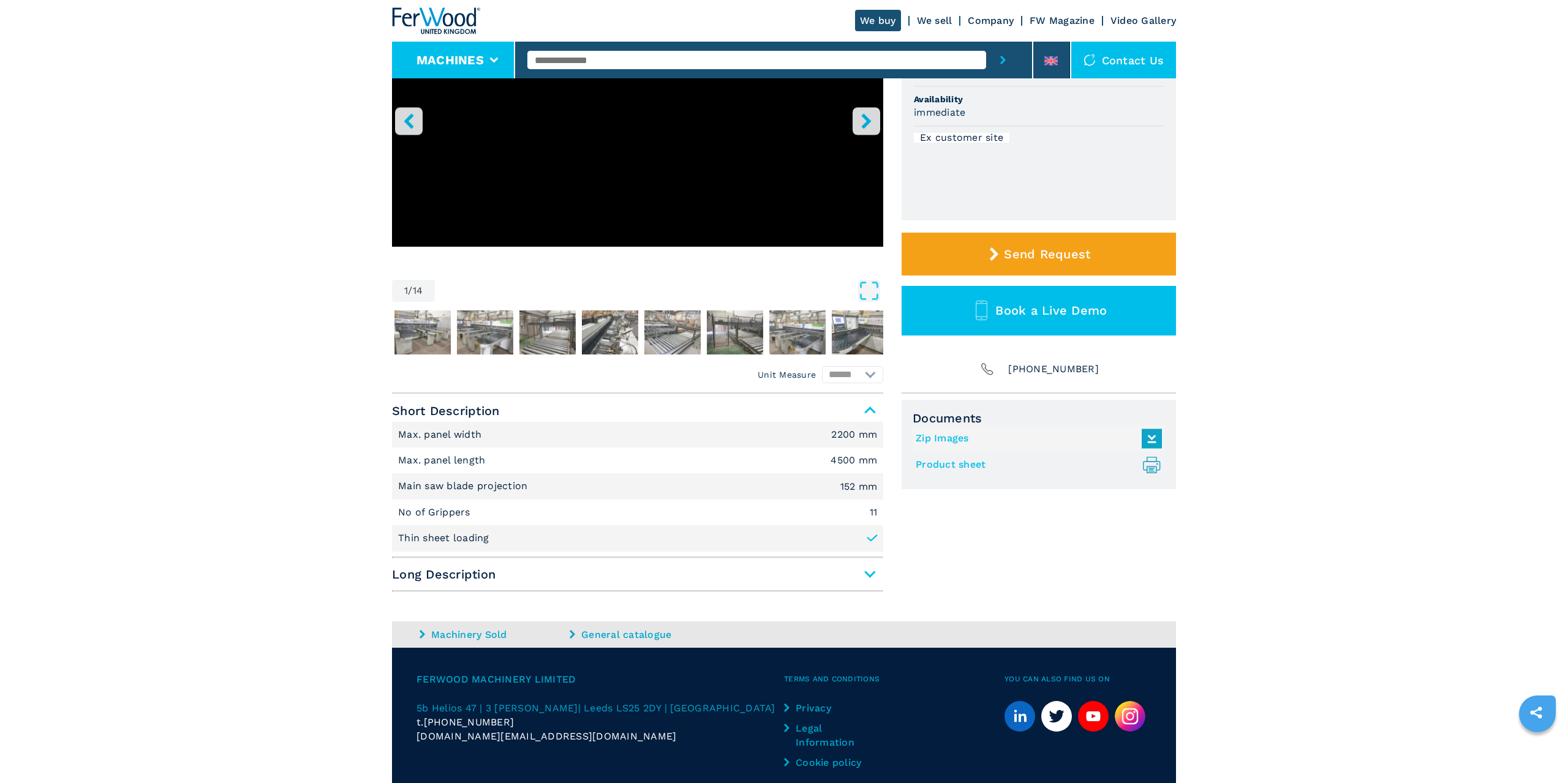
click at [477, 59] on button "Machines" at bounding box center [450, 60] width 67 height 15
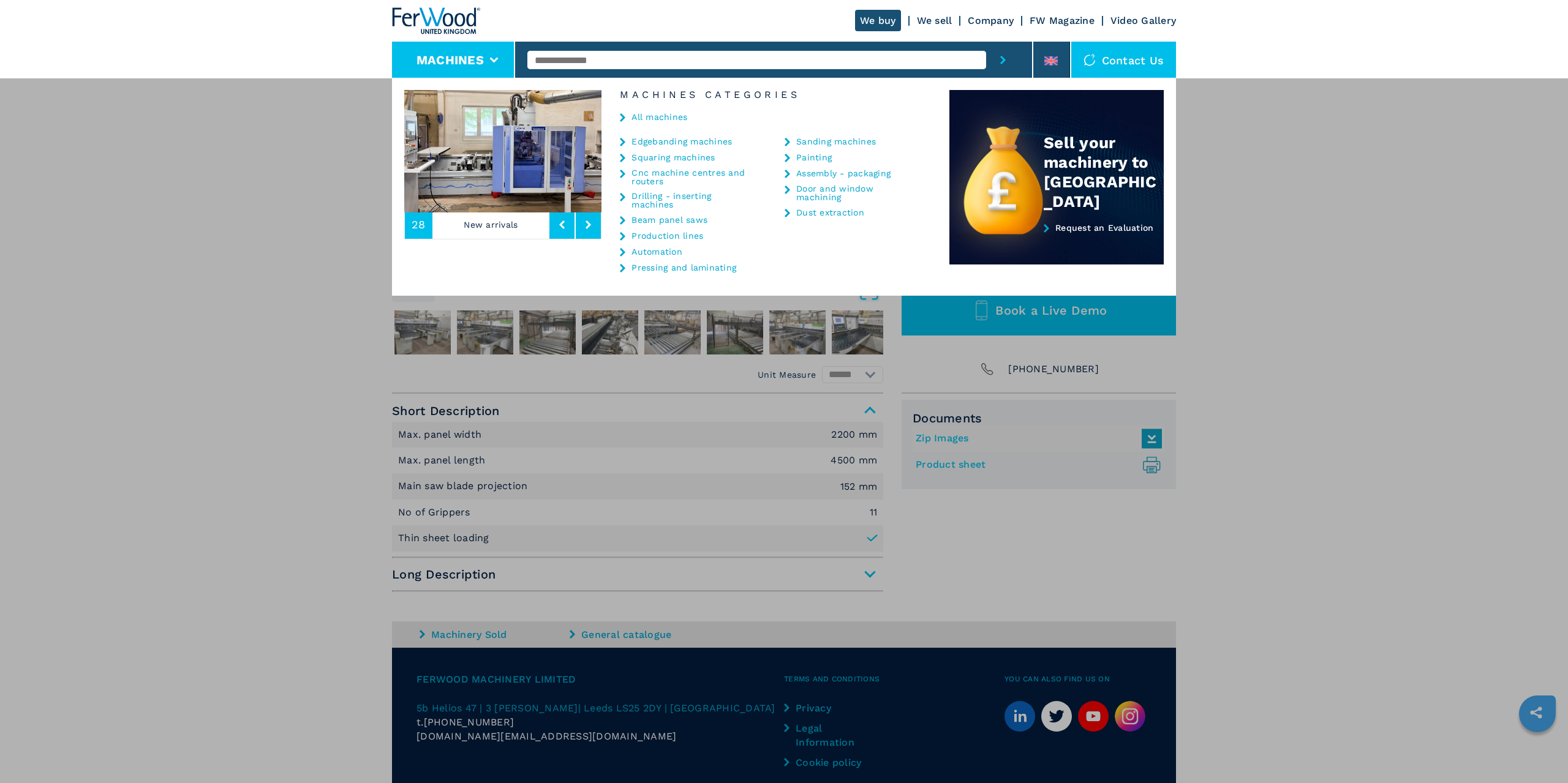
click at [709, 170] on link "Cnc machine centres and routers" at bounding box center [693, 177] width 123 height 17
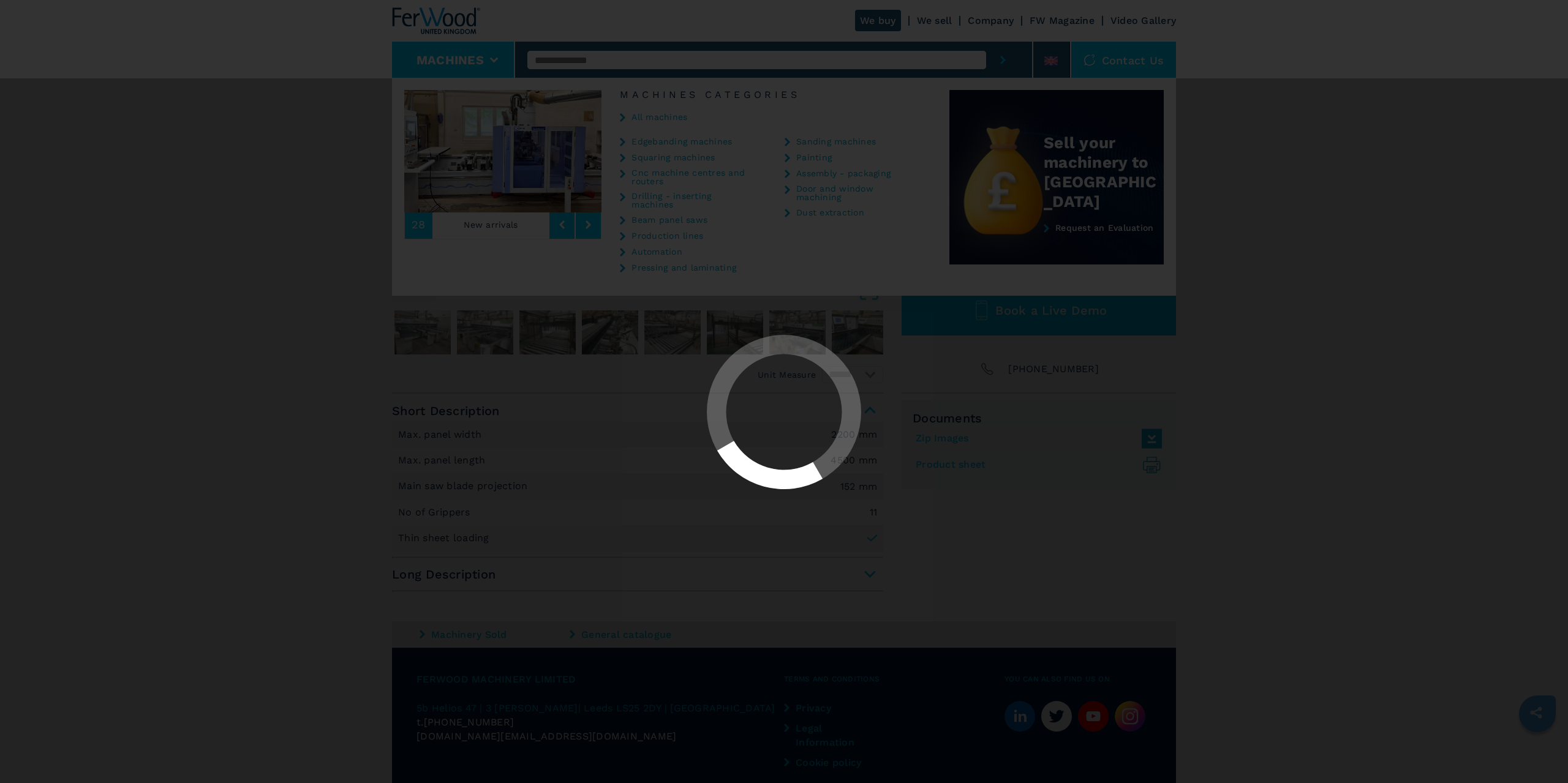
select select "**********"
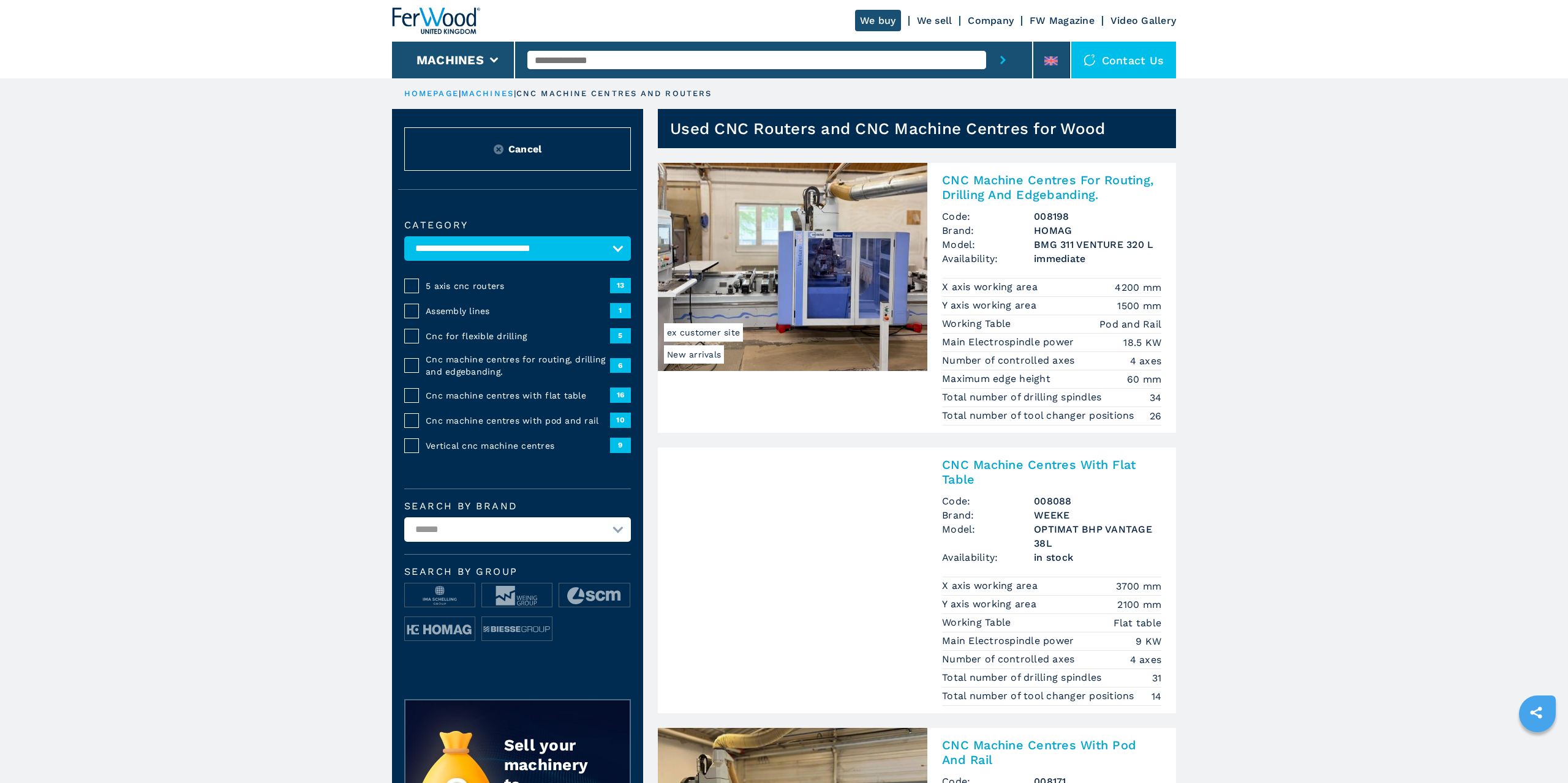
click at [423, 367] on div "Cnc machine centres for routing, drilling and edgebanding." at bounding box center [514, 365] width 190 height 25
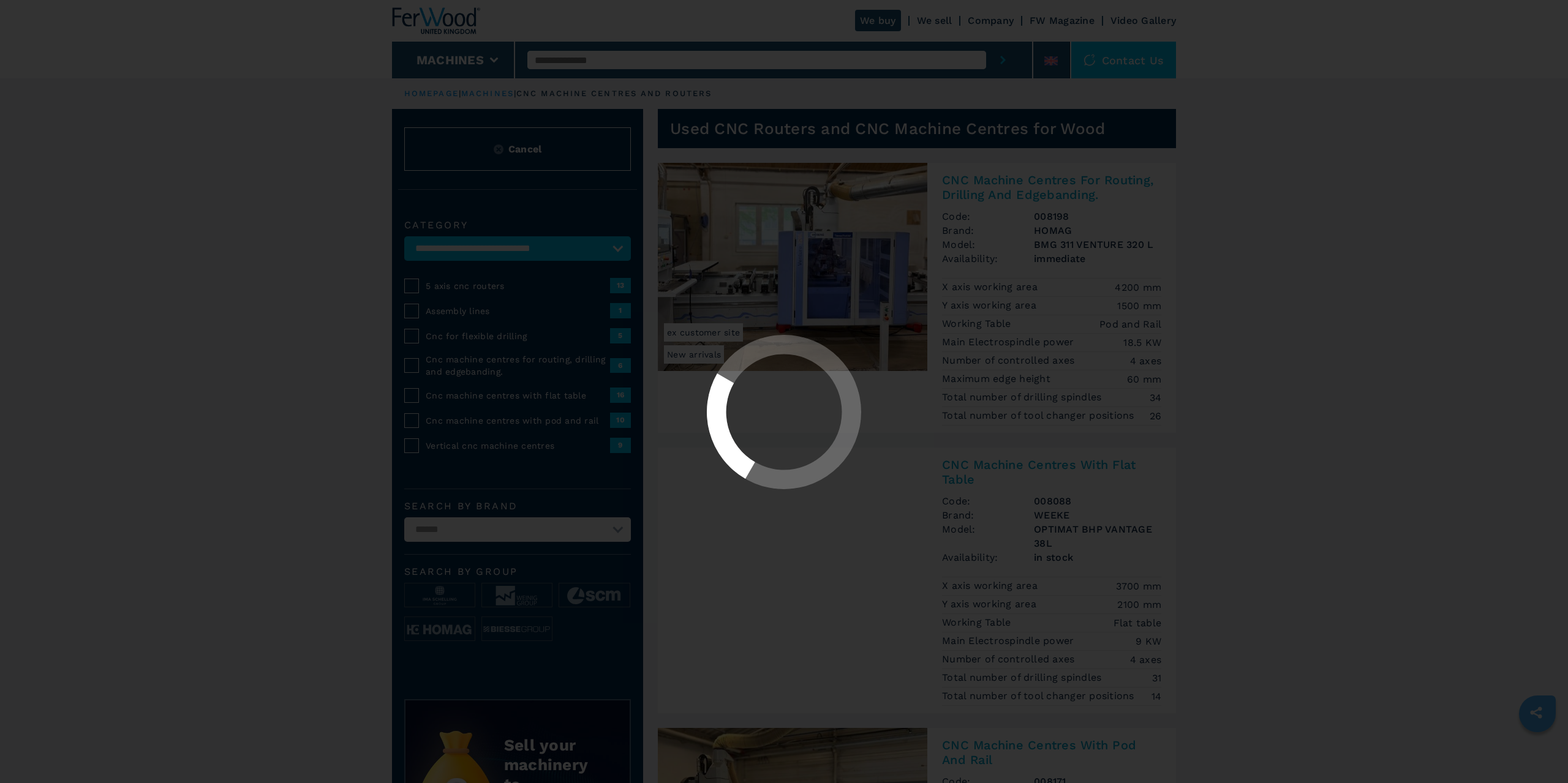
select select "**********"
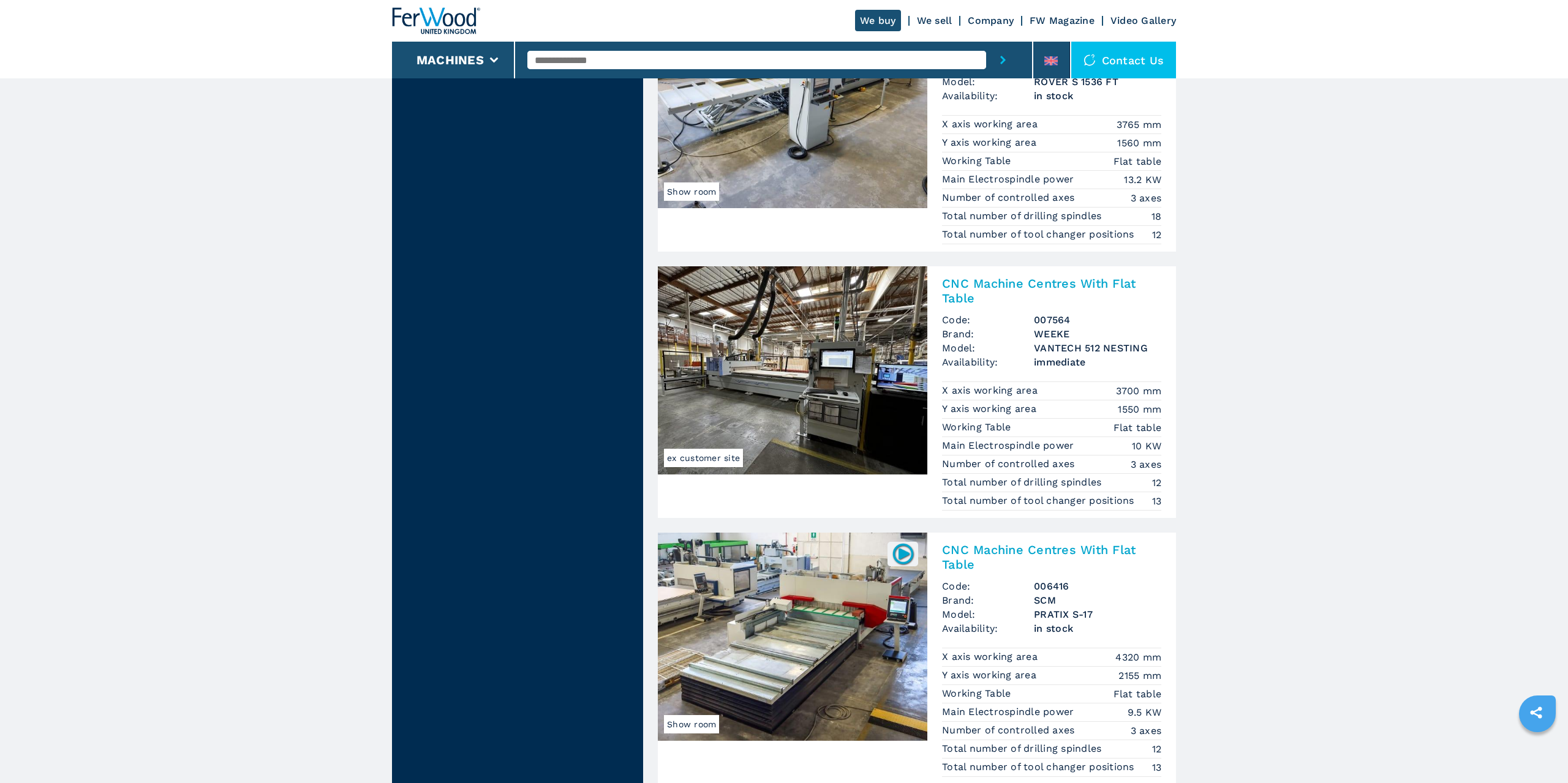
scroll to position [2916, 0]
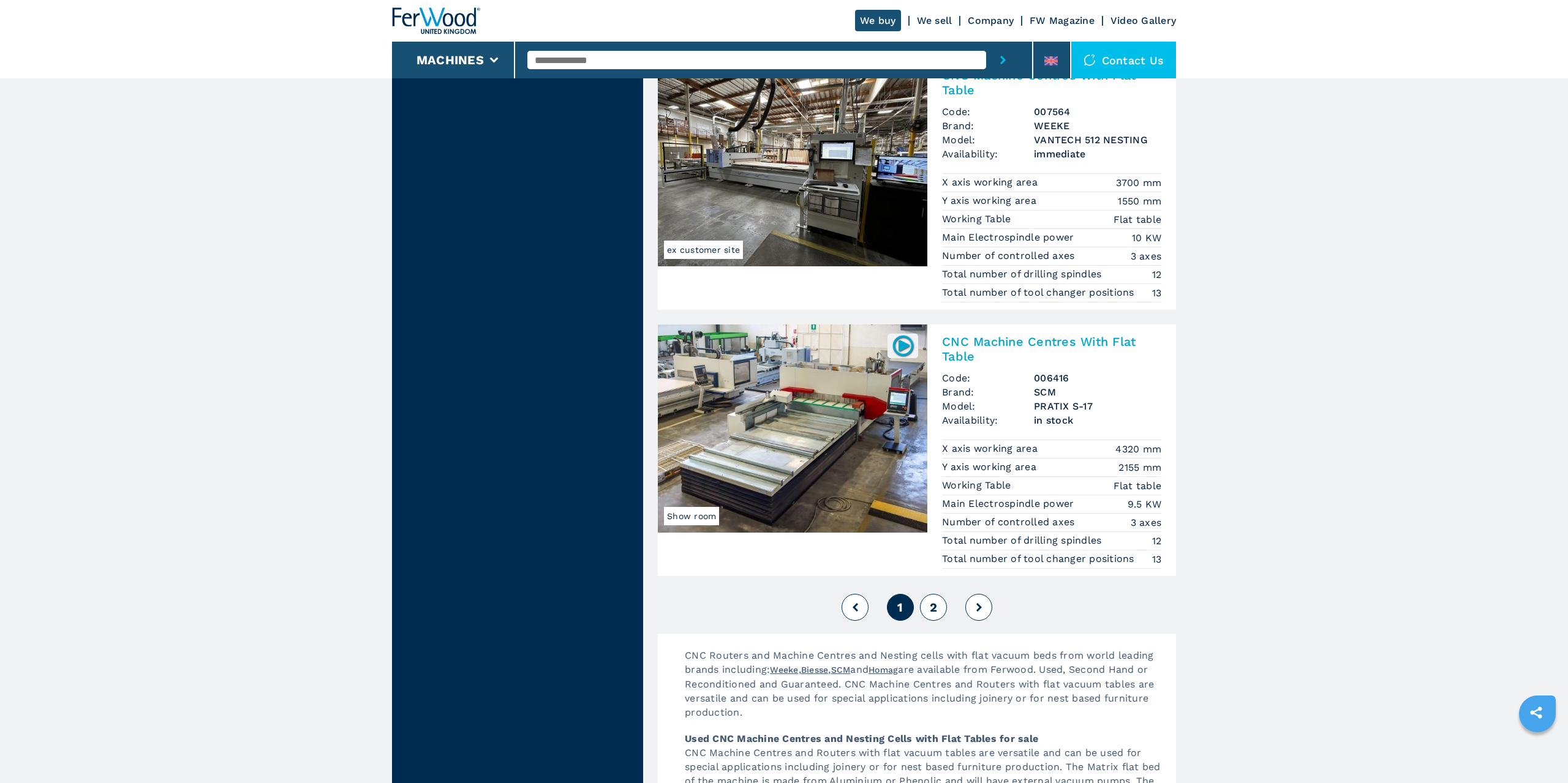
click at [770, 608] on span "2" at bounding box center [933, 608] width 7 height 15
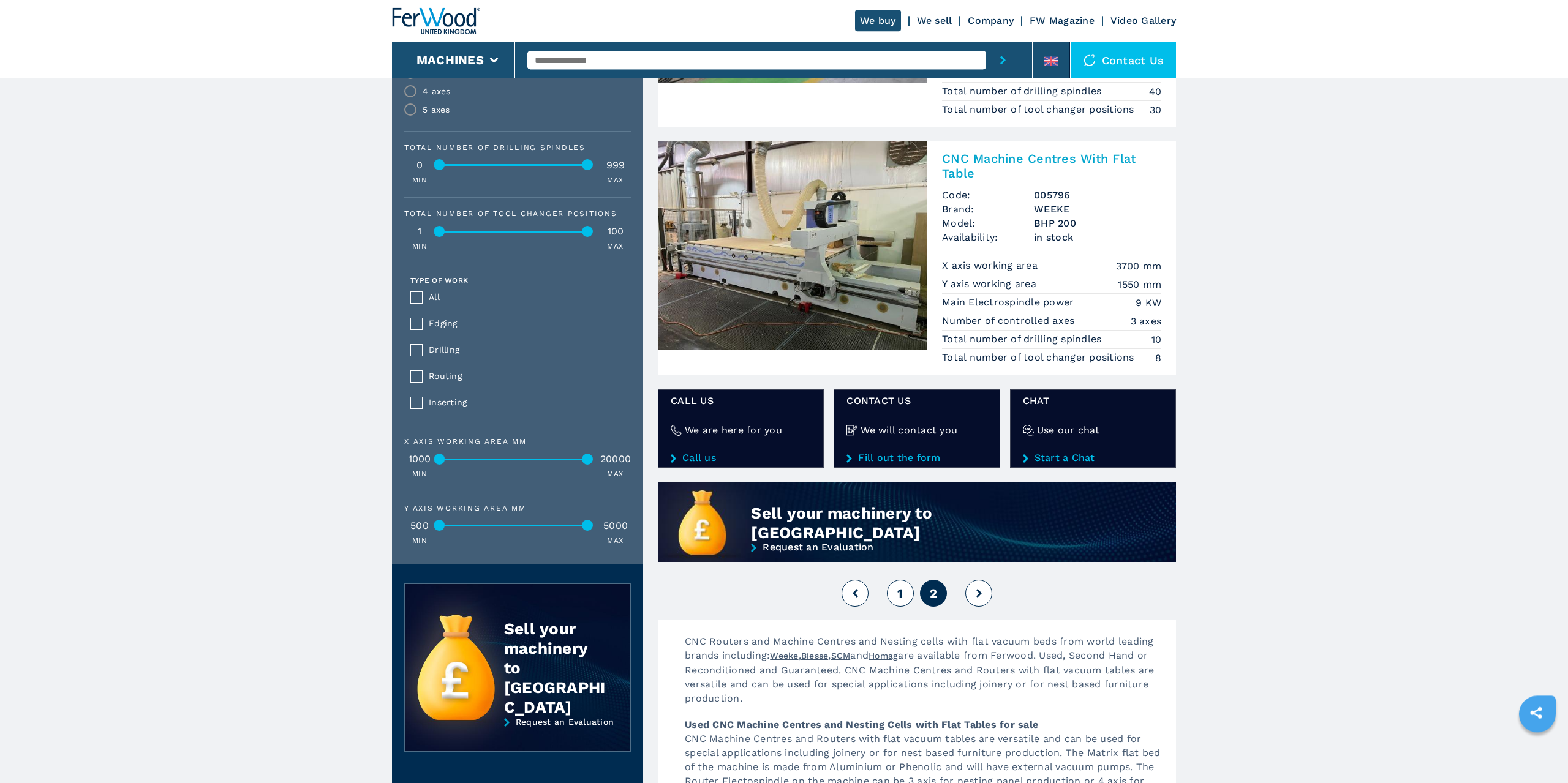
scroll to position [833, 0]
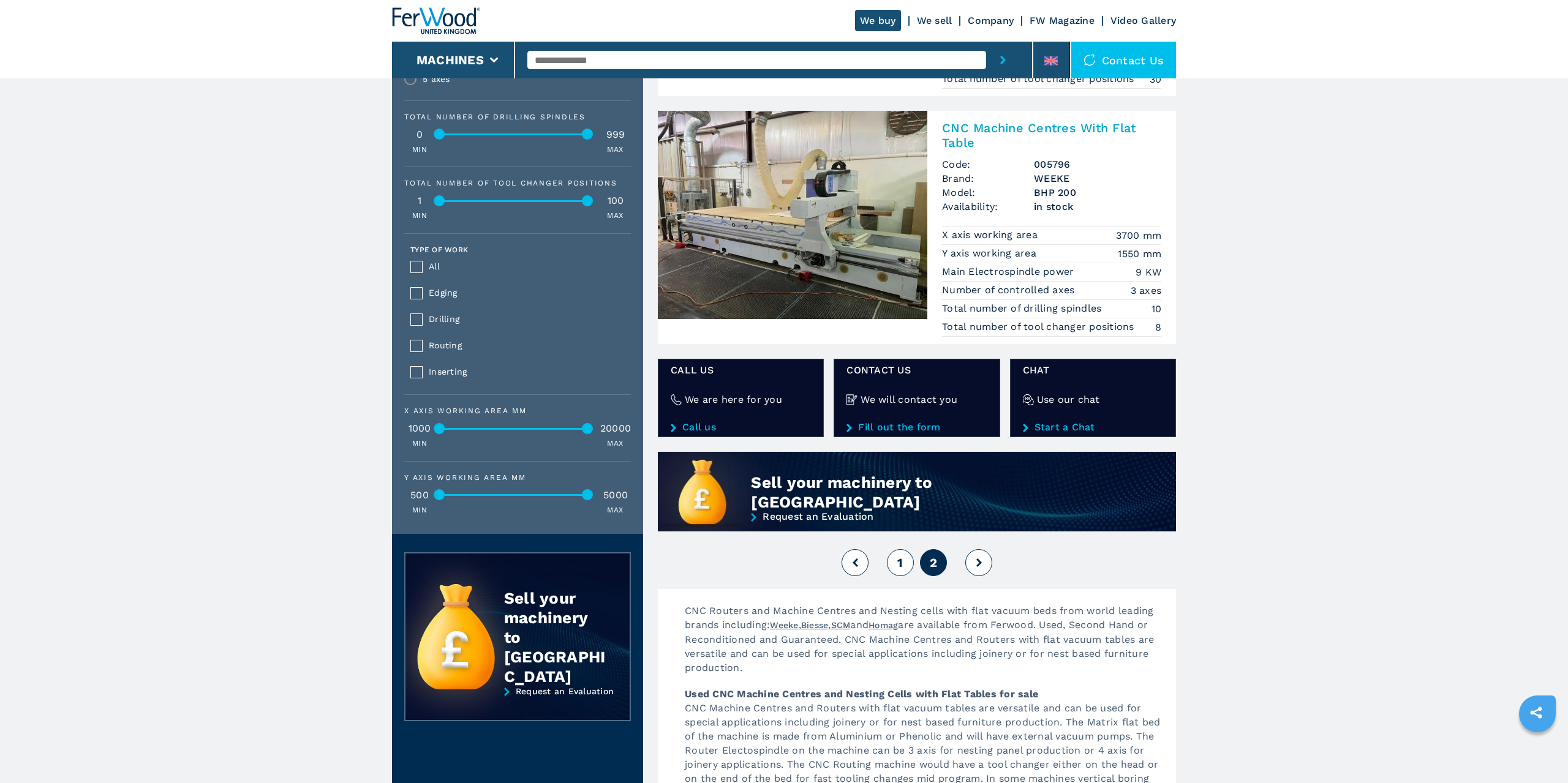
click at [770, 561] on button "1" at bounding box center [900, 563] width 27 height 27
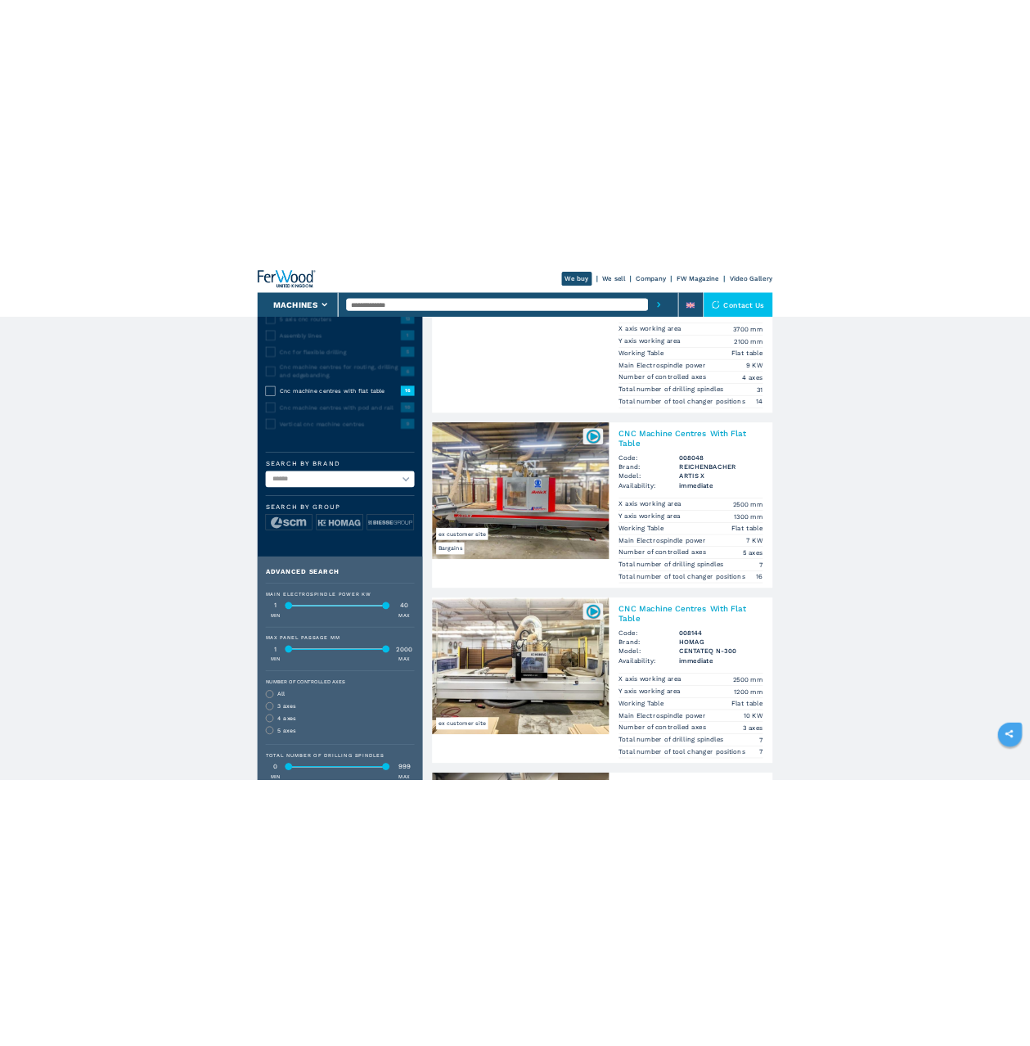
scroll to position [278, 0]
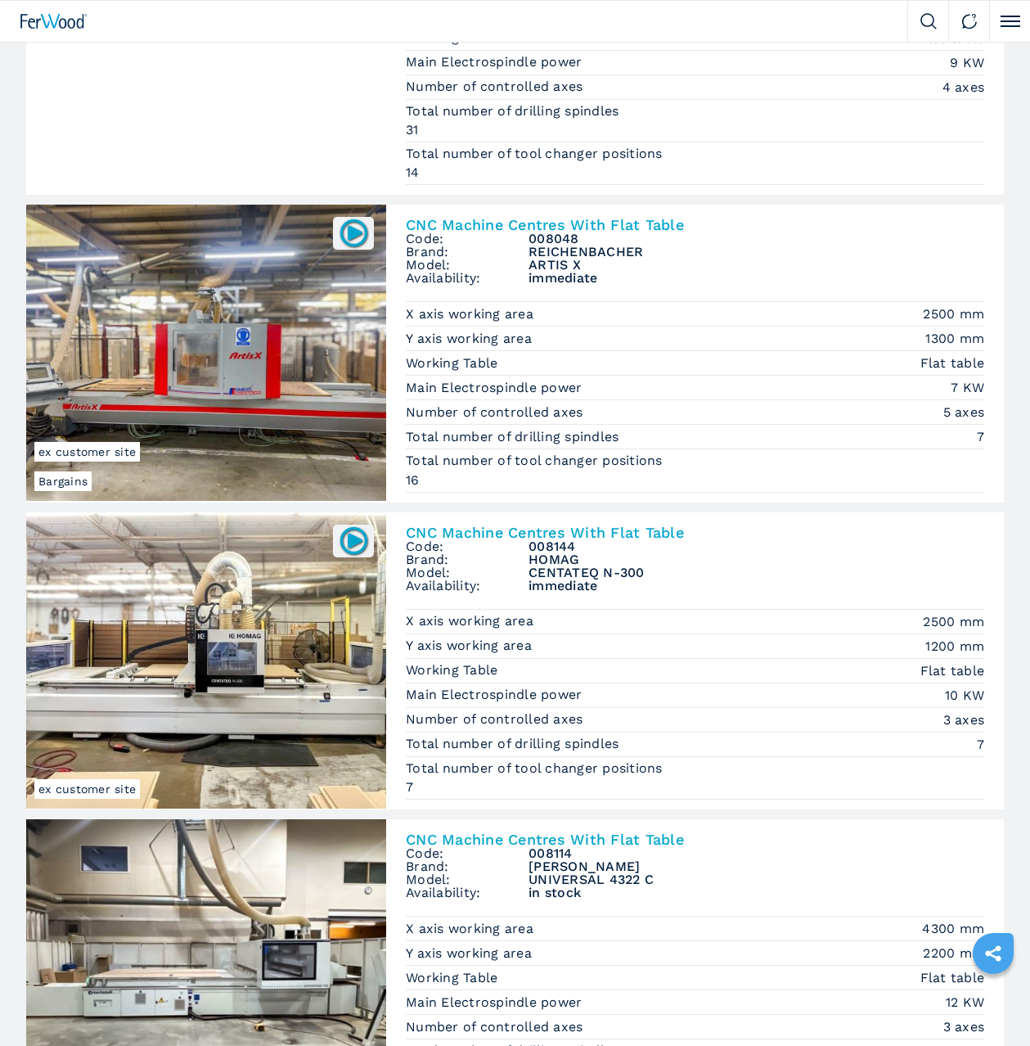
click at [74, 137] on div at bounding box center [206, 28] width 360 height 296
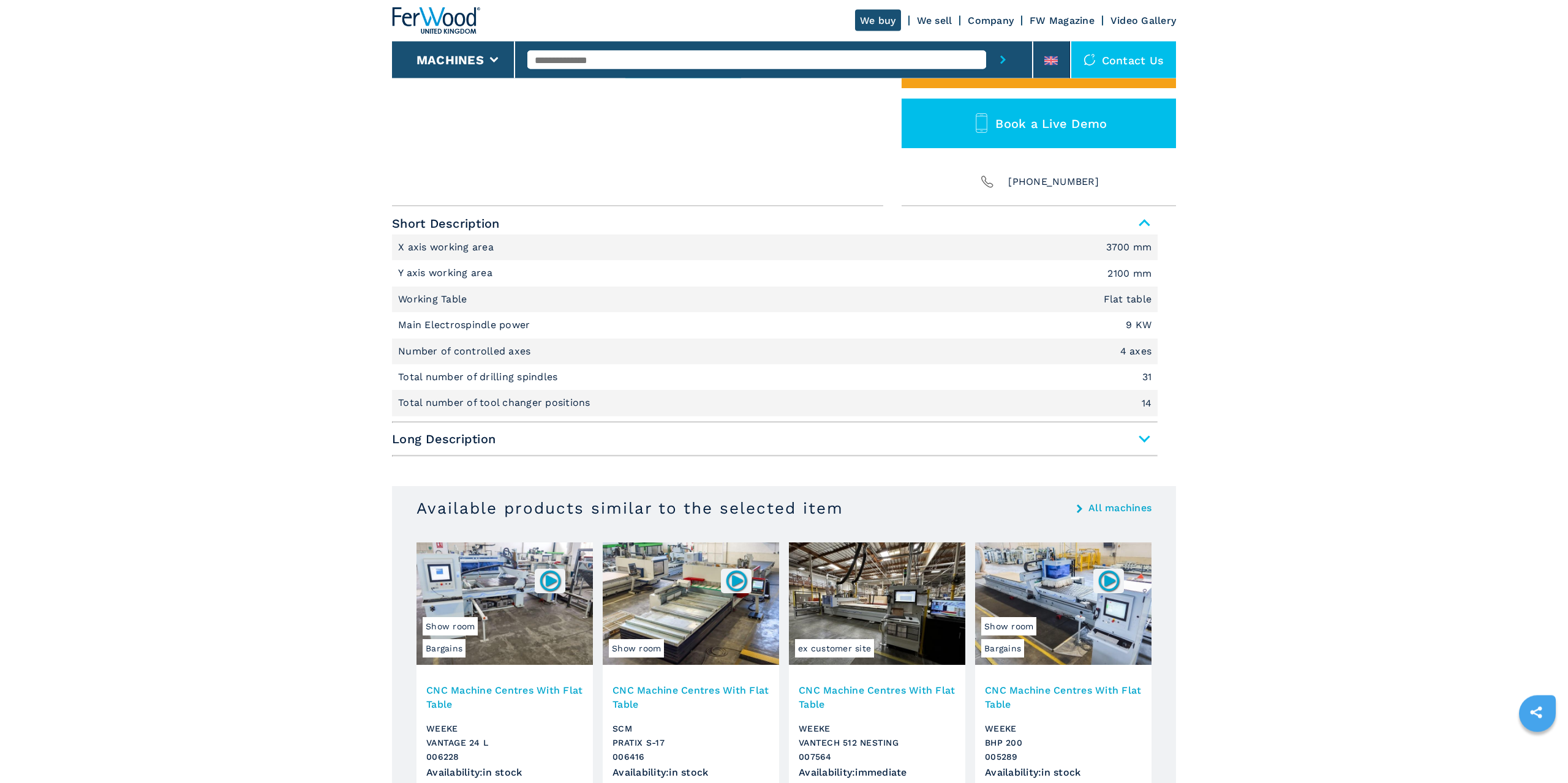
scroll to position [416, 0]
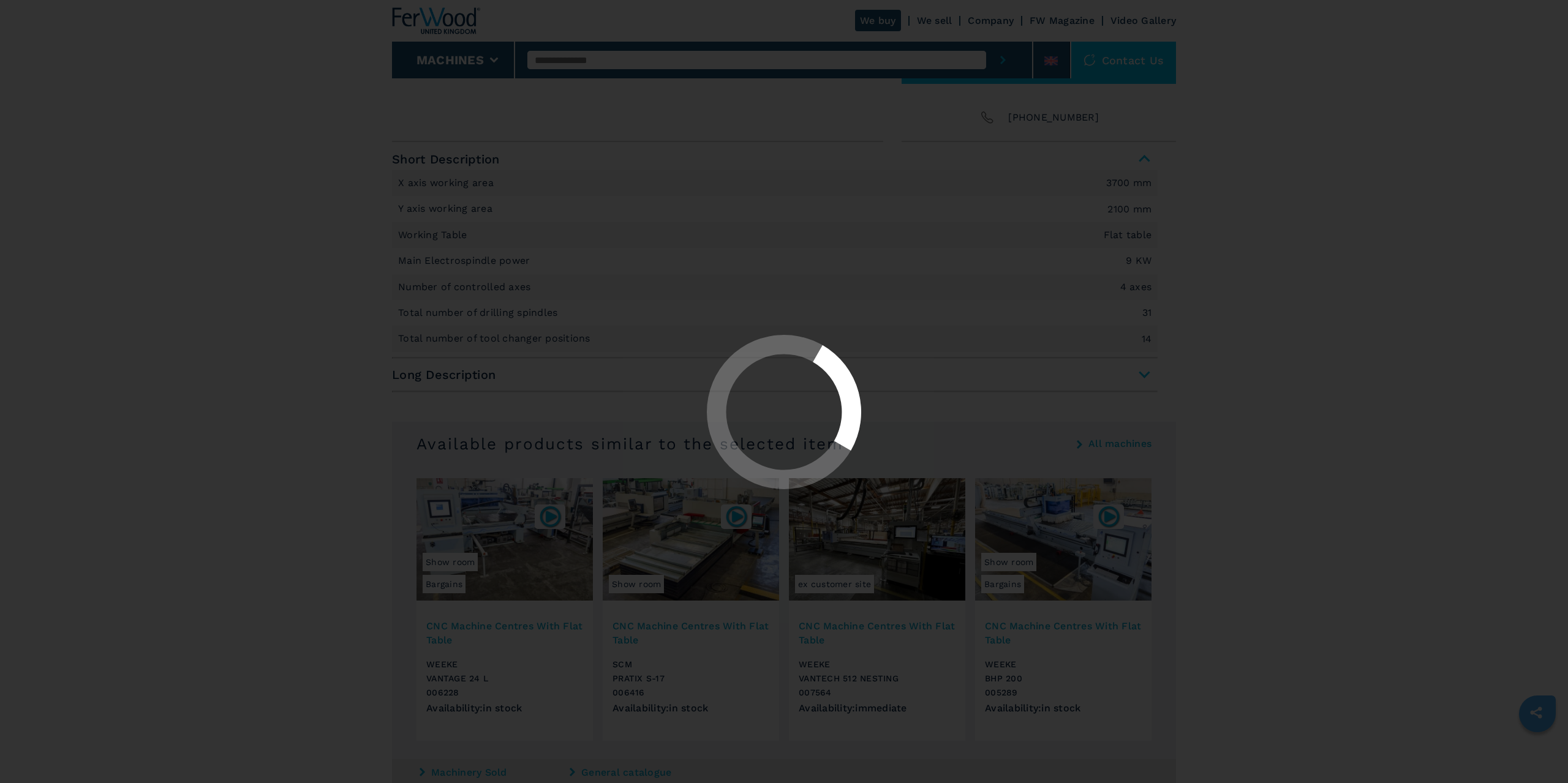
select select "**********"
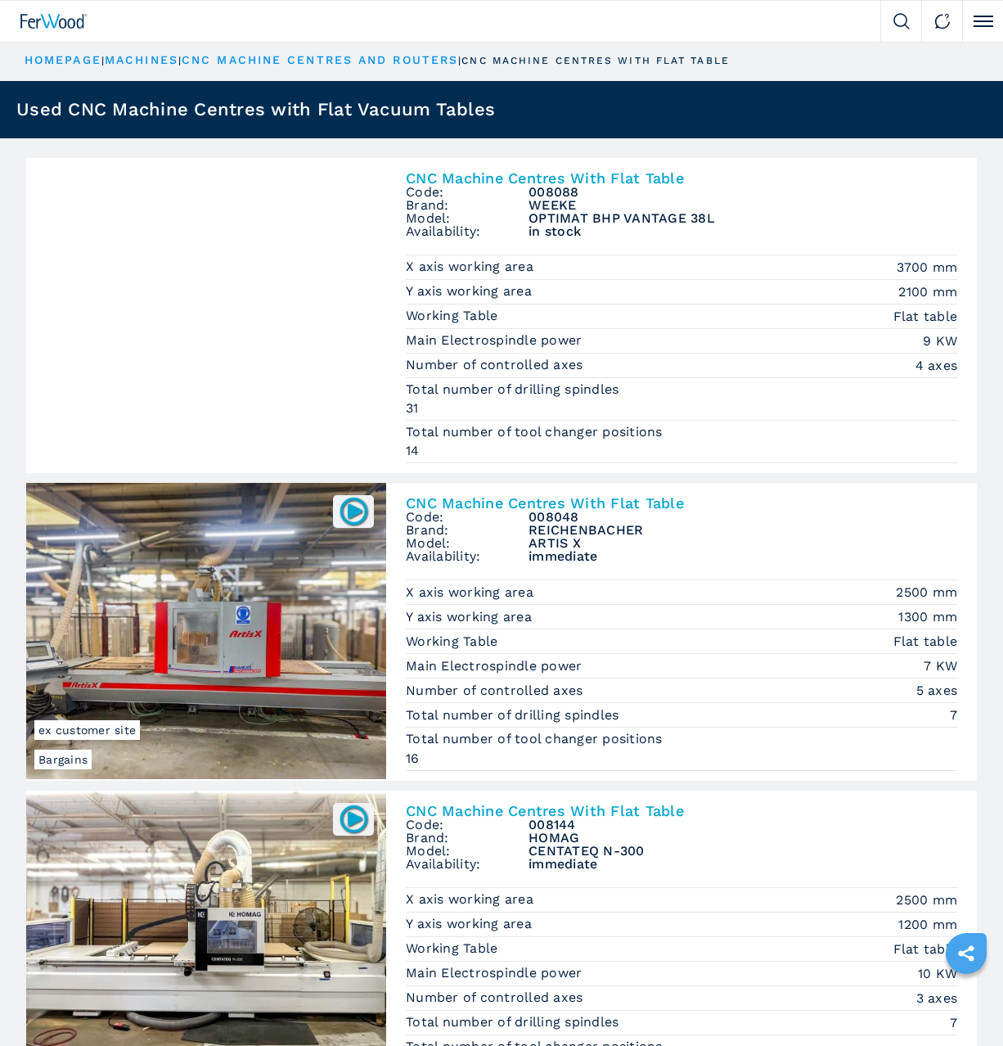
click at [907, 16] on img at bounding box center [901, 21] width 16 height 16
select select "**********"
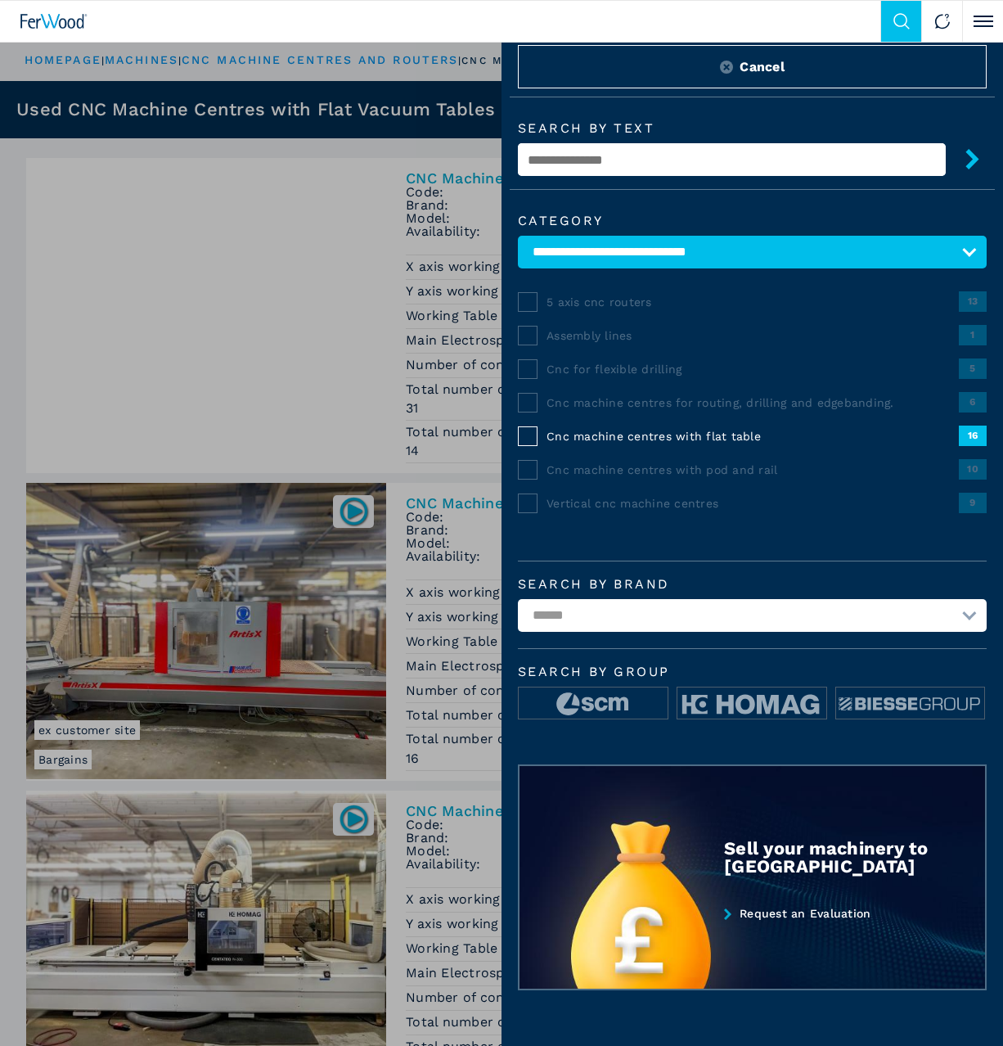
click at [603, 153] on input "text" at bounding box center [732, 159] width 428 height 33
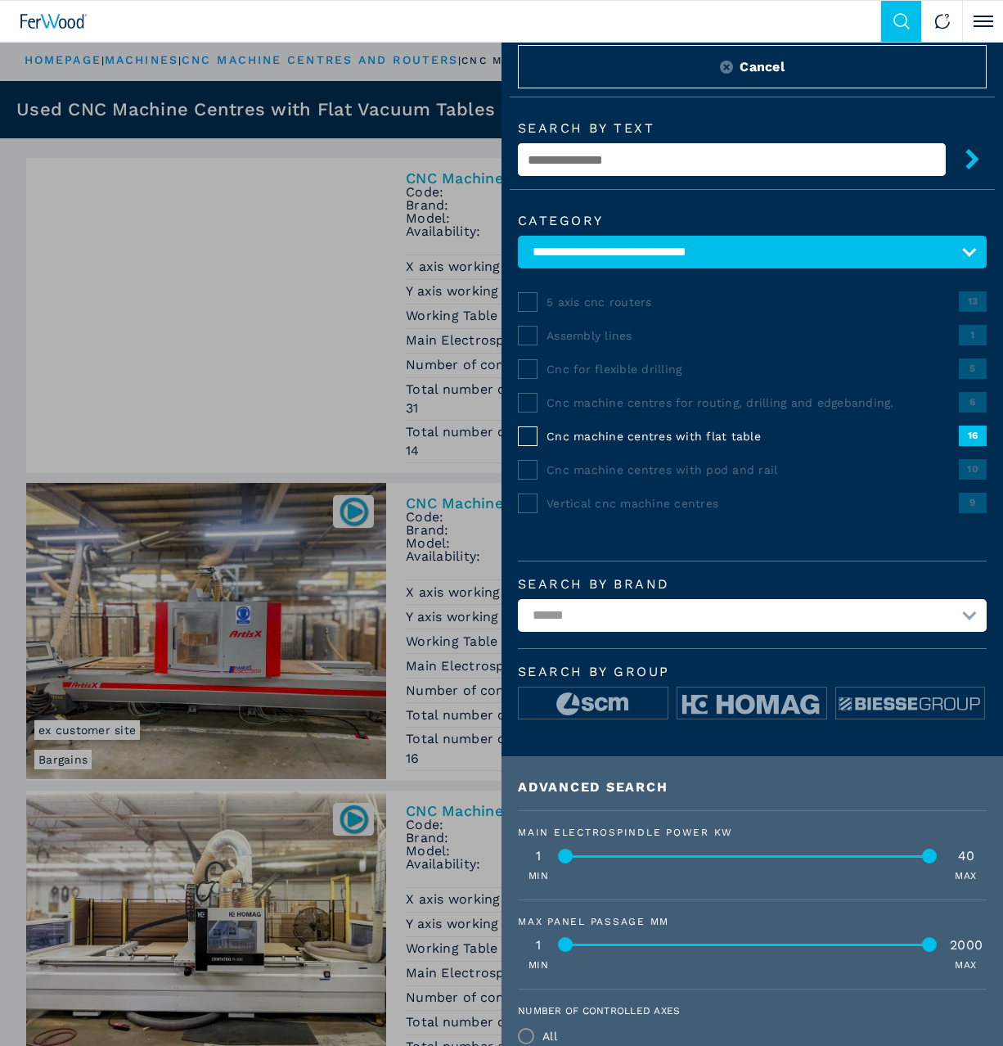
paste input "******"
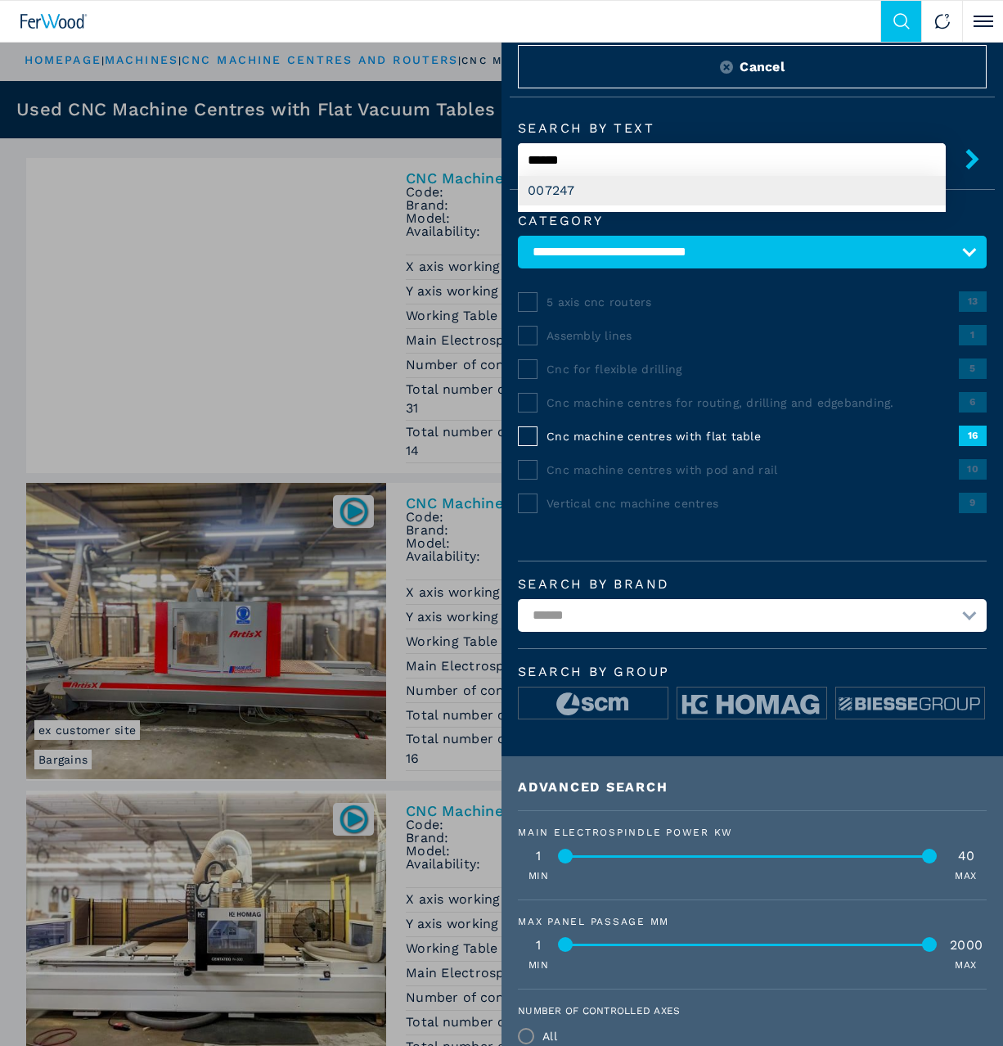
type input "******"
click at [567, 192] on div "007247" at bounding box center [732, 190] width 428 height 29
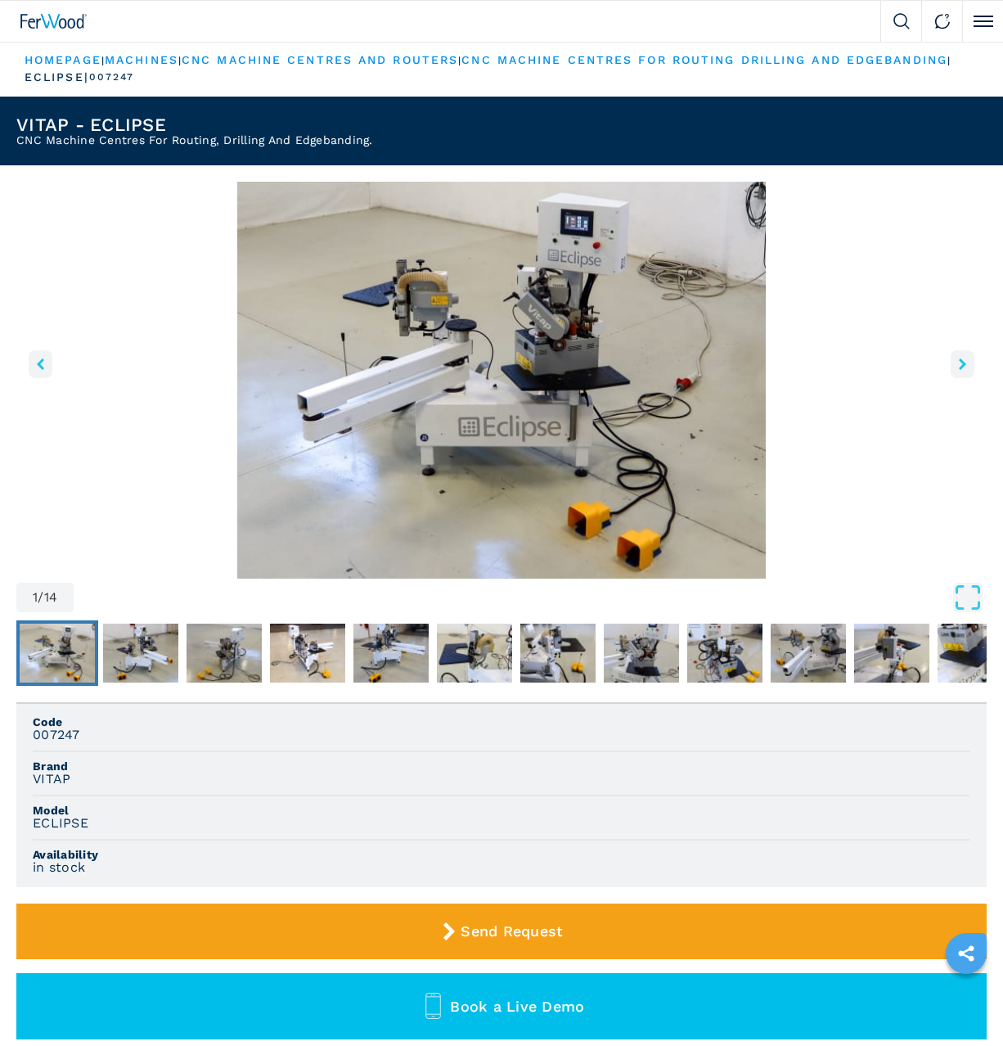
click at [842, 399] on img "Go to Slide 1" at bounding box center [501, 380] width 970 height 397
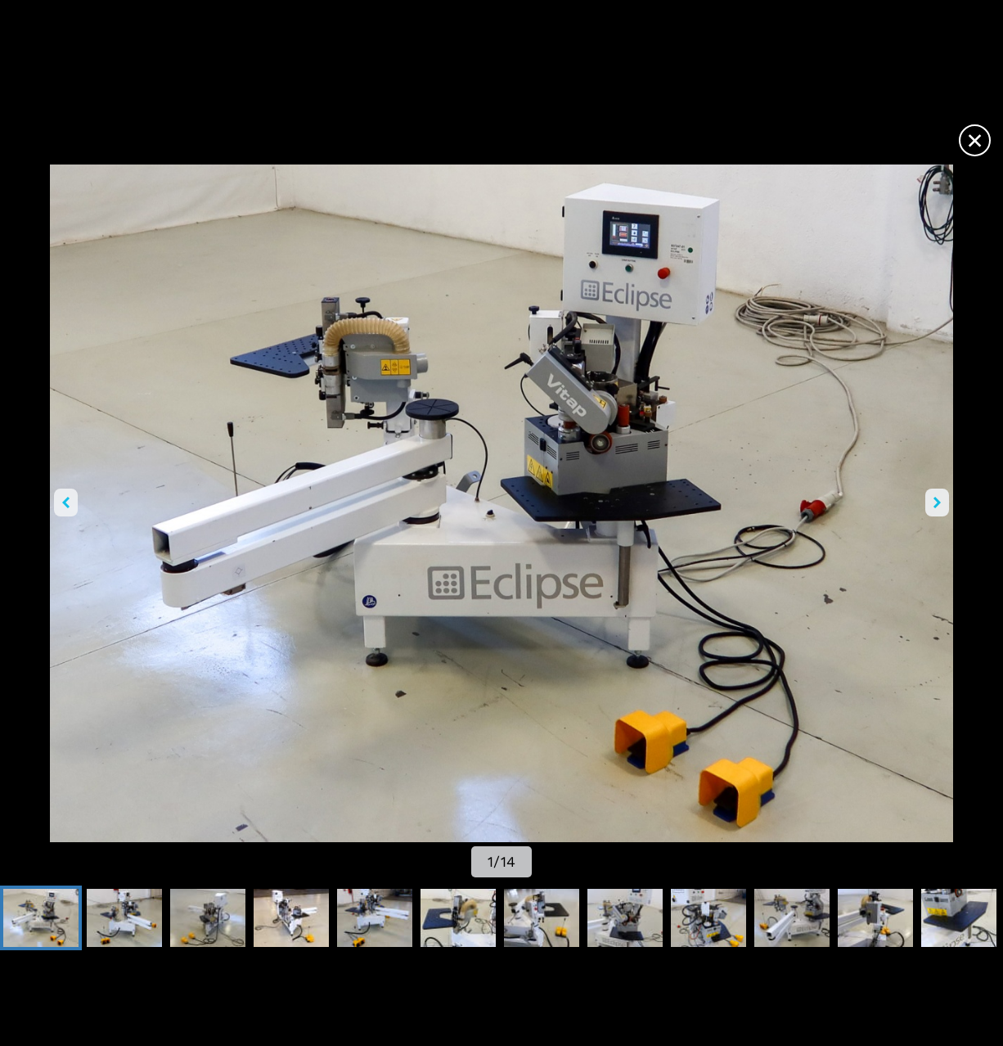
click at [977, 130] on span "×" at bounding box center [975, 137] width 29 height 29
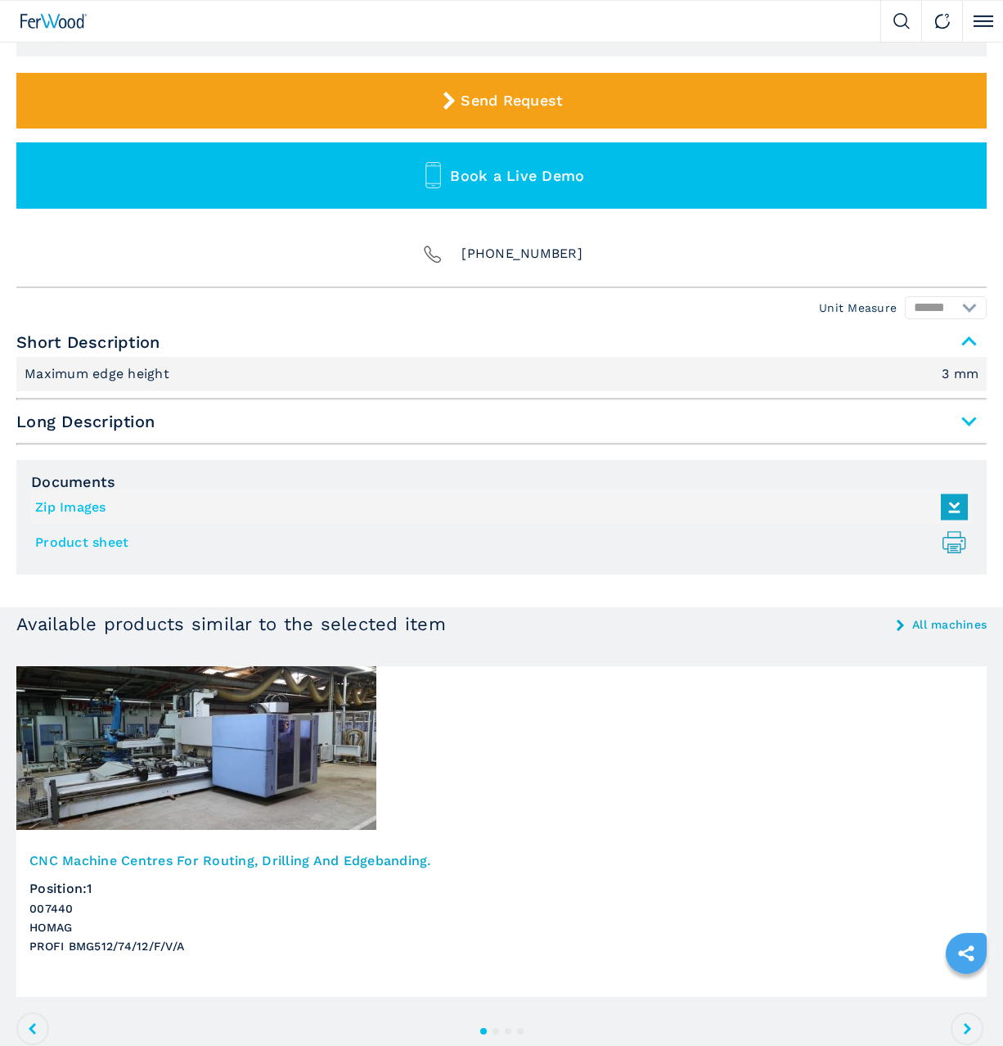
scroll to position [835, 0]
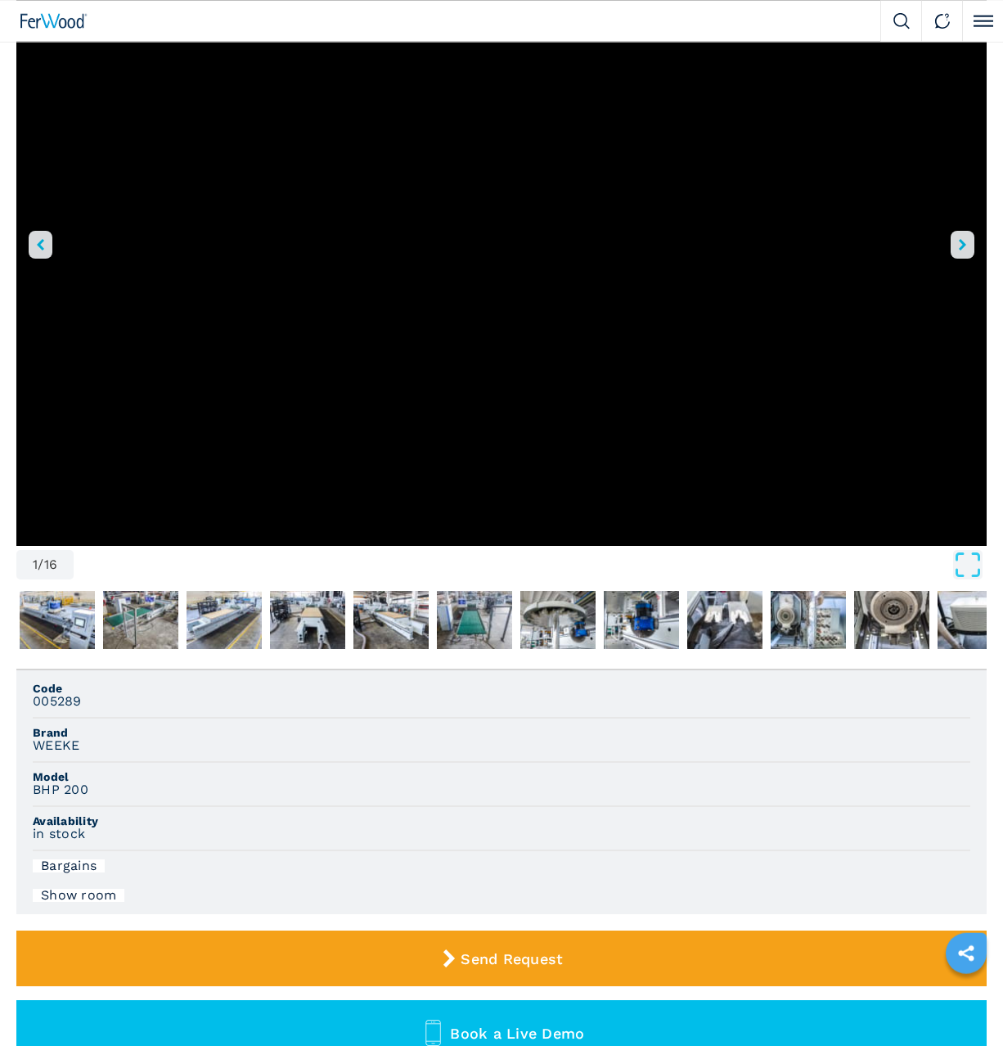
scroll to position [278, 0]
